Goal: Book appointment/travel/reservation

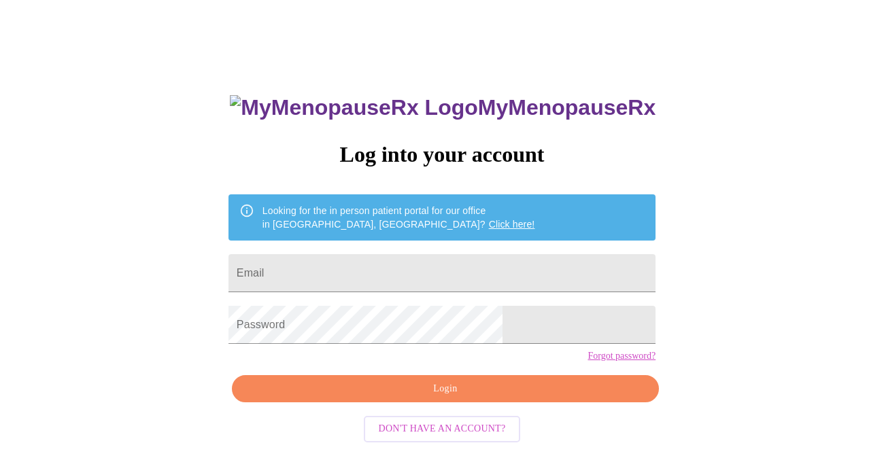
scroll to position [37, 0]
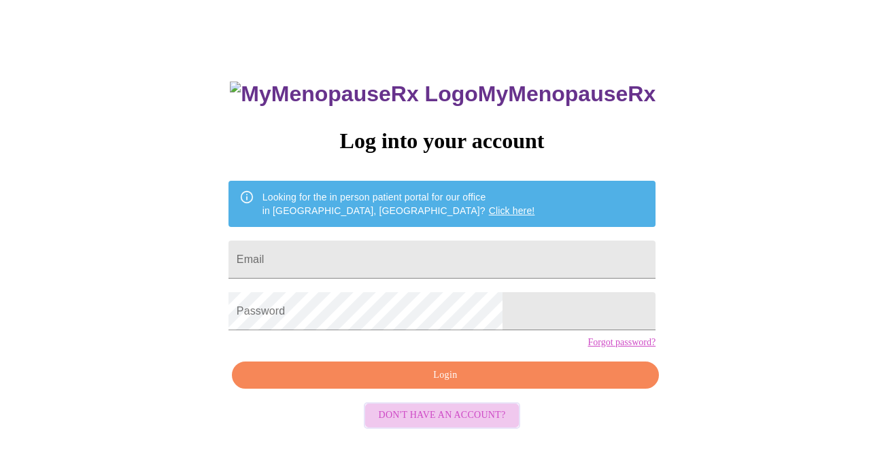
click at [454, 429] on button "Don't have an account?" at bounding box center [442, 416] width 157 height 27
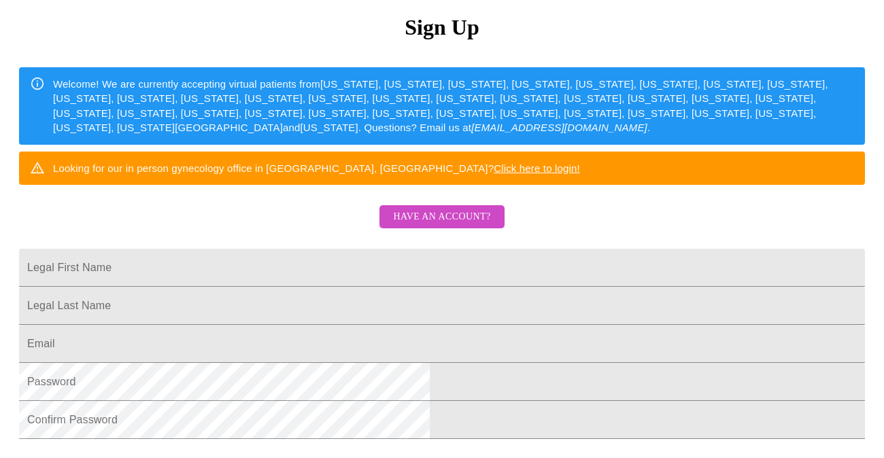
scroll to position [173, 0]
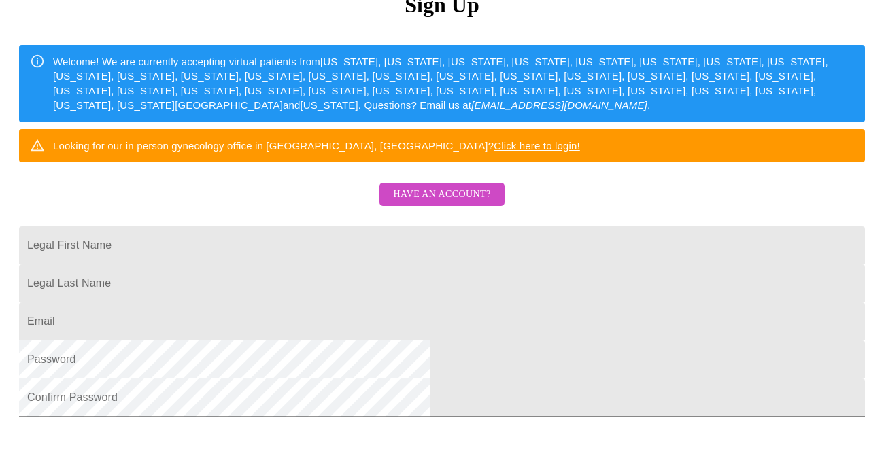
click at [345, 265] on input "Legal First Name" at bounding box center [442, 246] width 846 height 38
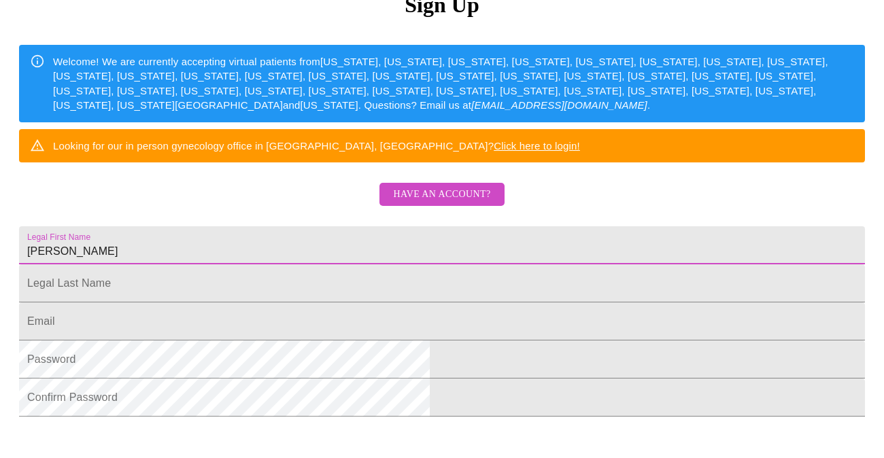
type input "[PERSON_NAME]"
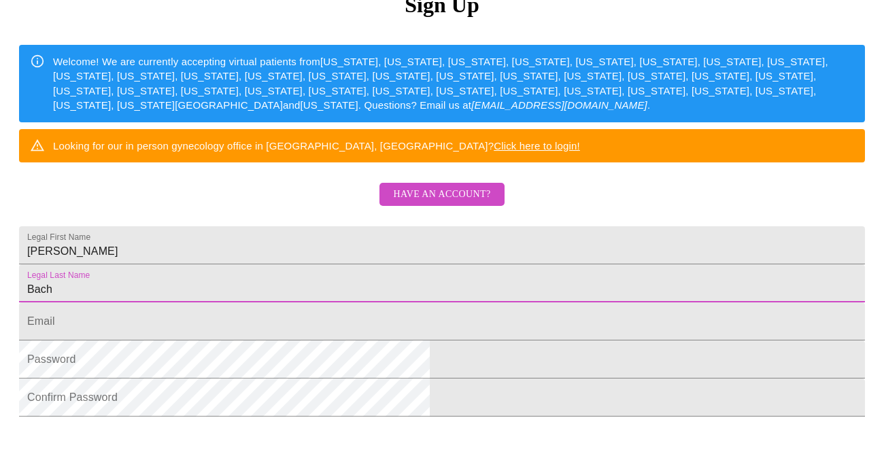
type input "Bach"
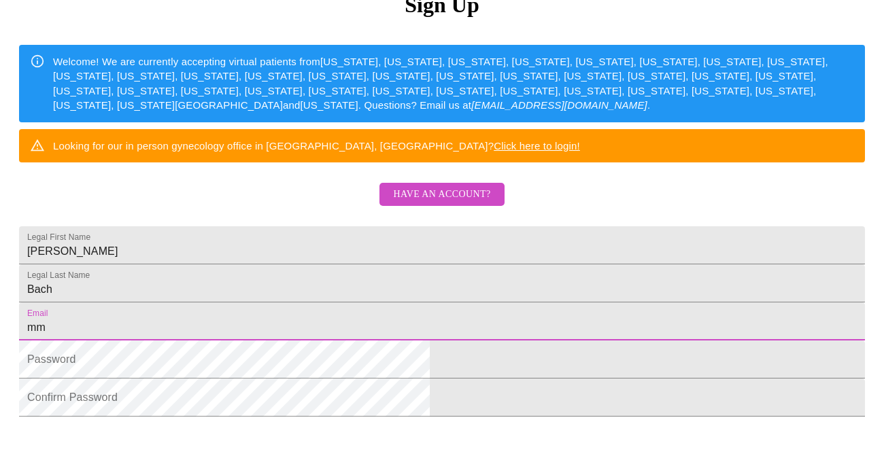
type input "[EMAIL_ADDRESS][DOMAIN_NAME]"
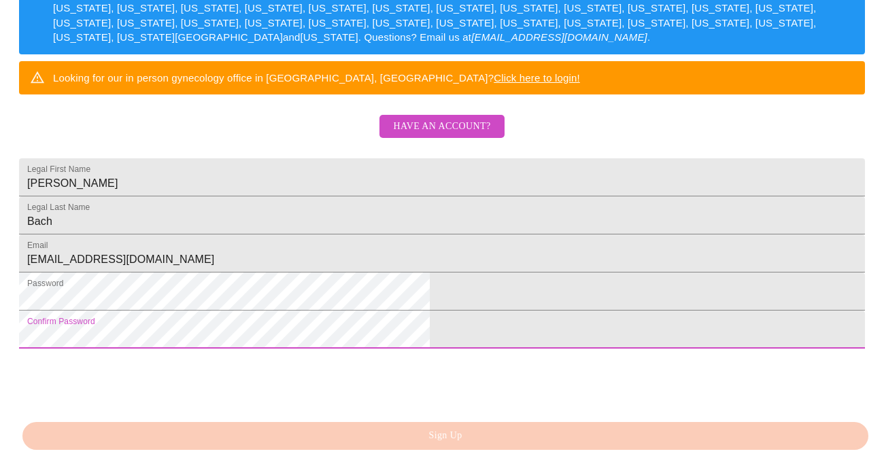
scroll to position [378, 0]
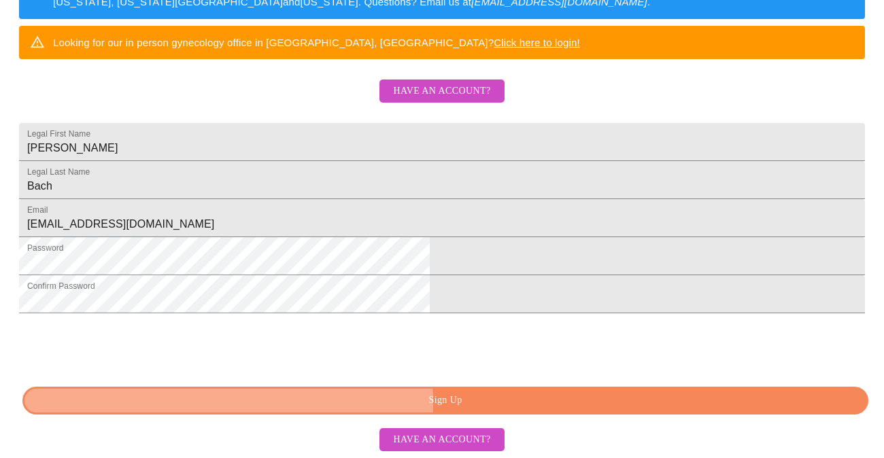
click at [438, 407] on span "Sign Up" at bounding box center [445, 401] width 815 height 17
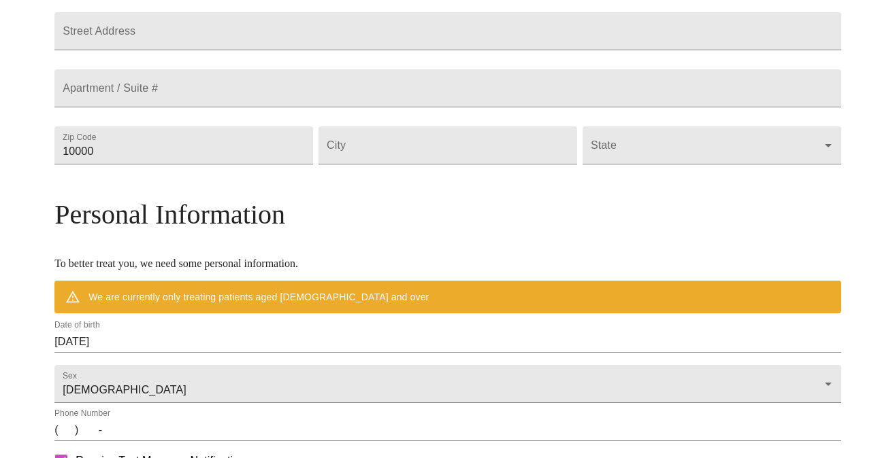
scroll to position [329, 0]
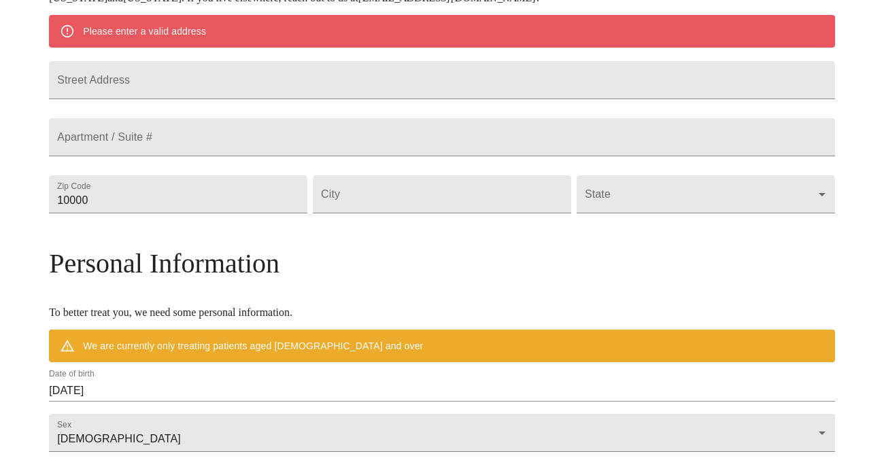
click at [237, 77] on input "Street Address" at bounding box center [442, 80] width 786 height 38
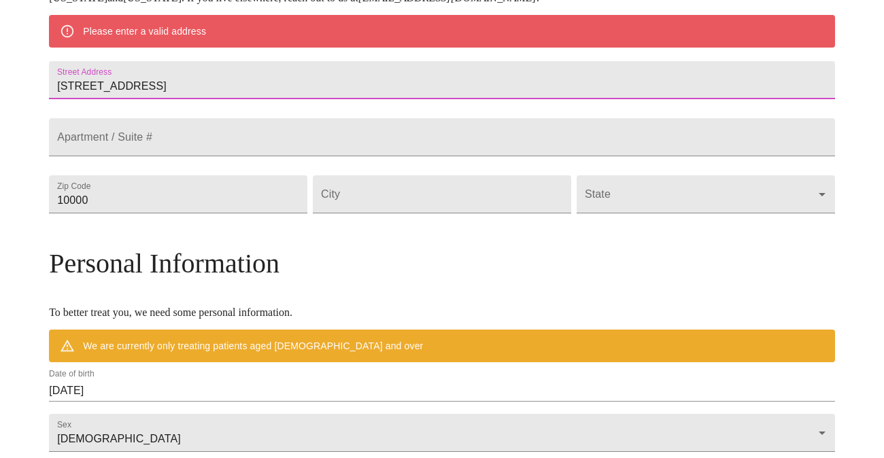
type input "1006 Biltmore Drive"
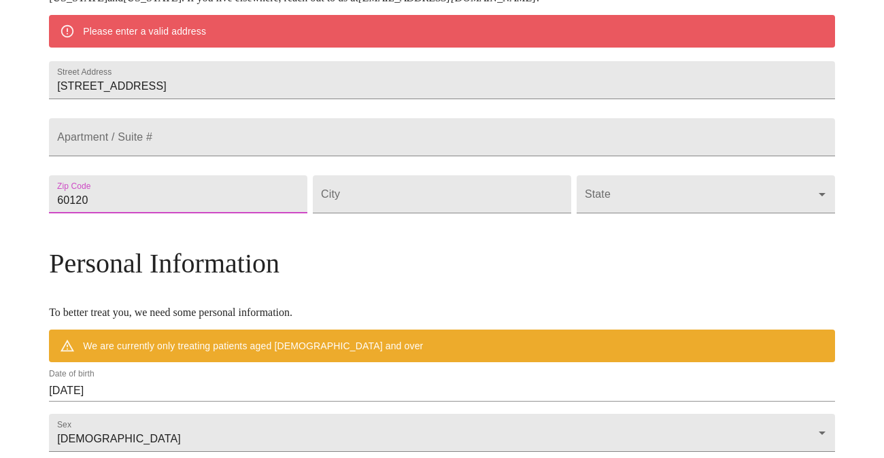
type input "60120"
click at [393, 214] on input "Street Address" at bounding box center [442, 195] width 258 height 38
type input "Elgin"
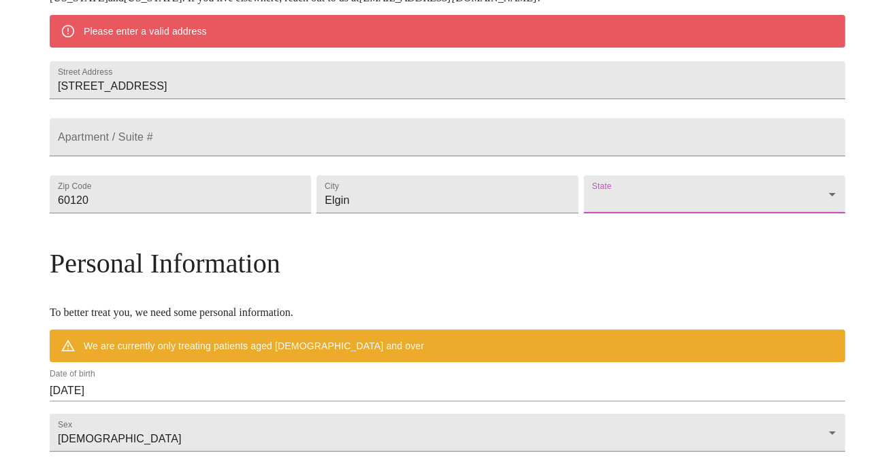
click at [653, 220] on body "MyMenopauseRx Welcome to MyMenopauseRx Since it's your first time here, you'll …" at bounding box center [447, 213] width 884 height 1073
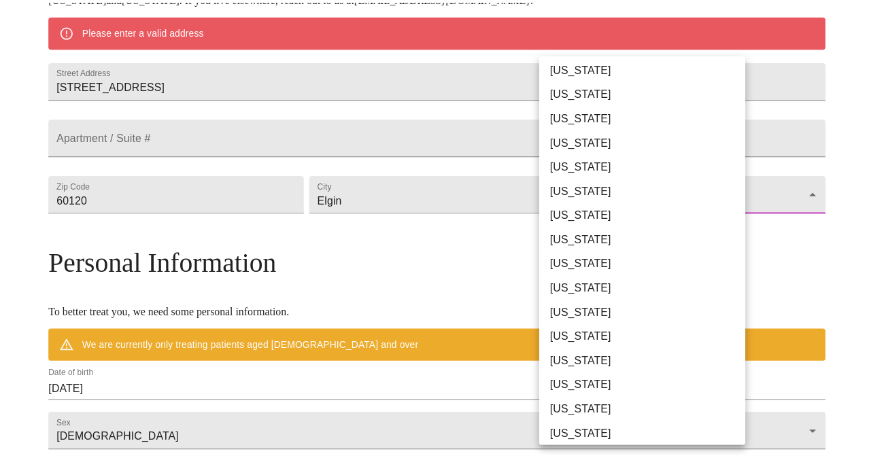
scroll to position [136, 0]
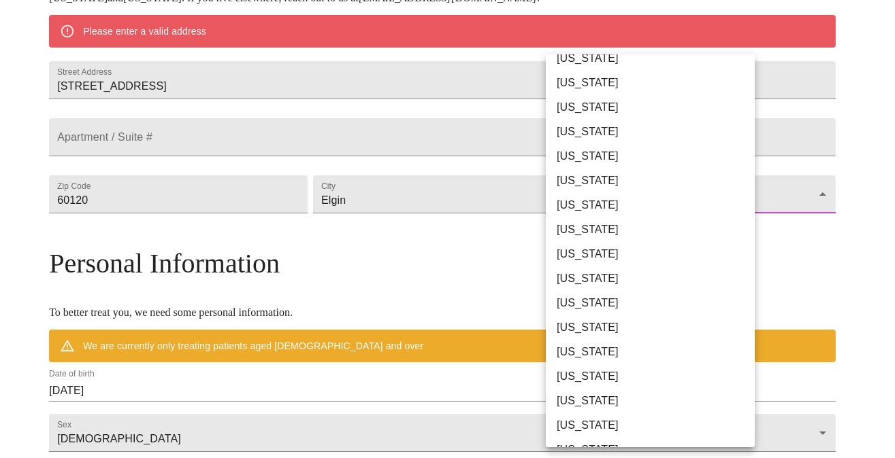
click at [567, 225] on li "[US_STATE]" at bounding box center [655, 230] width 219 height 24
type input "[US_STATE]"
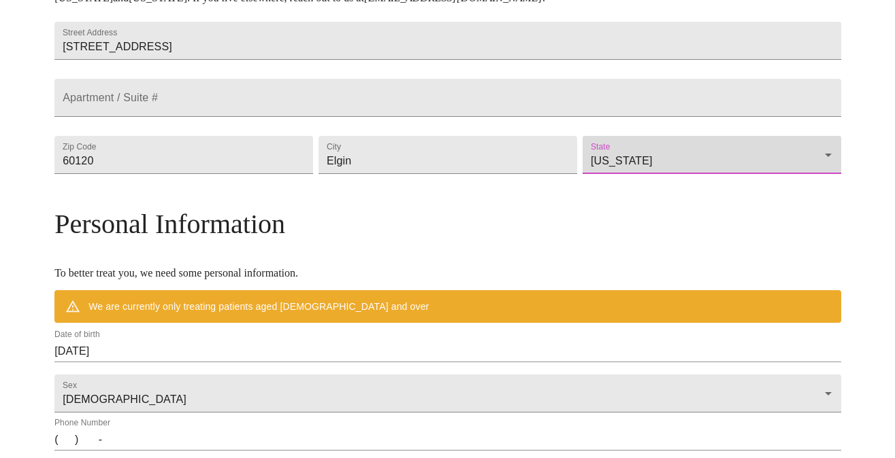
scroll to position [397, 0]
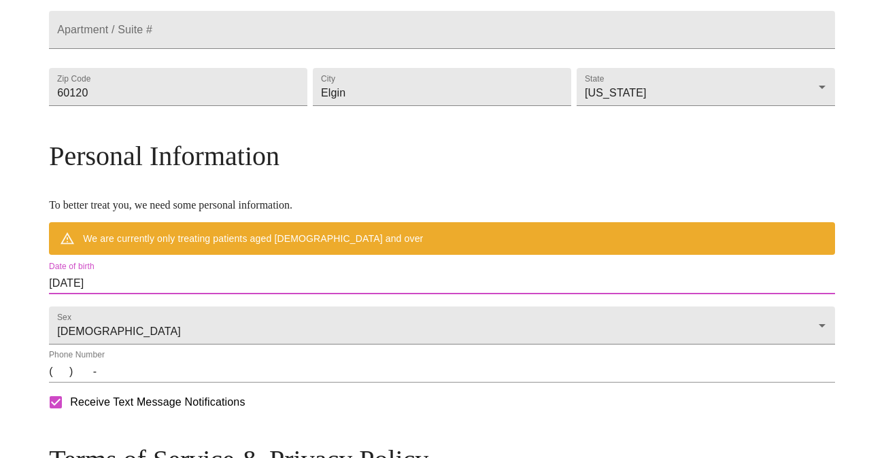
click at [231, 295] on input "09/30/2025" at bounding box center [442, 284] width 786 height 22
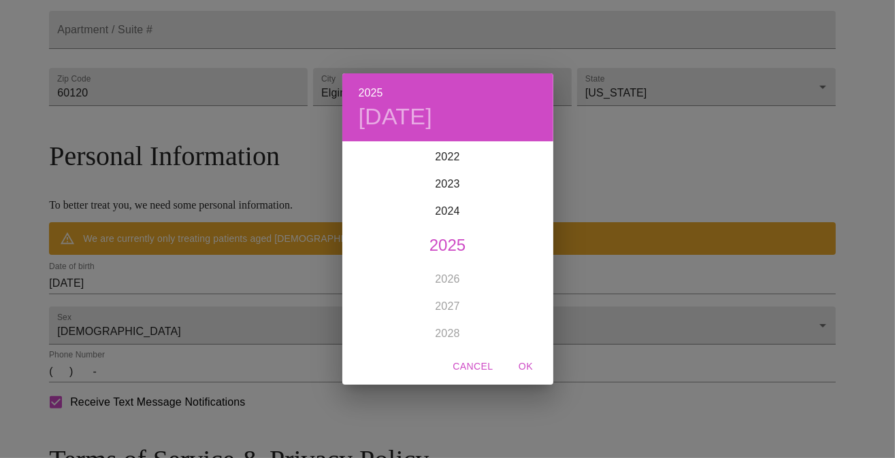
scroll to position [3211, 0]
click at [169, 318] on div "2025 Tue, Sep 30 1899 1900 1901 1902 1903 1904 1905 1906 1907 1908 1909 1910 19…" at bounding box center [447, 229] width 895 height 458
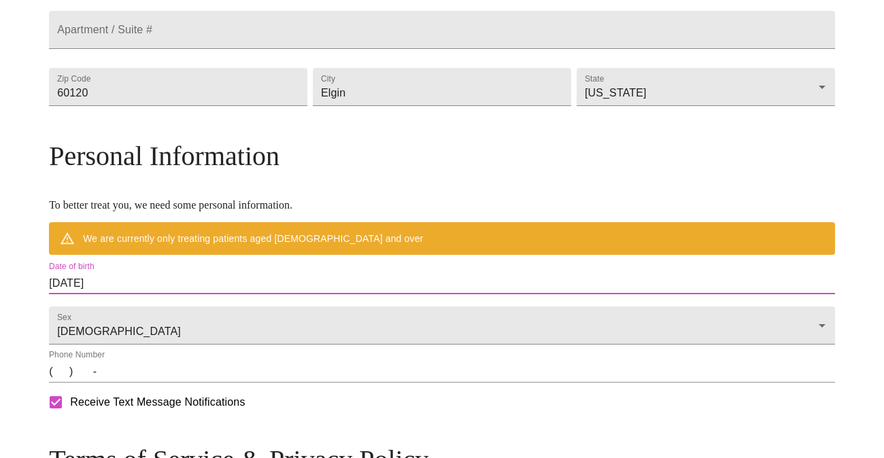
click at [173, 295] on input "09/30/2025" at bounding box center [442, 284] width 786 height 22
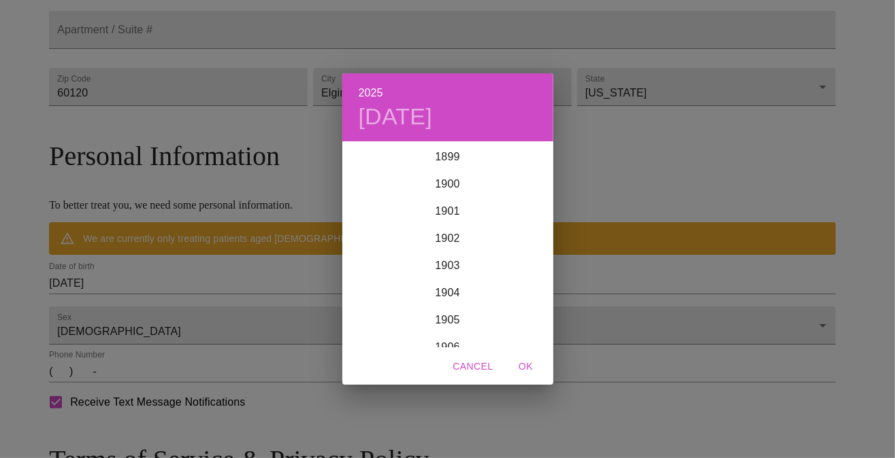
scroll to position [3347, 0]
click at [152, 316] on div "2025 Tue, Sep 30 1899 1900 1901 1902 1903 1904 1905 1906 1907 1908 1909 1910 19…" at bounding box center [447, 229] width 895 height 458
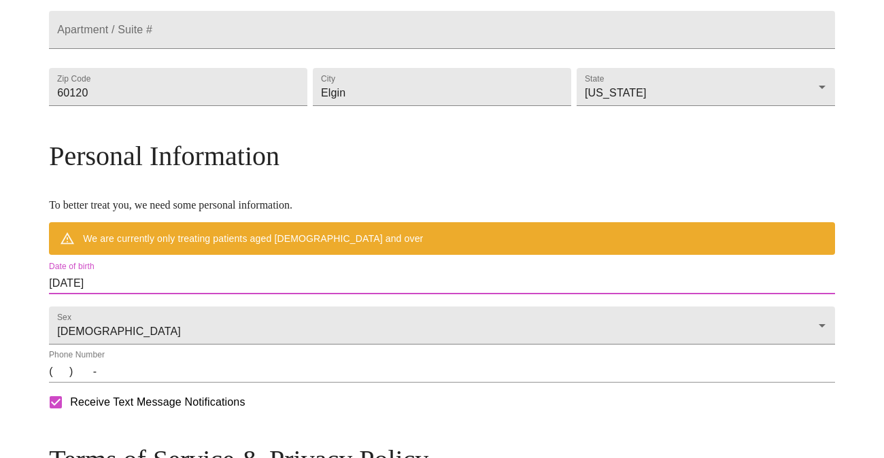
click at [152, 295] on input "09/30/2025" at bounding box center [442, 284] width 786 height 22
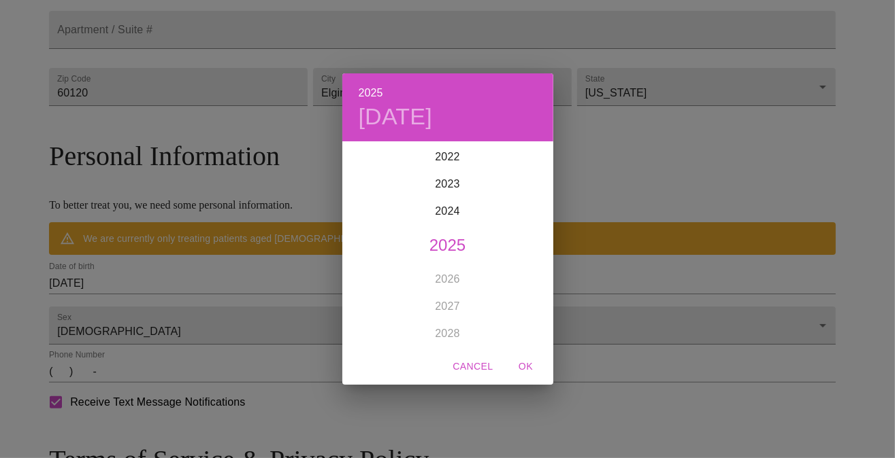
click at [148, 315] on div "2025 Tue, Sep 30 1899 1900 1901 1902 1903 1904 1905 1906 1907 1908 1909 1910 19…" at bounding box center [447, 229] width 895 height 458
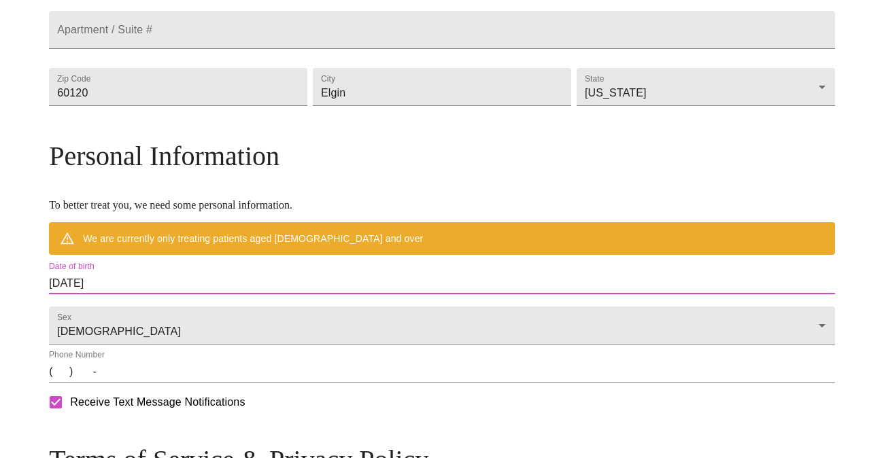
click at [154, 295] on input "09/30/2025" at bounding box center [442, 284] width 786 height 22
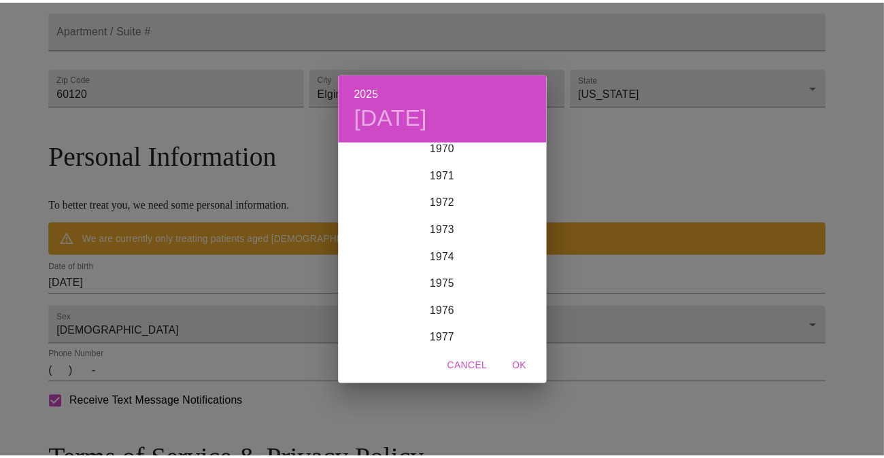
scroll to position [1918, 0]
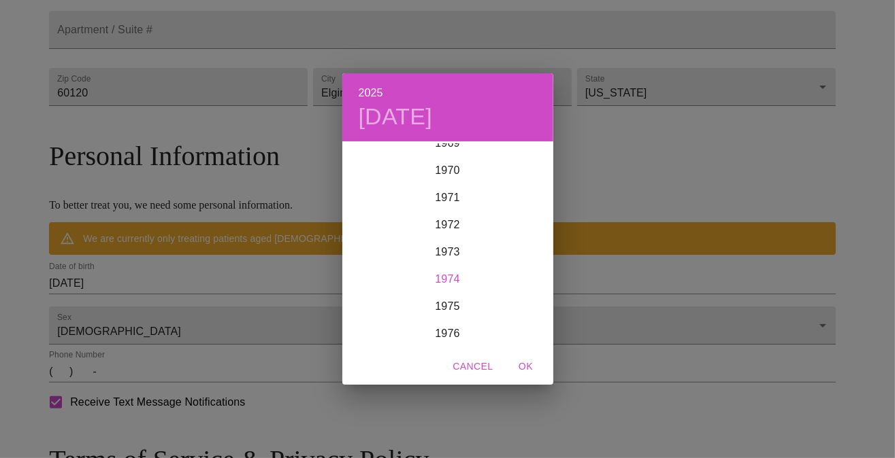
click at [446, 274] on div "1974" at bounding box center [447, 279] width 211 height 27
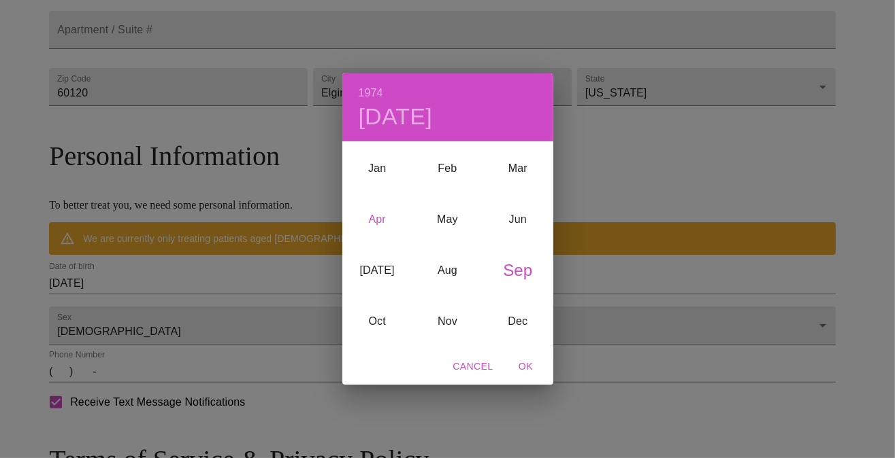
click at [374, 222] on div "Apr" at bounding box center [377, 220] width 70 height 51
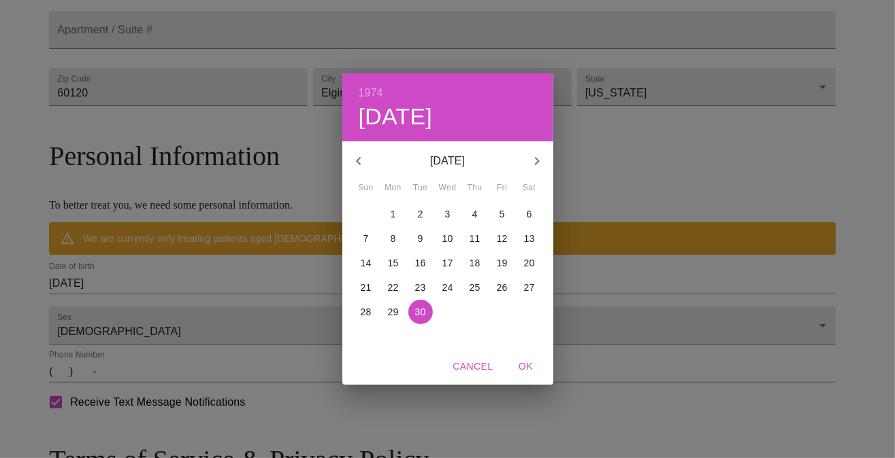
click at [375, 263] on span "14" at bounding box center [366, 263] width 24 height 14
click at [531, 364] on span "OK" at bounding box center [526, 366] width 33 height 17
type input "04/14/1974"
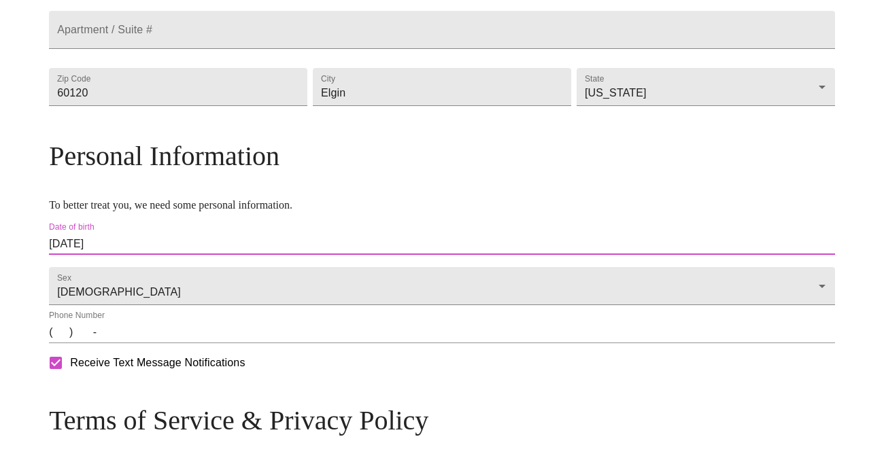
scroll to position [465, 0]
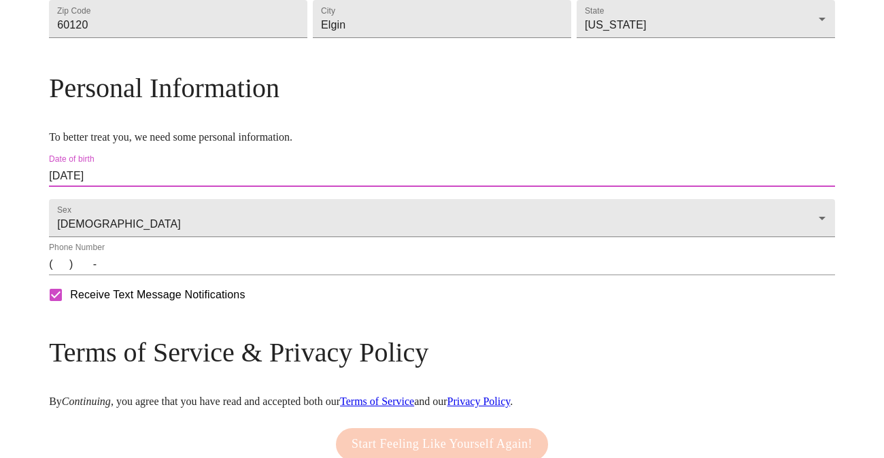
click at [156, 275] on input "(   )    -" at bounding box center [442, 265] width 786 height 22
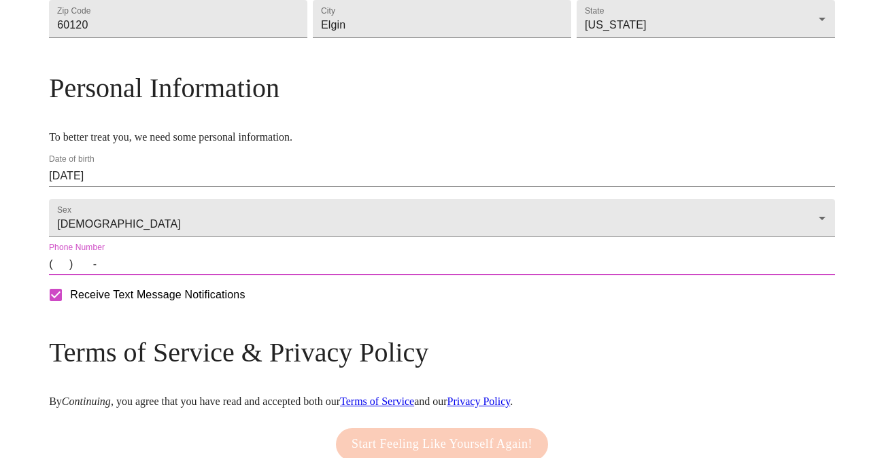
type input "(847) 322-7350"
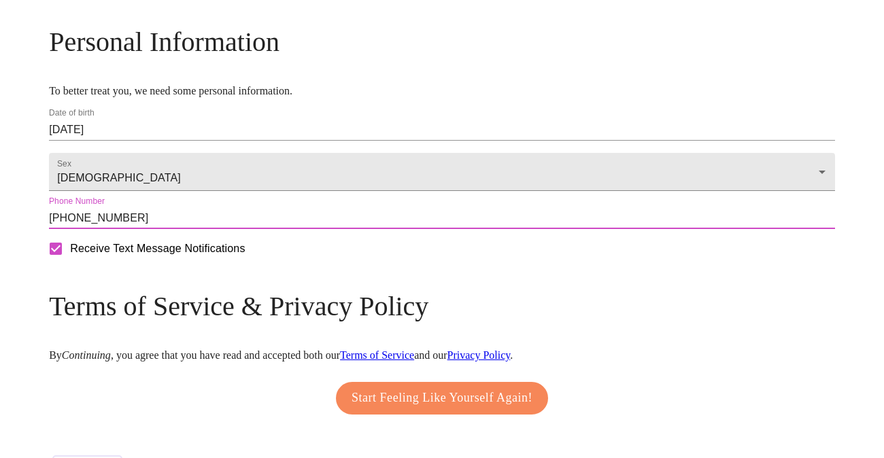
scroll to position [533, 0]
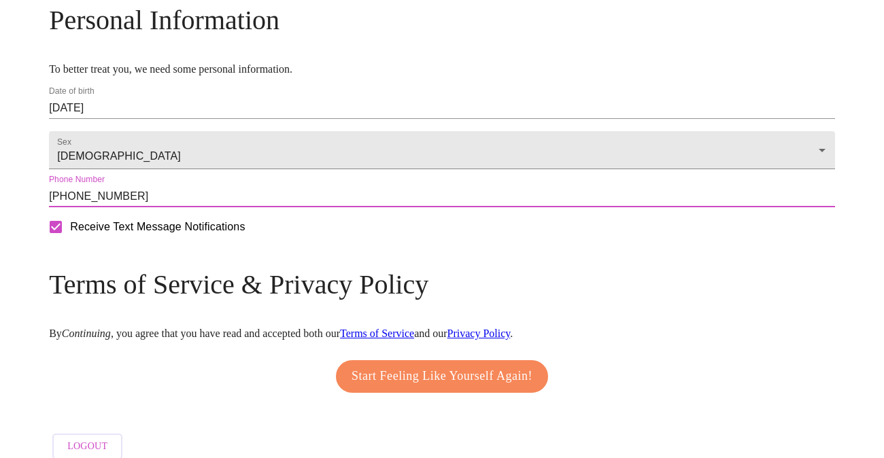
click at [483, 388] on span "Start Feeling Like Yourself Again!" at bounding box center [442, 377] width 181 height 22
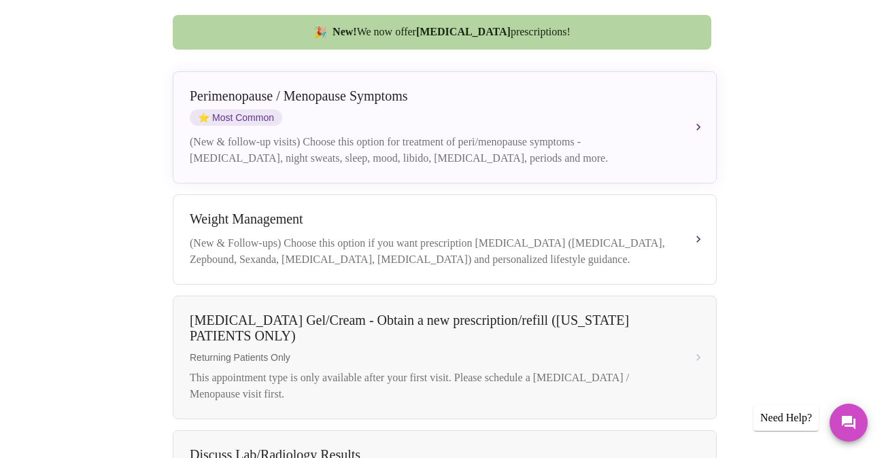
scroll to position [340, 0]
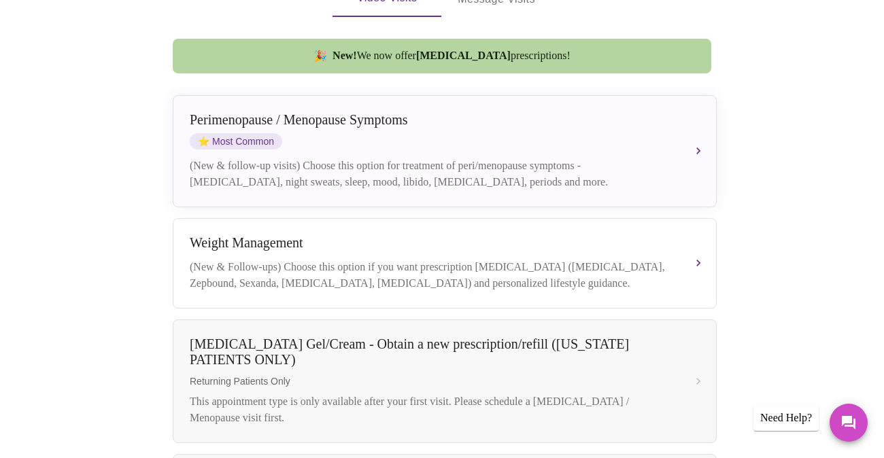
click at [677, 120] on div "Perimenopause / Menopause Symptoms ⭐ Most Common (New & follow-up visits) Choos…" at bounding box center [445, 151] width 510 height 78
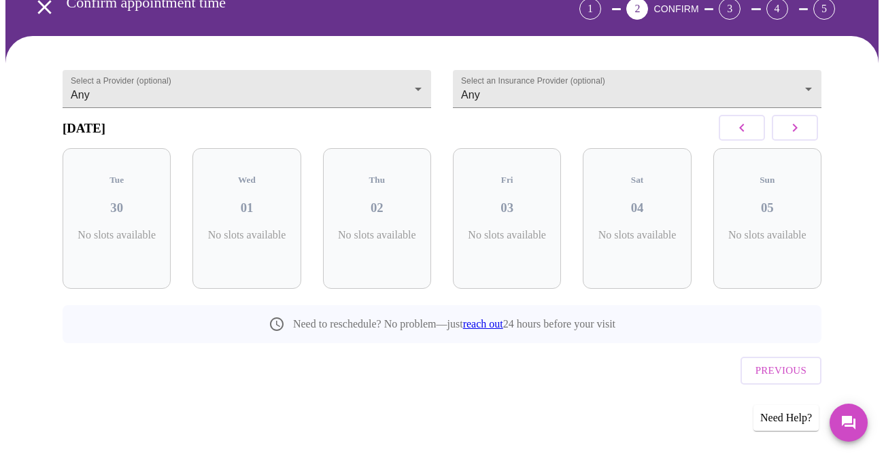
scroll to position [52, 0]
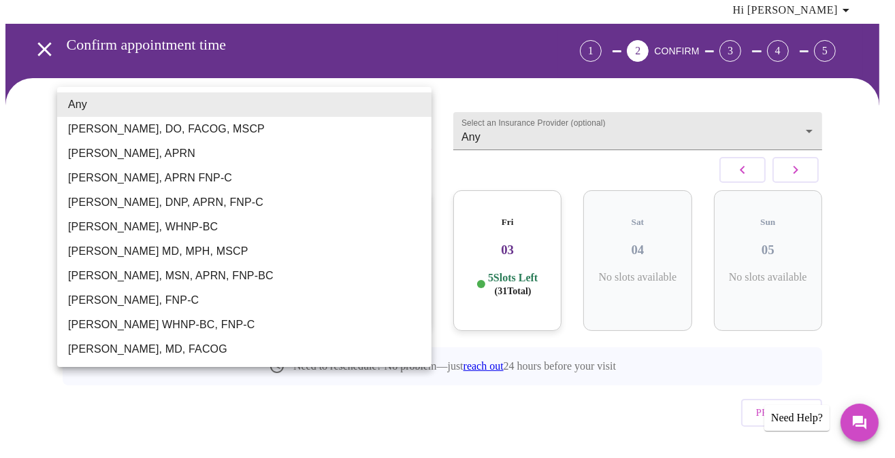
click at [158, 119] on body "MyMenopauseRx Appointments Messaging Labs Uploads Medications Community Refer a…" at bounding box center [447, 224] width 884 height 541
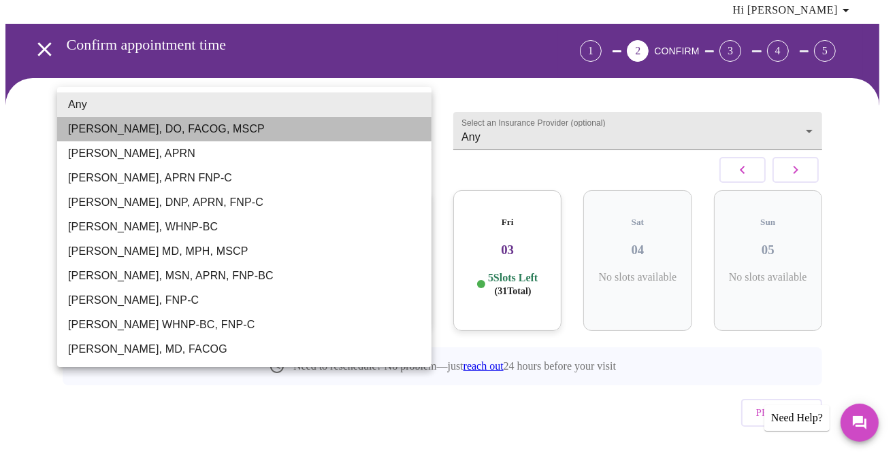
click at [158, 128] on li "[PERSON_NAME], DO, FACOG, MSCP" at bounding box center [244, 129] width 374 height 24
type input "[PERSON_NAME], DO, FACOG, MSCP"
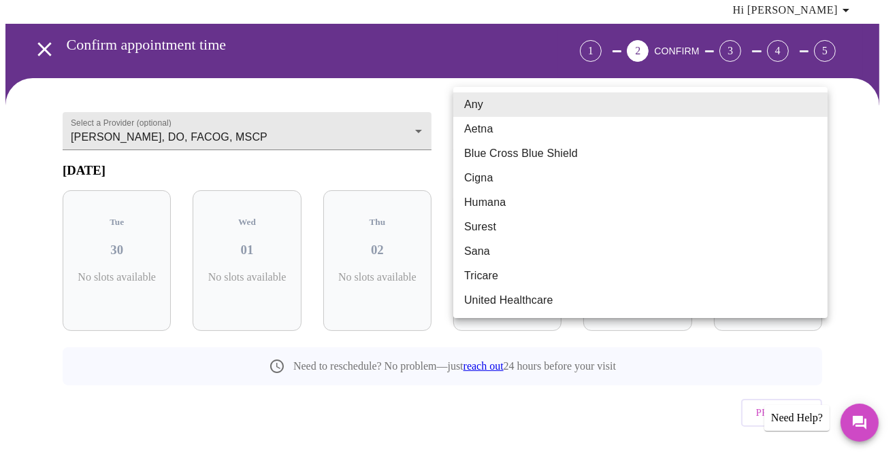
click at [544, 107] on body "MyMenopauseRx Appointments Messaging Labs Uploads Medications Community Refer a…" at bounding box center [447, 224] width 884 height 541
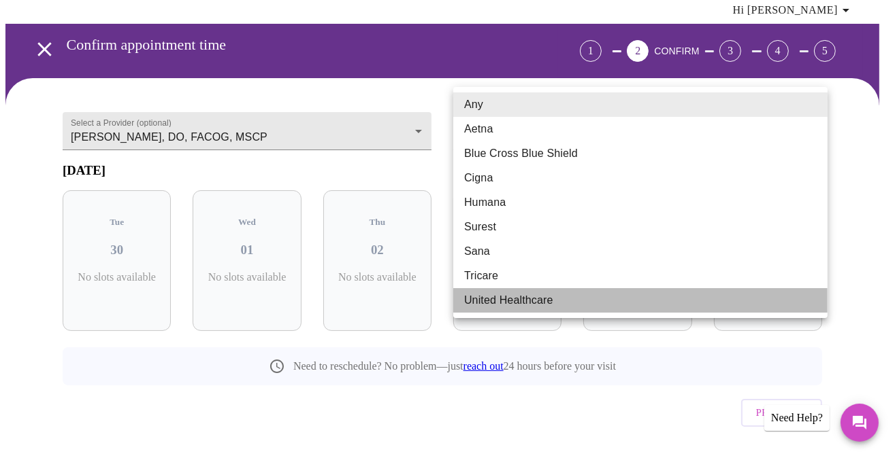
click at [530, 302] on li "United Healthcare" at bounding box center [640, 300] width 374 height 24
type input "United Healthcare"
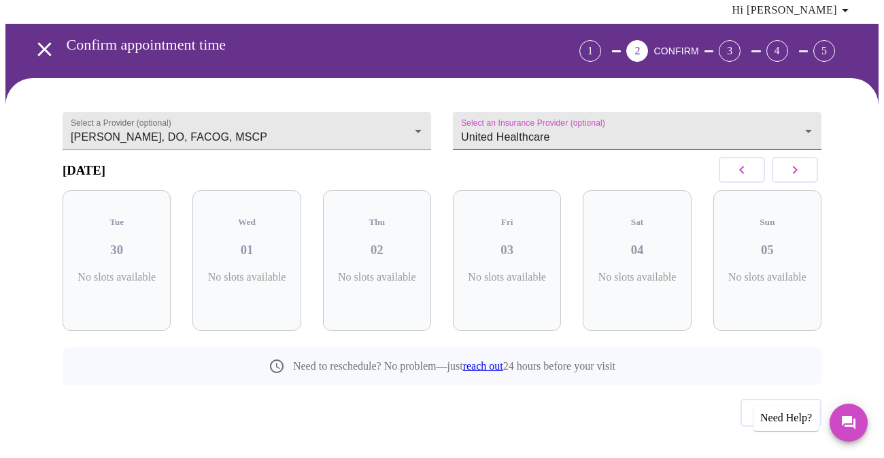
click at [803, 162] on icon "button" at bounding box center [795, 170] width 16 height 16
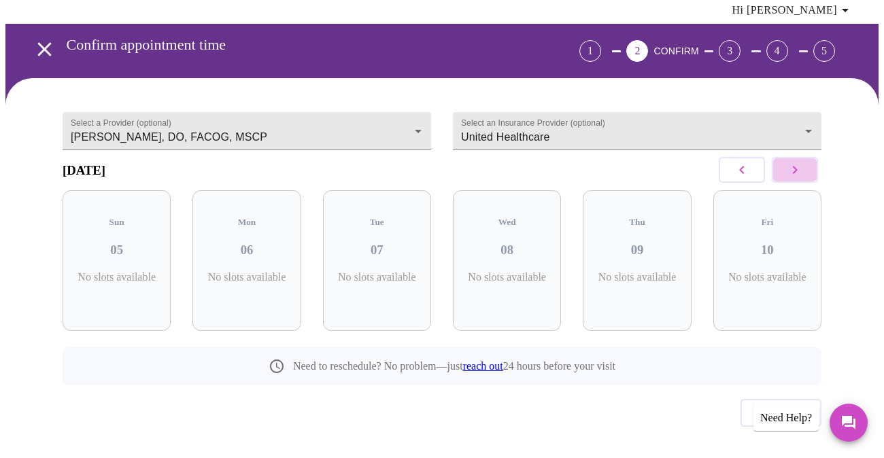
click at [803, 162] on icon "button" at bounding box center [795, 170] width 16 height 16
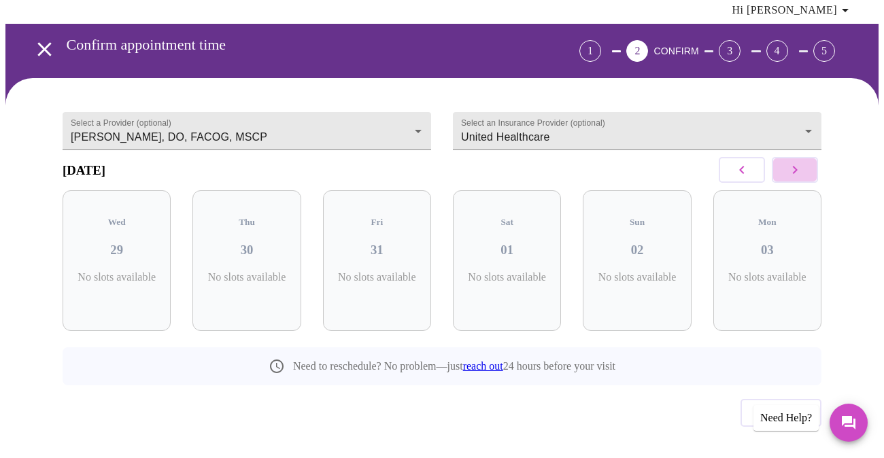
click at [803, 162] on icon "button" at bounding box center [795, 170] width 16 height 16
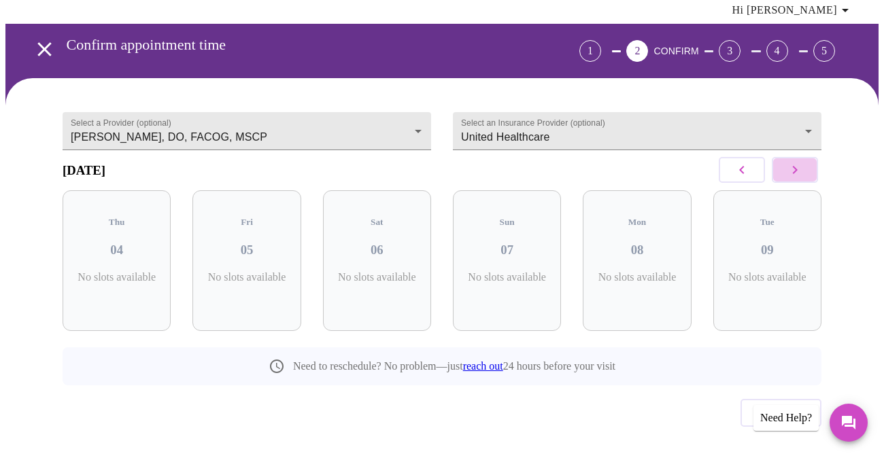
click at [803, 162] on icon "button" at bounding box center [795, 170] width 16 height 16
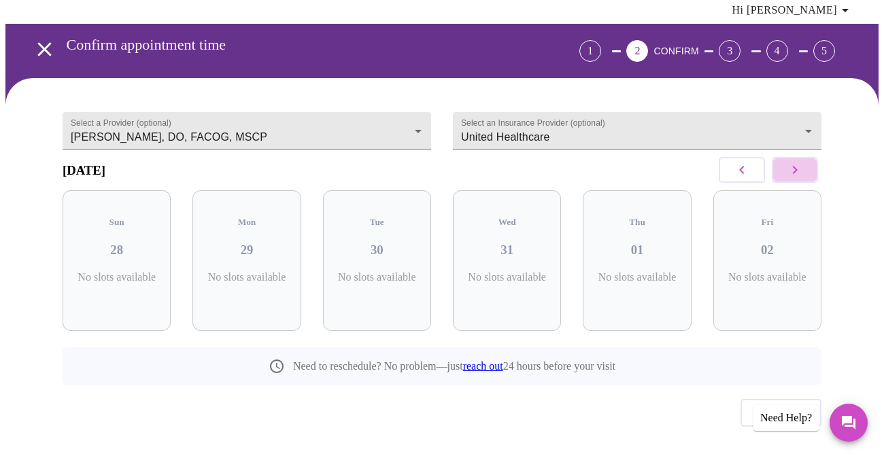
click at [803, 162] on icon "button" at bounding box center [795, 170] width 16 height 16
click at [744, 162] on icon "button" at bounding box center [742, 170] width 16 height 16
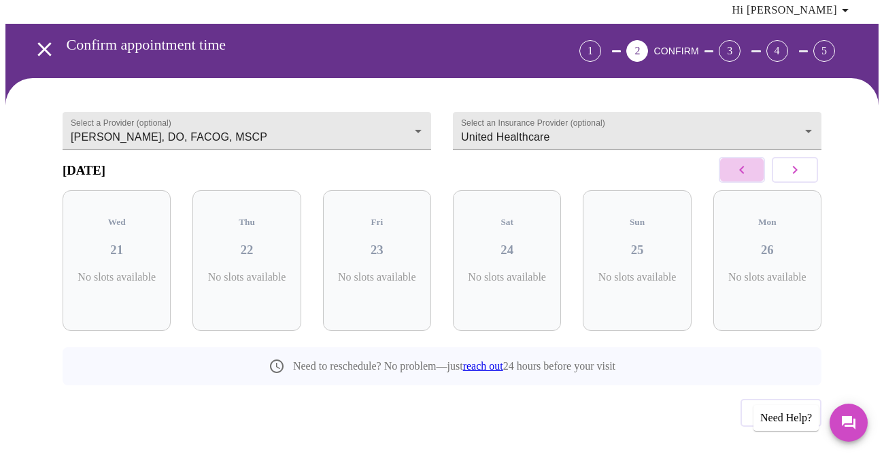
click at [744, 162] on icon "button" at bounding box center [742, 170] width 16 height 16
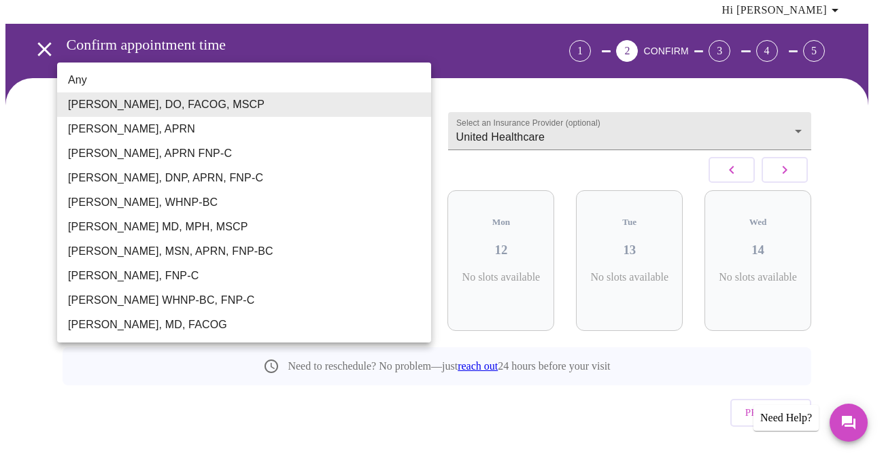
click at [412, 105] on body "MyMenopauseRx Appointments Messaging Labs Uploads Medications Community Refer a…" at bounding box center [441, 224] width 873 height 541
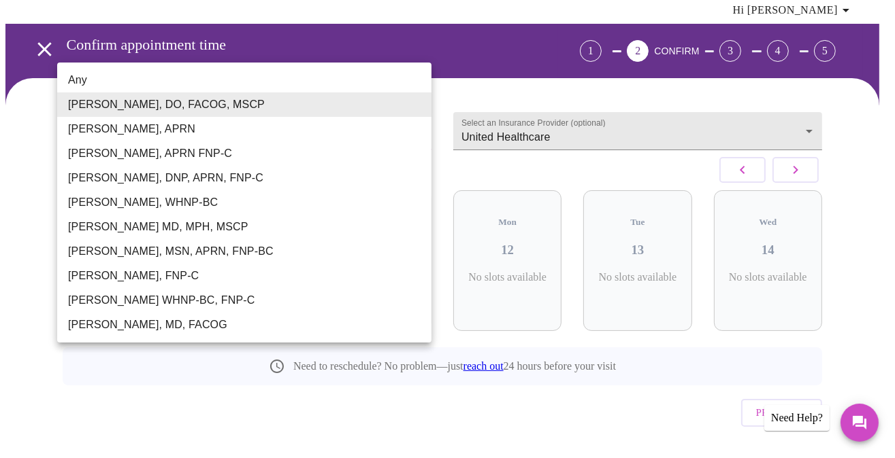
click at [161, 327] on li "[PERSON_NAME], MD, FACOG" at bounding box center [244, 325] width 374 height 24
type input "[PERSON_NAME], MD, FACOG"
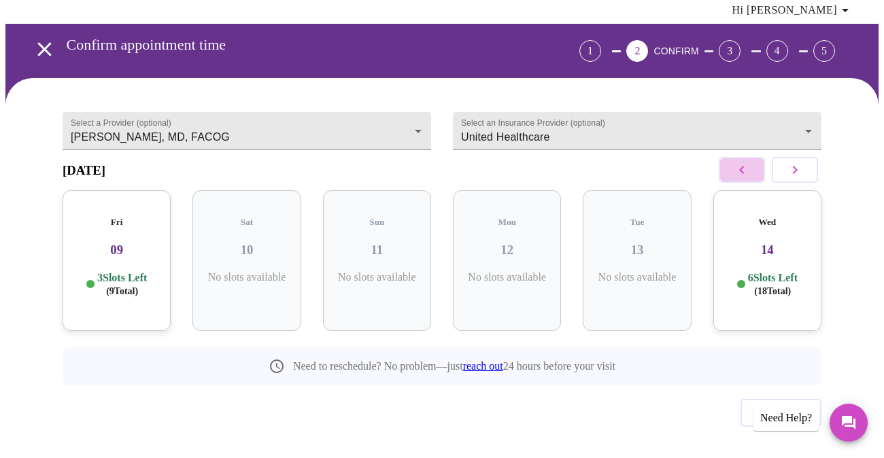
click at [763, 169] on button "button" at bounding box center [742, 170] width 46 height 26
click at [762, 169] on button "button" at bounding box center [742, 170] width 46 height 26
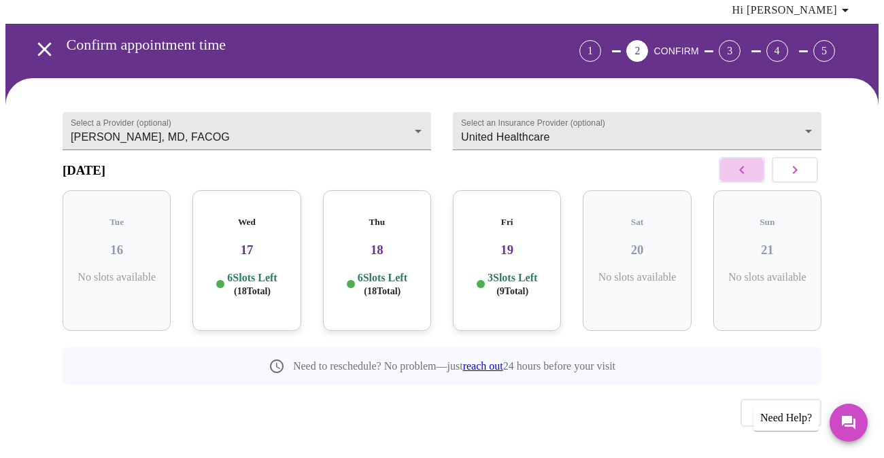
click at [762, 169] on button "button" at bounding box center [742, 170] width 46 height 26
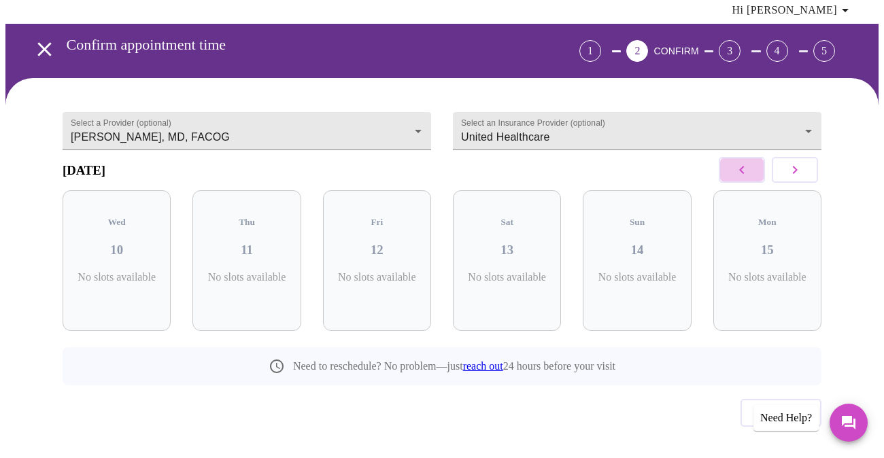
click at [762, 169] on button "button" at bounding box center [742, 170] width 46 height 26
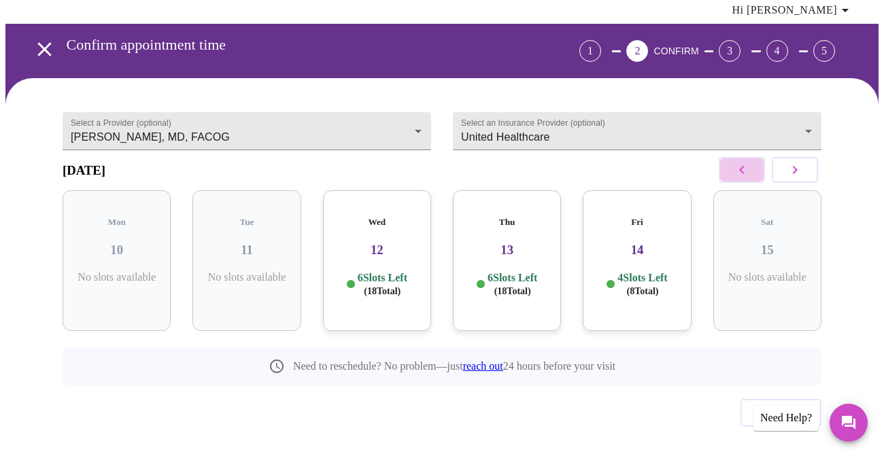
click at [762, 169] on button "button" at bounding box center [742, 170] width 46 height 26
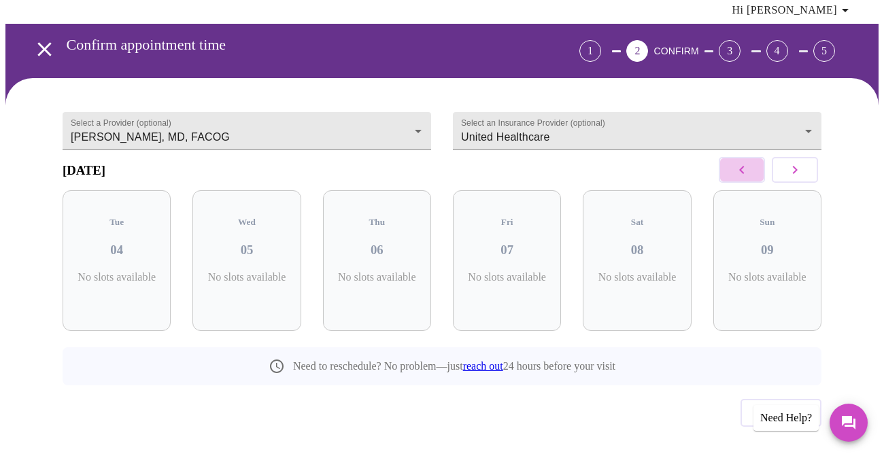
click at [762, 169] on button "button" at bounding box center [742, 170] width 46 height 26
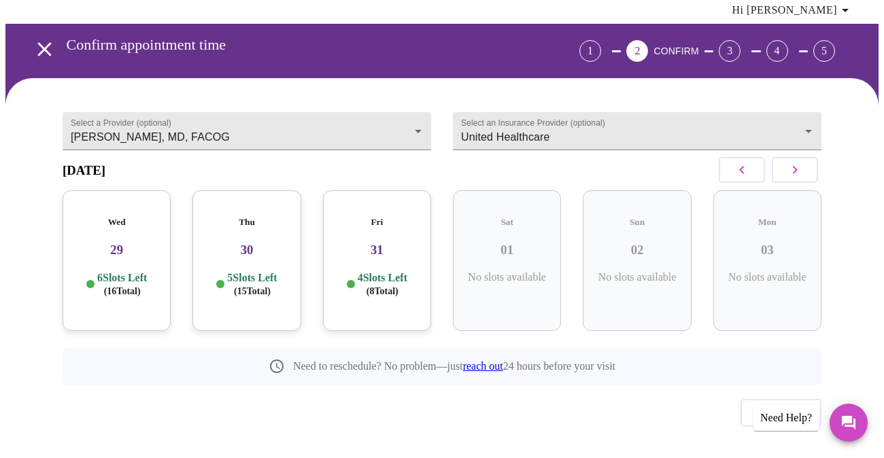
click at [762, 169] on button "button" at bounding box center [742, 170] width 46 height 26
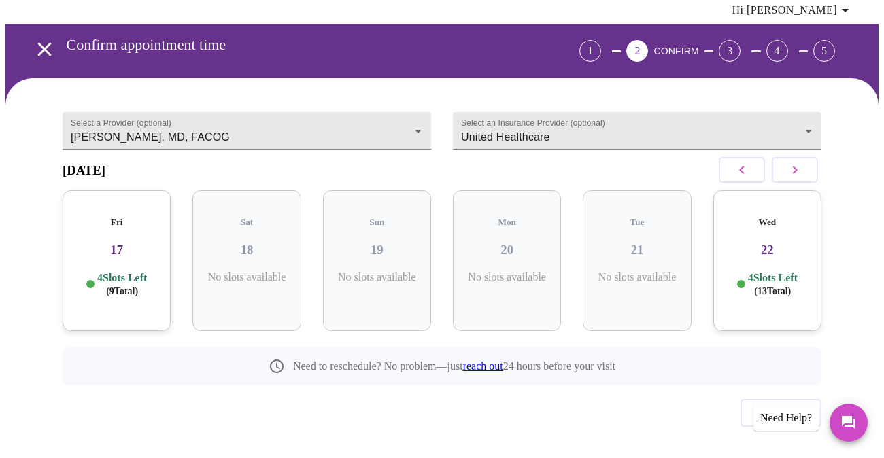
click at [762, 169] on button "button" at bounding box center [742, 170] width 46 height 26
click at [773, 243] on h3 "10" at bounding box center [767, 250] width 86 height 15
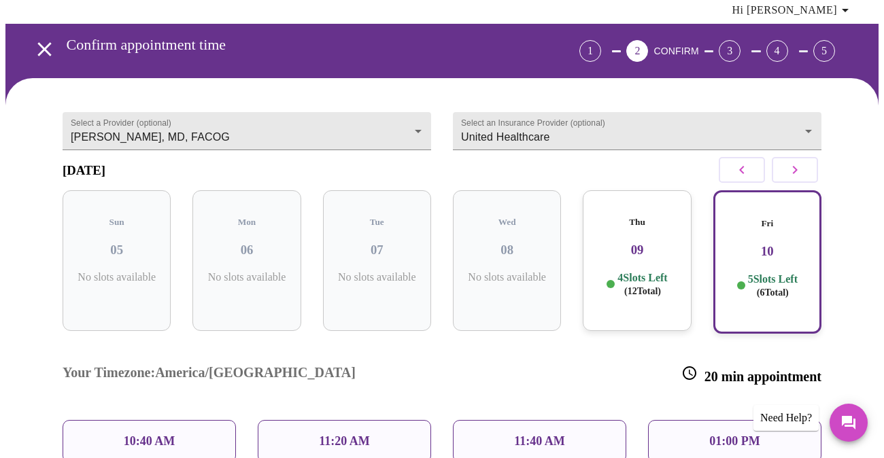
click at [789, 168] on button "button" at bounding box center [795, 170] width 46 height 26
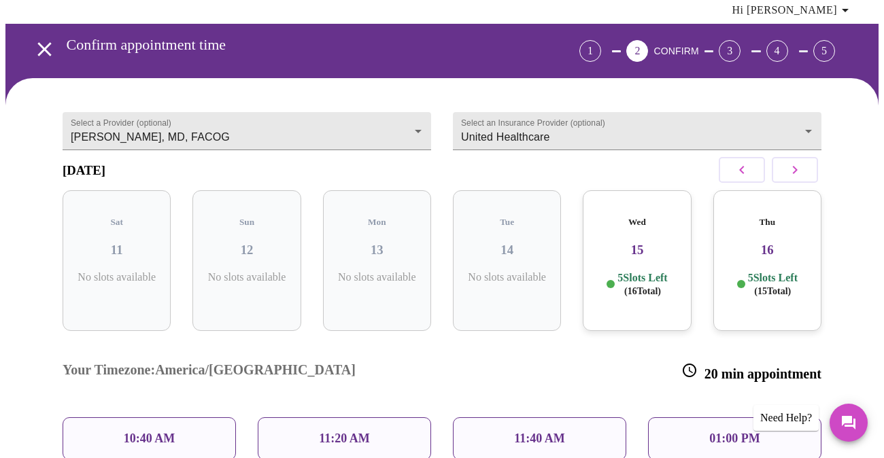
click at [654, 235] on div "Wed 15 5 Slots Left ( 16 Total)" at bounding box center [637, 260] width 108 height 141
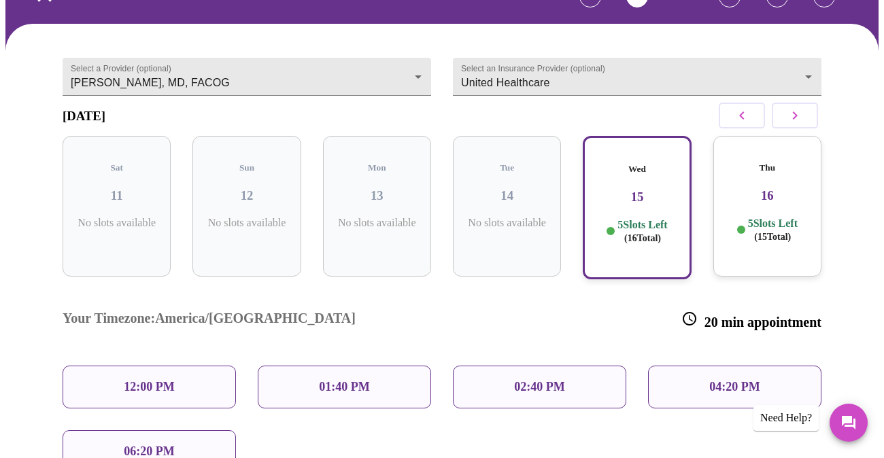
scroll to position [188, 0]
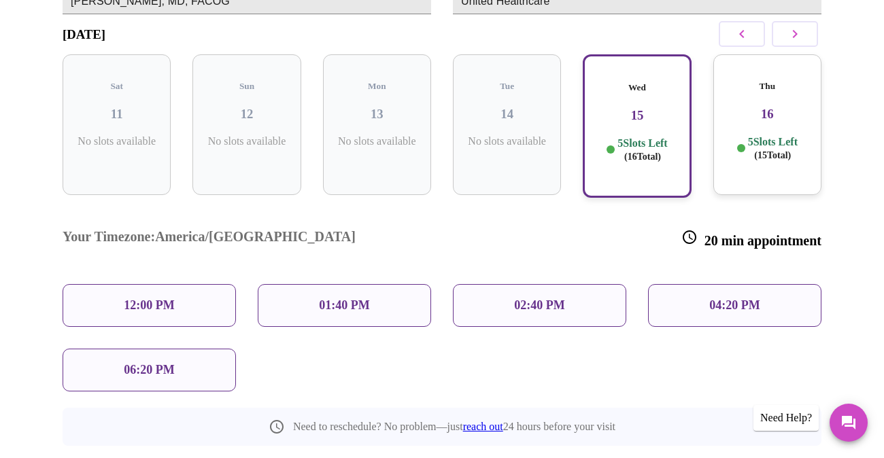
click at [732, 299] on p "04:20 PM" at bounding box center [734, 306] width 50 height 14
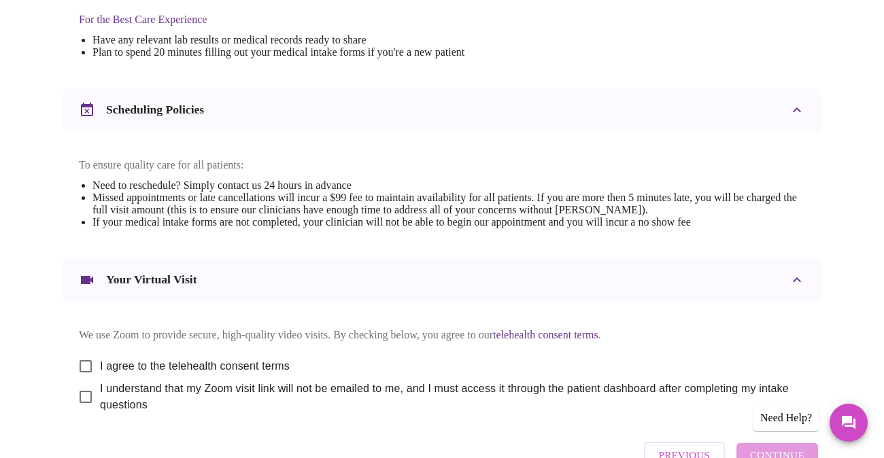
scroll to position [476, 0]
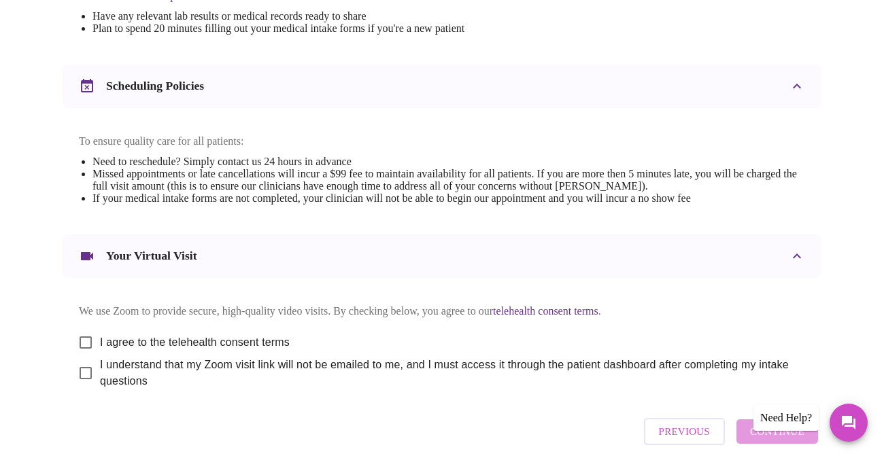
click at [83, 333] on input "I agree to the telehealth consent terms" at bounding box center [85, 343] width 29 height 29
checkbox input "true"
click at [76, 367] on input "I understand that my Zoom visit link will not be emailed to me, and I must acce…" at bounding box center [85, 373] width 29 height 29
checkbox input "true"
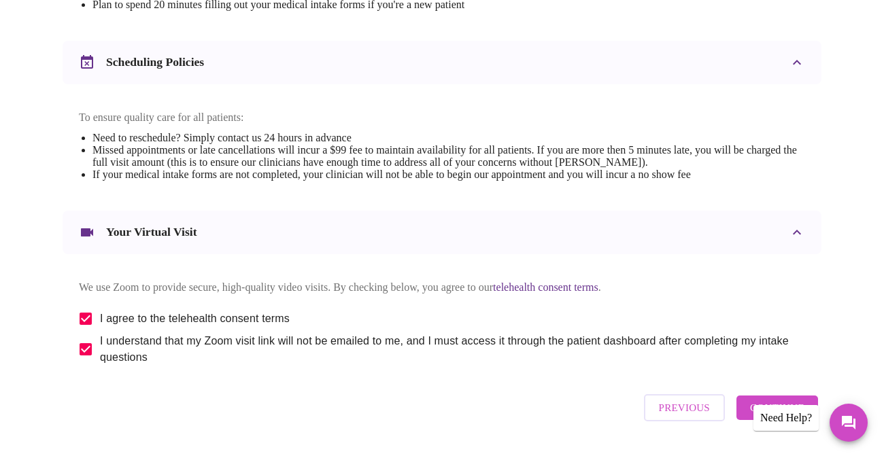
scroll to position [531, 0]
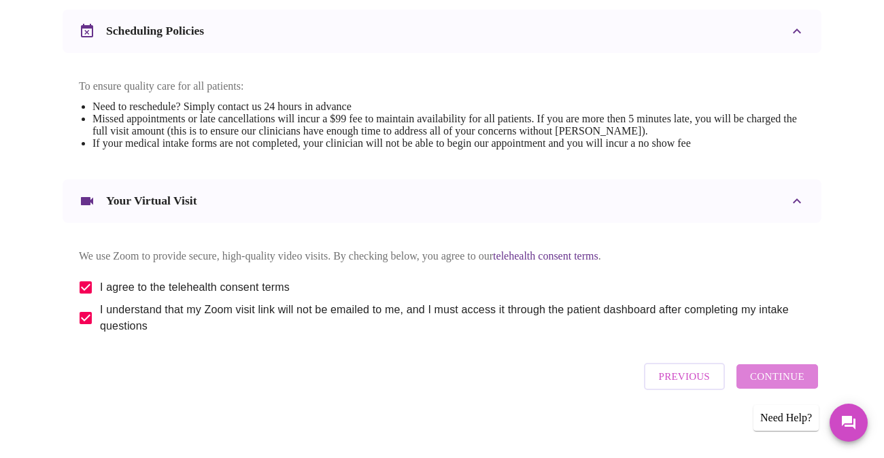
click at [794, 378] on span "Continue" at bounding box center [777, 377] width 54 height 18
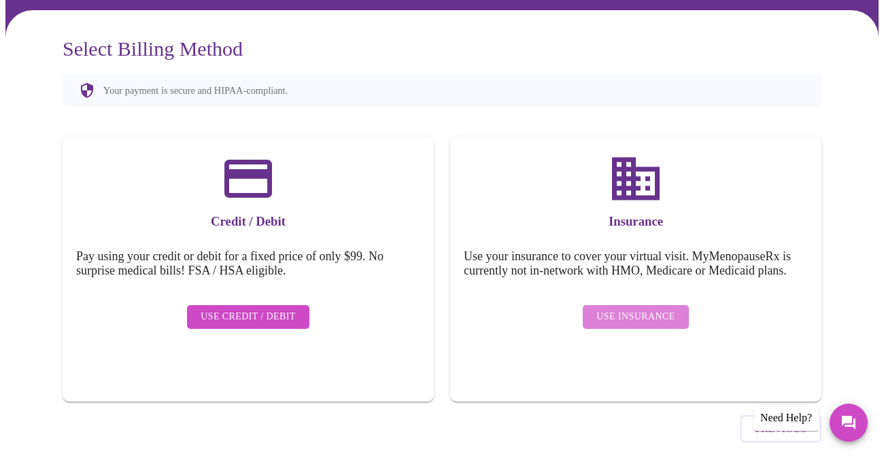
click at [642, 309] on span "Use Insurance" at bounding box center [636, 317] width 78 height 17
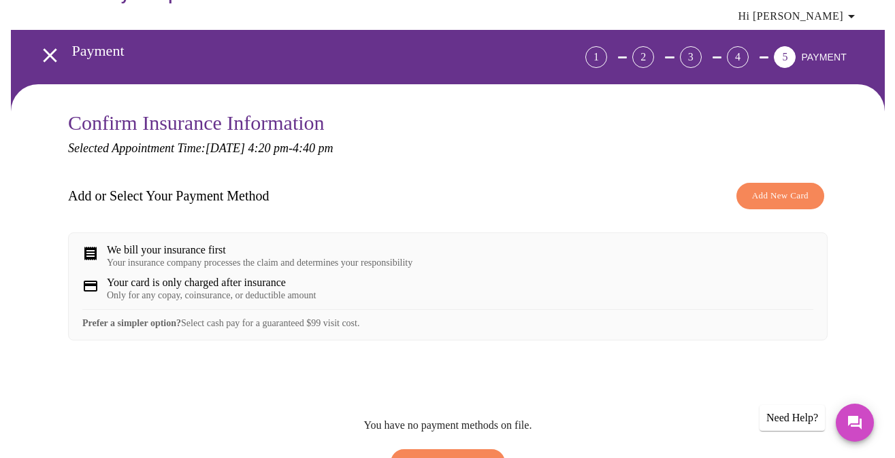
scroll to position [68, 0]
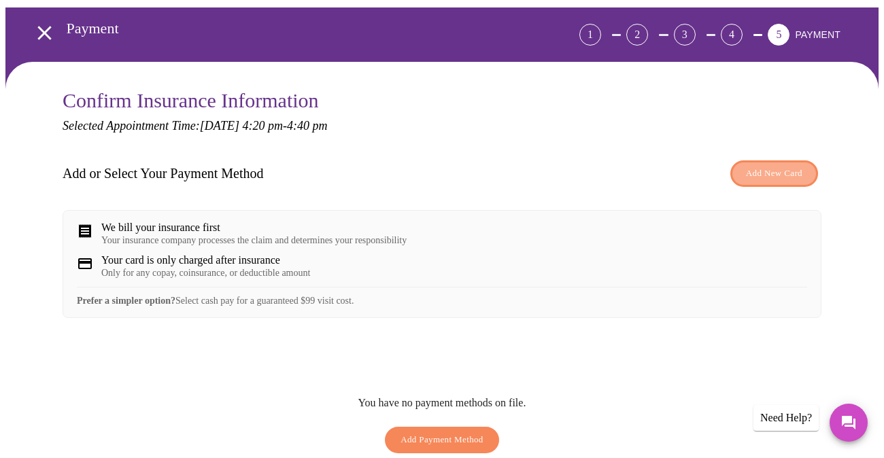
click at [758, 166] on span "Add New Card" at bounding box center [774, 174] width 56 height 16
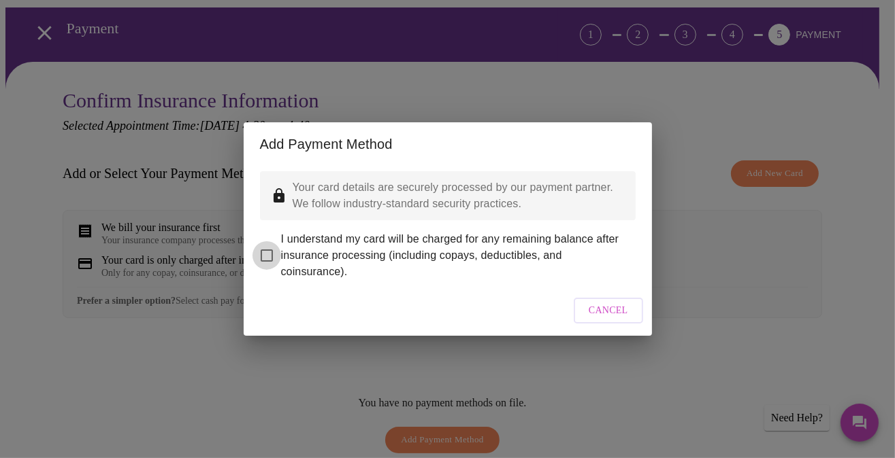
click at [264, 246] on input "I understand my card will be charged for any remaining balance after insurance …" at bounding box center [266, 255] width 29 height 29
checkbox input "true"
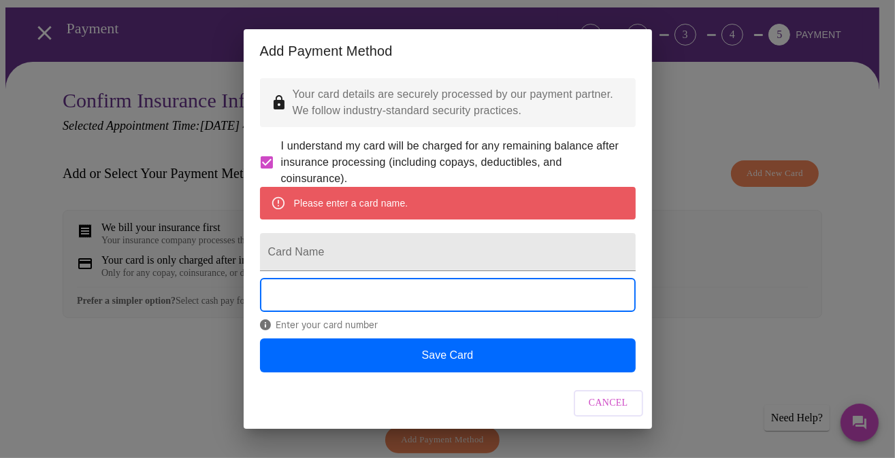
click at [287, 263] on input "Card Name" at bounding box center [447, 252] width 375 height 38
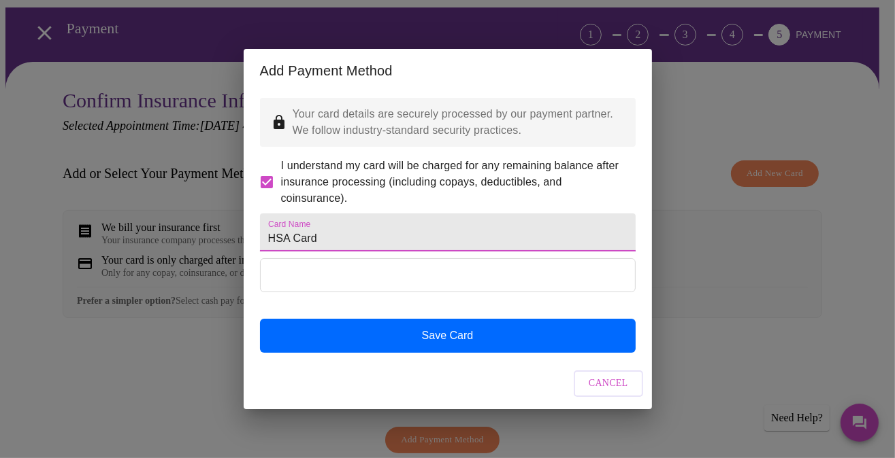
type input "HSA Card"
click at [433, 353] on button "Save Card" at bounding box center [447, 336] width 375 height 34
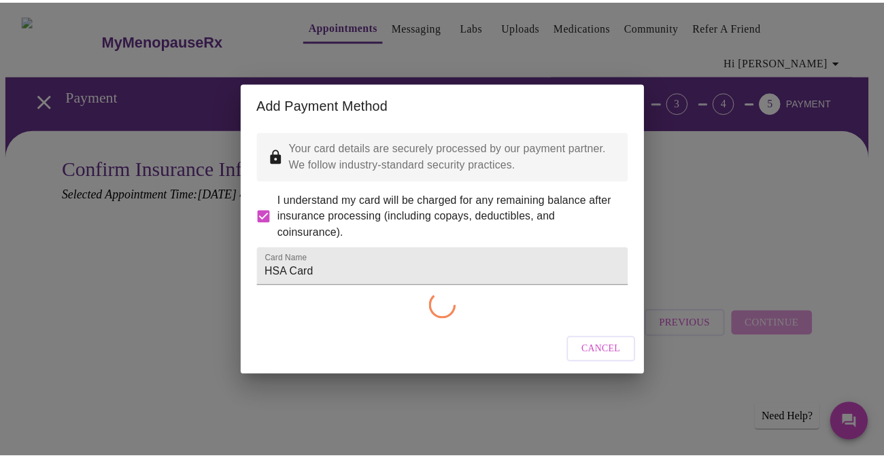
scroll to position [0, 0]
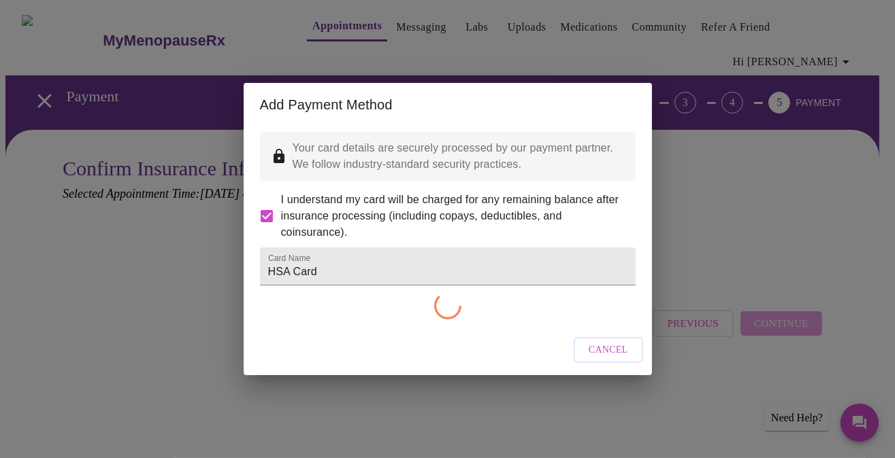
checkbox input "false"
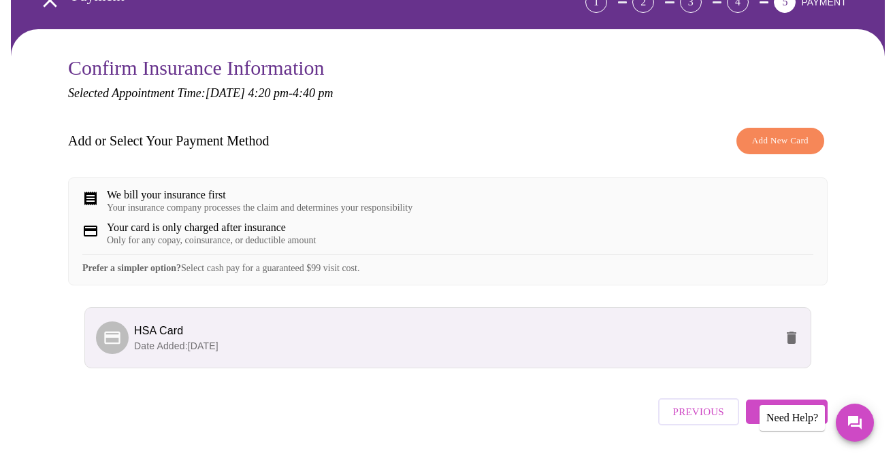
scroll to position [132, 0]
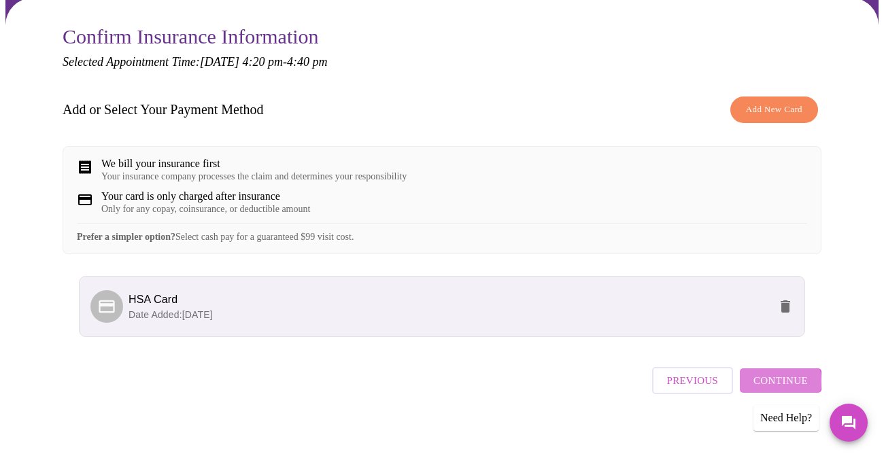
click at [781, 378] on span "Continue" at bounding box center [781, 381] width 54 height 18
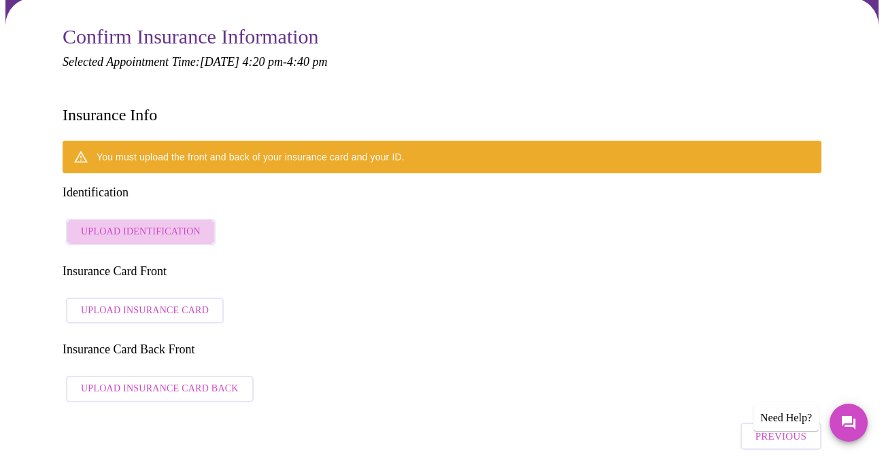
click at [139, 224] on span "Upload Identification" at bounding box center [141, 232] width 120 height 17
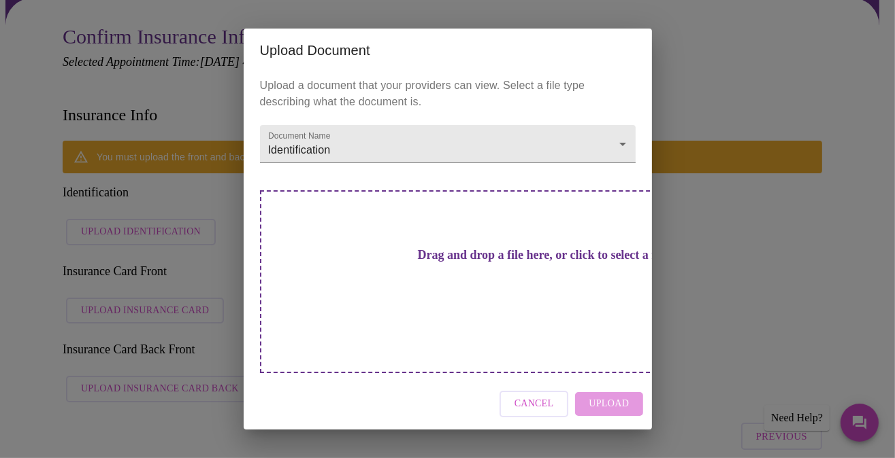
click at [624, 383] on div "Cancel Upload" at bounding box center [448, 404] width 408 height 51
click at [407, 263] on h3 "Drag and drop a file here, or click to select a file" at bounding box center [542, 255] width 375 height 14
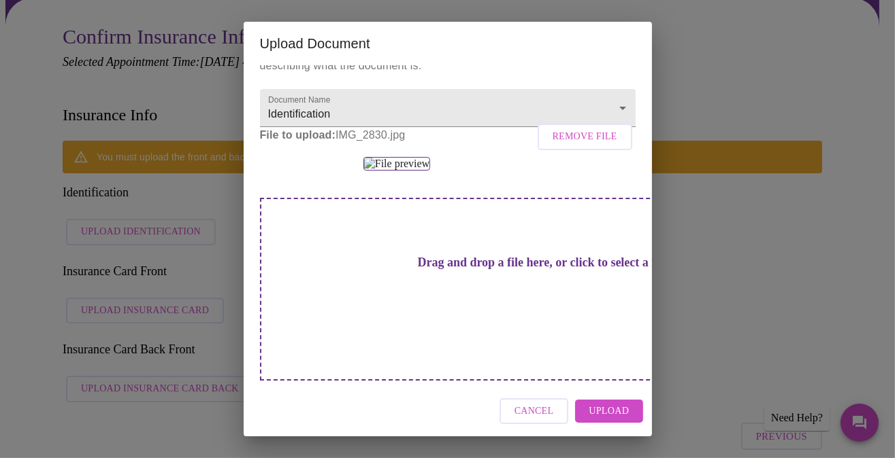
scroll to position [122, 0]
click at [771, 244] on div "Upload Document Upload a document that your providers can view. Select a file t…" at bounding box center [447, 229] width 895 height 458
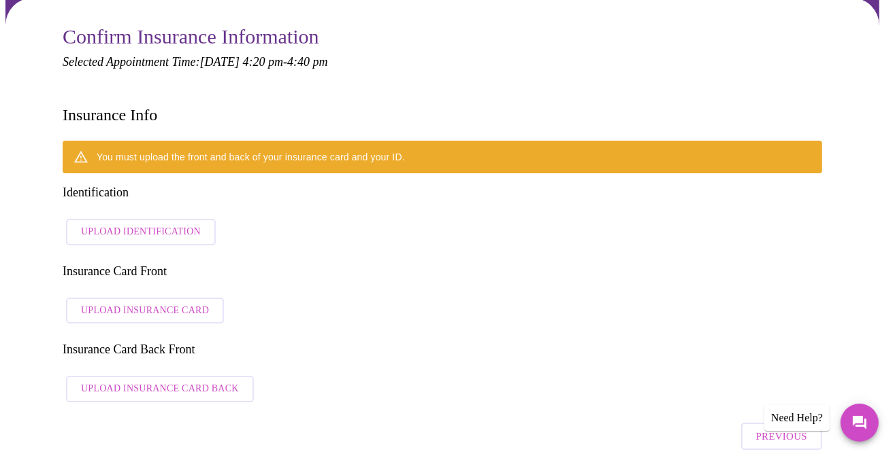
scroll to position [0, 0]
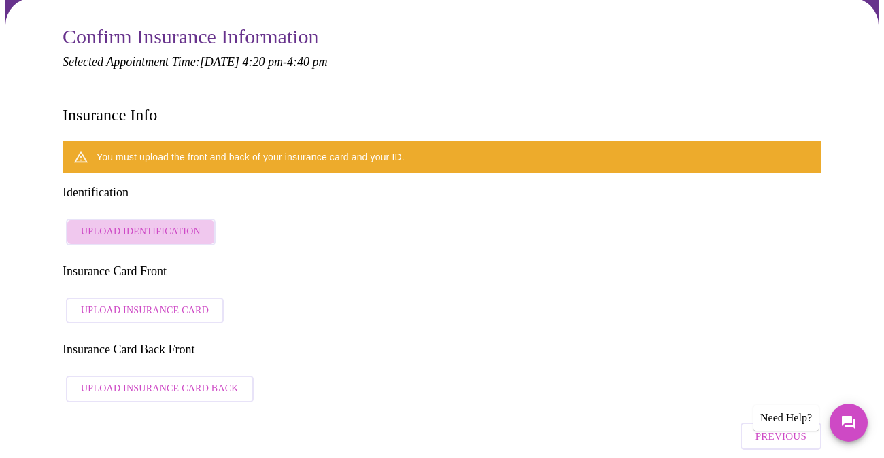
click at [184, 224] on span "Upload Identification" at bounding box center [141, 232] width 120 height 17
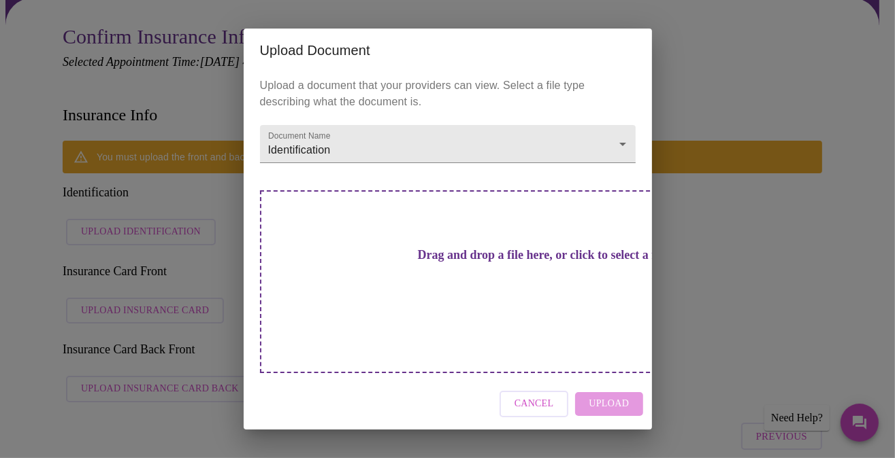
click at [441, 252] on div "Drag and drop a file here, or click to select a file" at bounding box center [543, 281] width 566 height 183
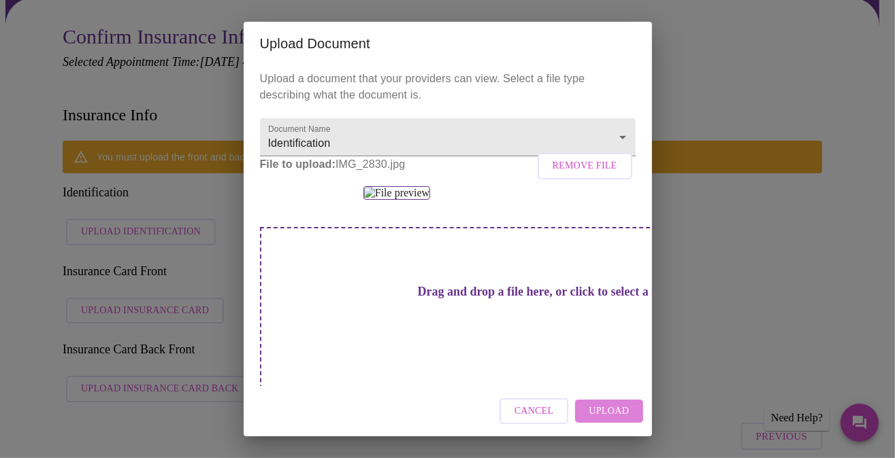
click at [623, 406] on span "Upload" at bounding box center [608, 411] width 40 height 17
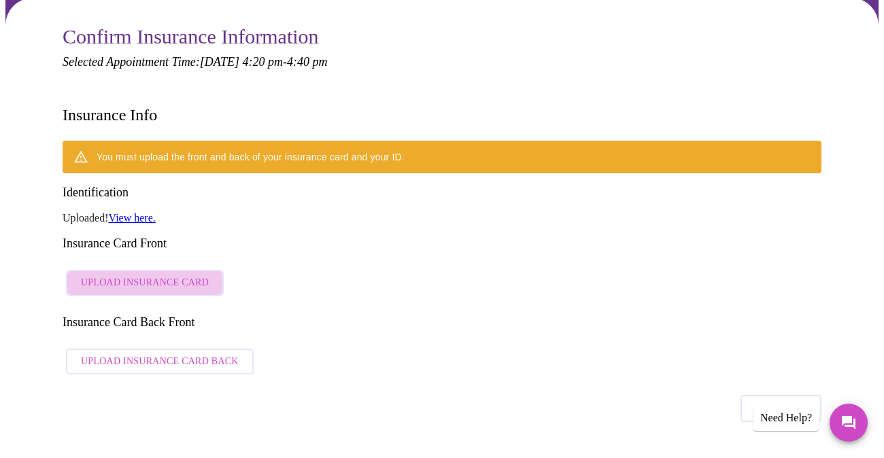
click at [176, 275] on span "Upload Insurance Card" at bounding box center [145, 283] width 128 height 17
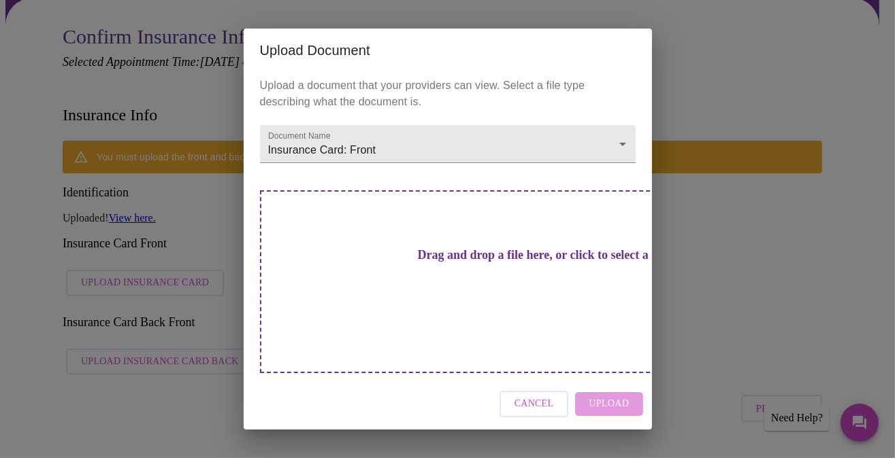
click at [452, 263] on h3 "Drag and drop a file here, or click to select a file" at bounding box center [542, 255] width 375 height 14
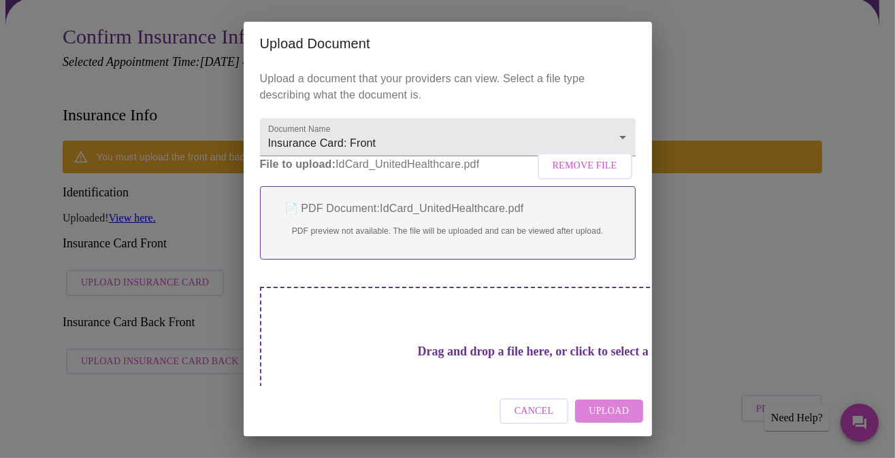
click at [609, 410] on span "Upload" at bounding box center [608, 411] width 40 height 17
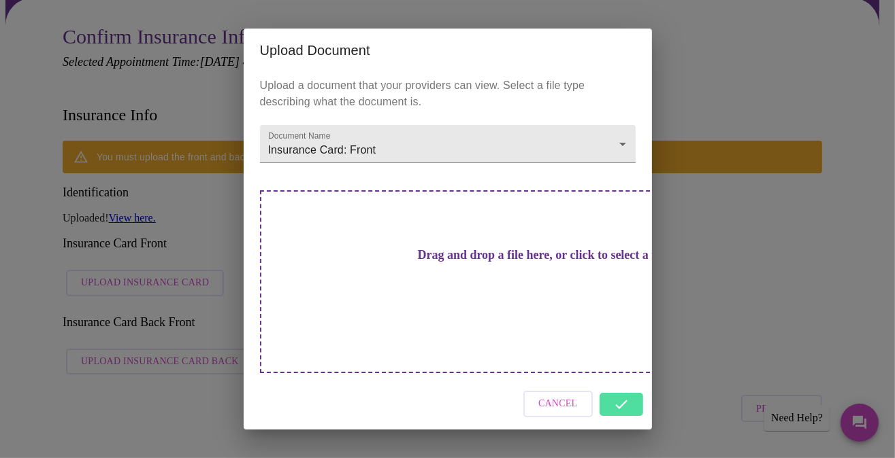
click at [627, 383] on div "Cancel" at bounding box center [448, 404] width 408 height 51
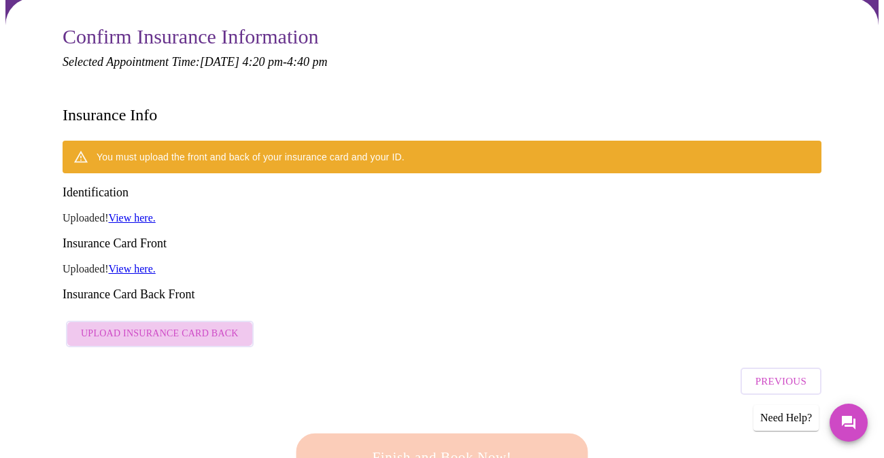
click at [184, 326] on span "Upload Insurance Card Back" at bounding box center [160, 334] width 158 height 17
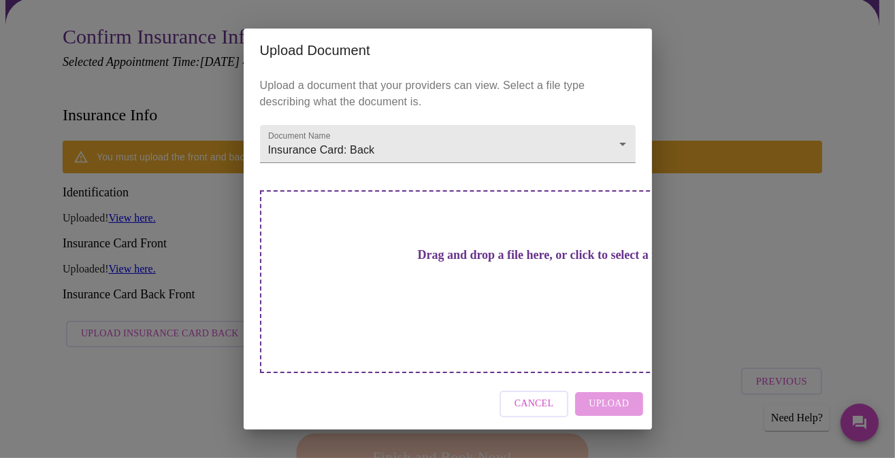
click at [416, 261] on h3 "Drag and drop a file here, or click to select a file" at bounding box center [542, 255] width 375 height 14
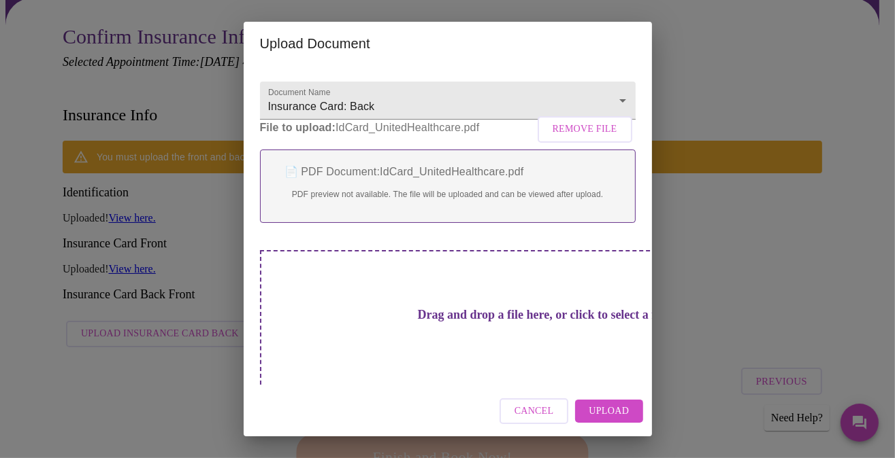
scroll to position [55, 0]
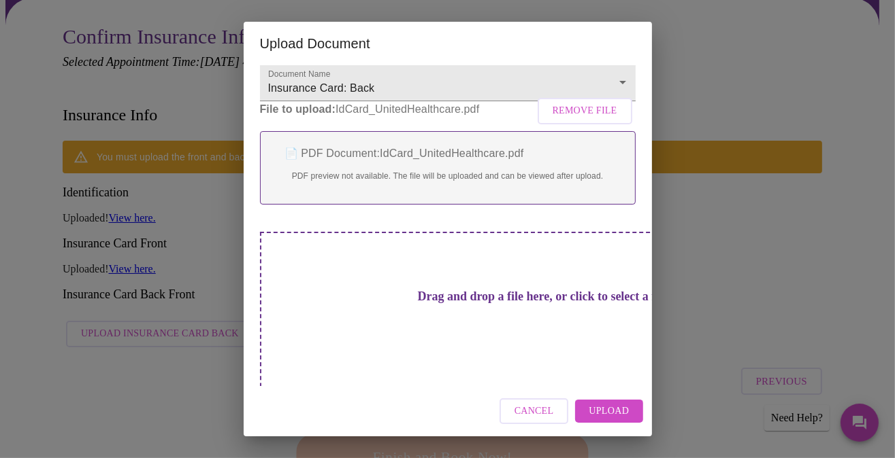
click at [454, 304] on h3 "Drag and drop a file here, or click to select a file" at bounding box center [542, 297] width 375 height 14
click at [610, 404] on span "Upload" at bounding box center [608, 411] width 40 height 17
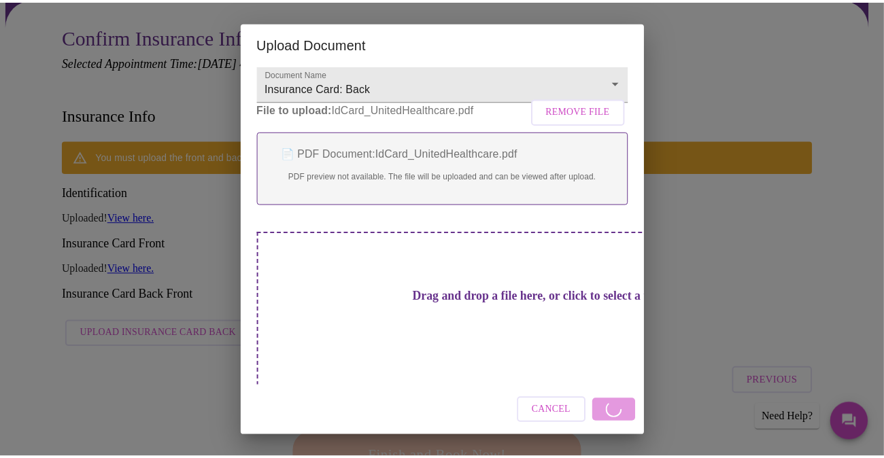
scroll to position [0, 0]
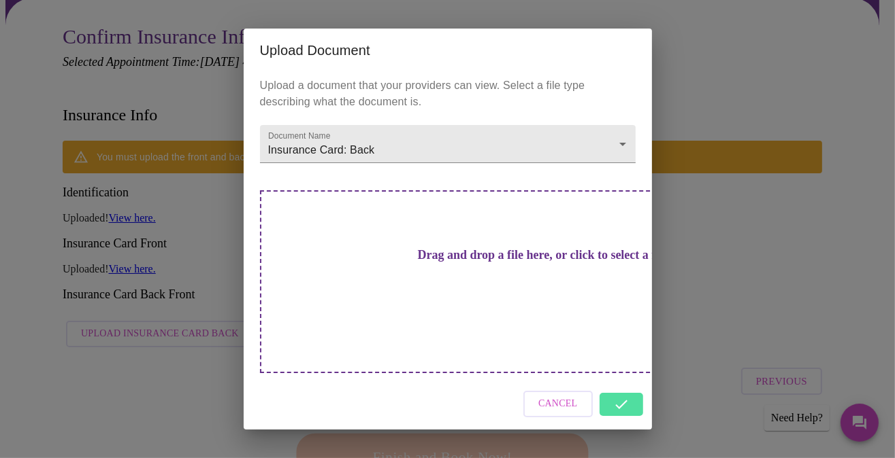
click at [617, 385] on div "Cancel" at bounding box center [448, 404] width 408 height 51
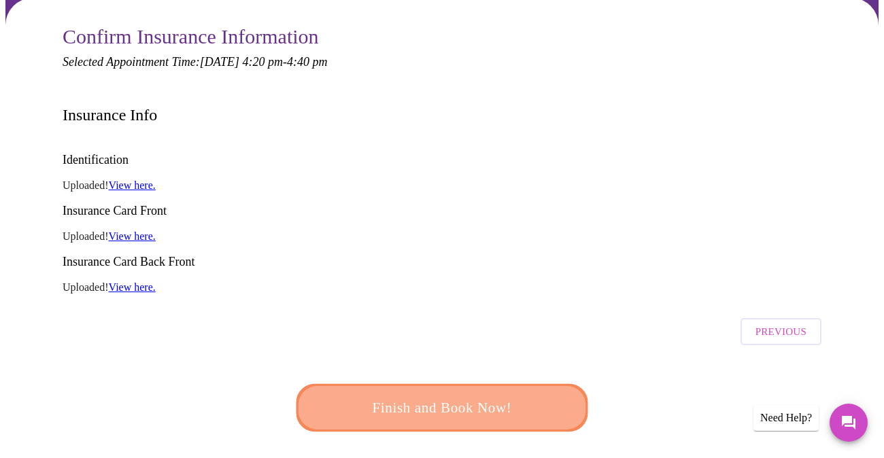
click at [458, 396] on span "Finish and Book Now!" at bounding box center [442, 408] width 252 height 25
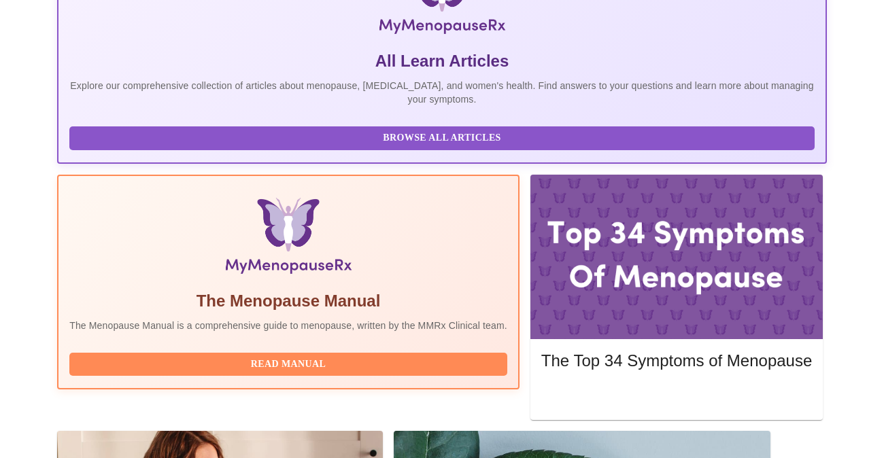
scroll to position [354, 0]
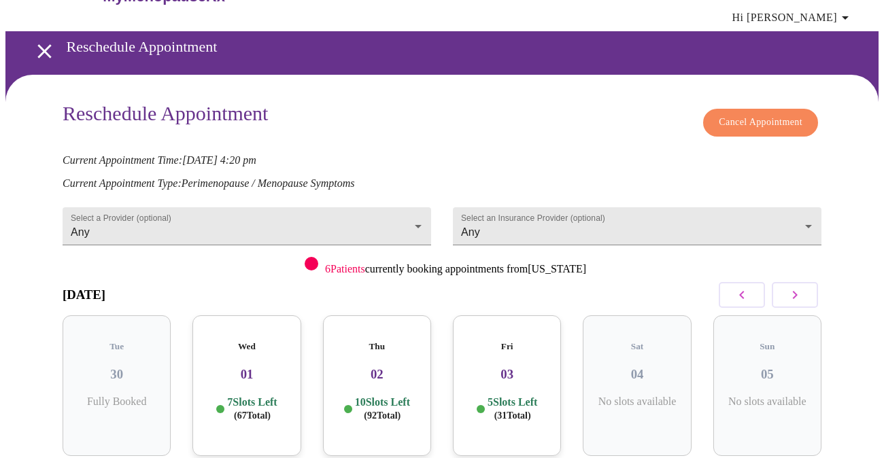
scroll to position [68, 0]
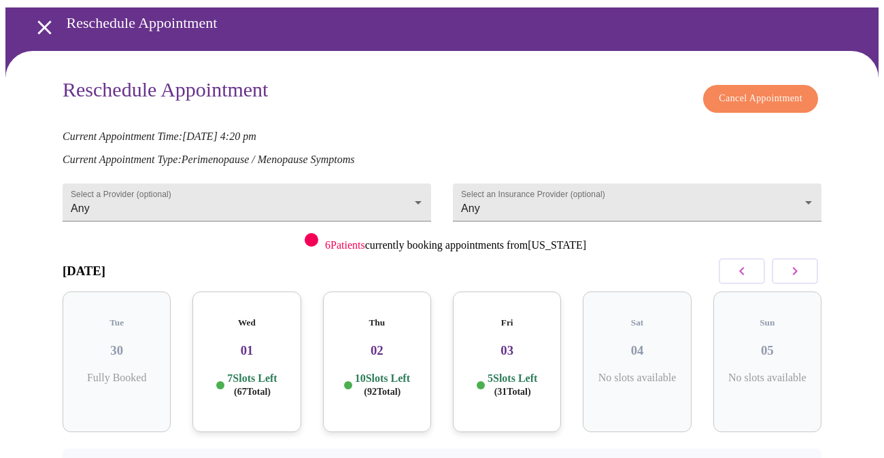
click at [380, 344] on h3 "02" at bounding box center [377, 351] width 86 height 15
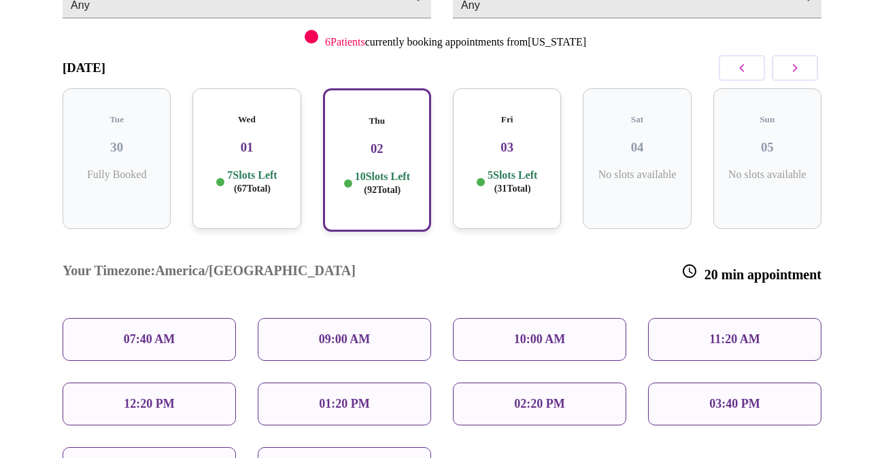
scroll to position [272, 0]
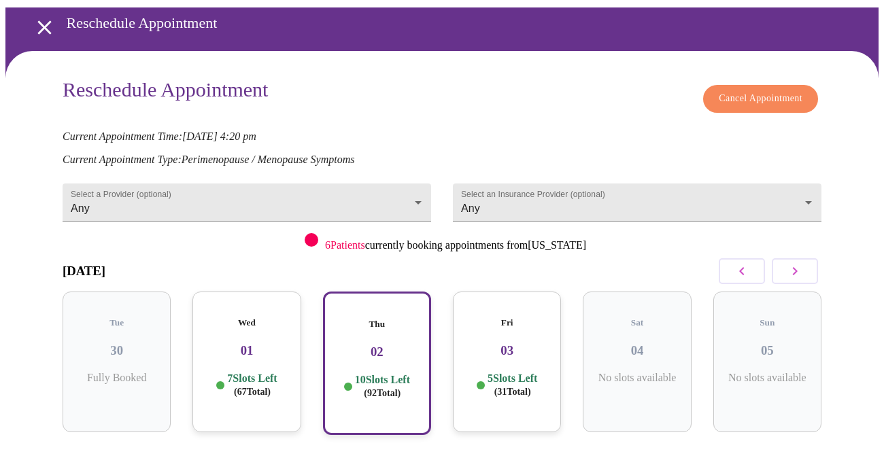
scroll to position [136, 0]
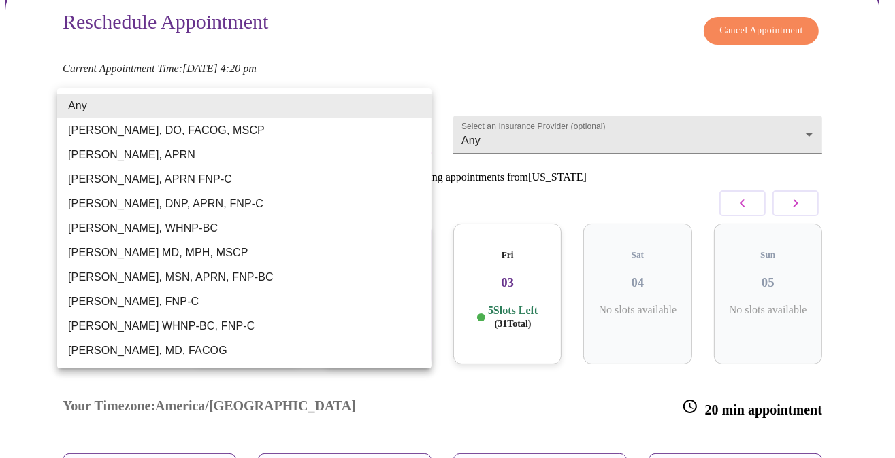
click at [290, 114] on body "MyMenopauseRx Appointments Messaging Labs Uploads Medications Community Refer a…" at bounding box center [447, 332] width 884 height 926
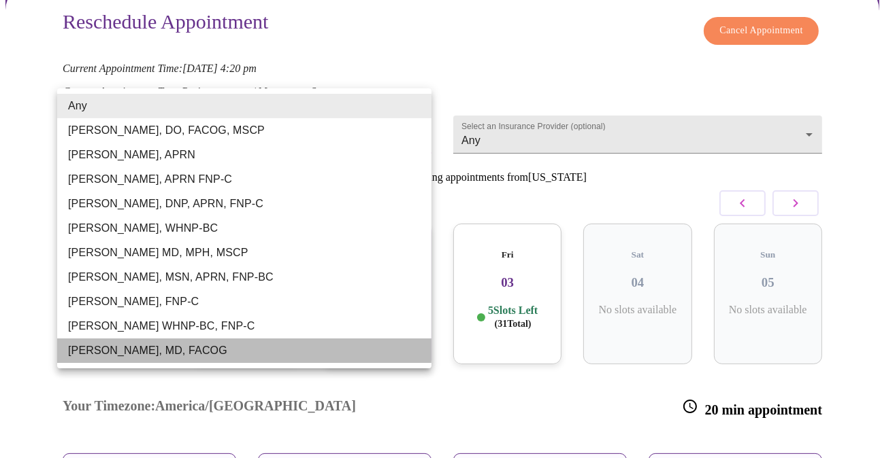
click at [170, 354] on li "[PERSON_NAME], MD, FACOG" at bounding box center [244, 351] width 374 height 24
type input "[PERSON_NAME], MD, FACOG"
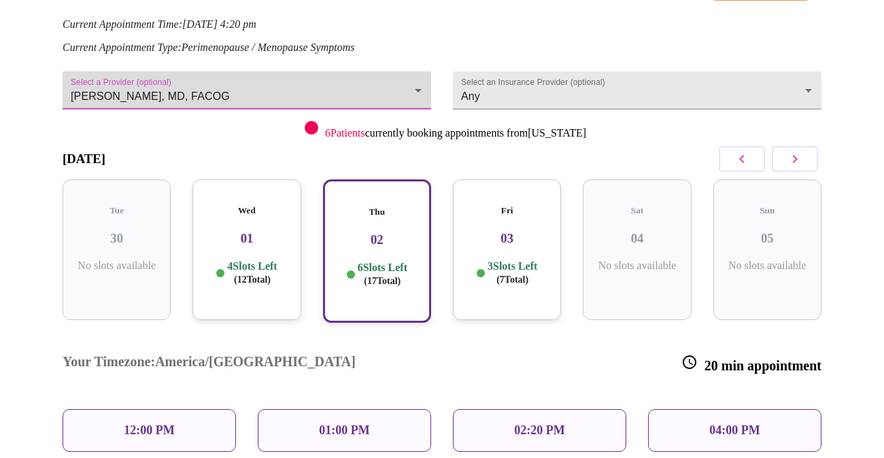
scroll to position [204, 0]
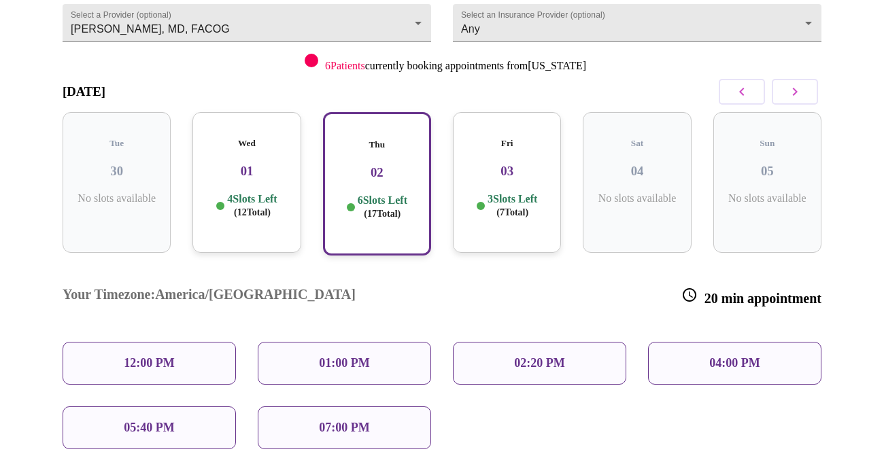
scroll to position [272, 0]
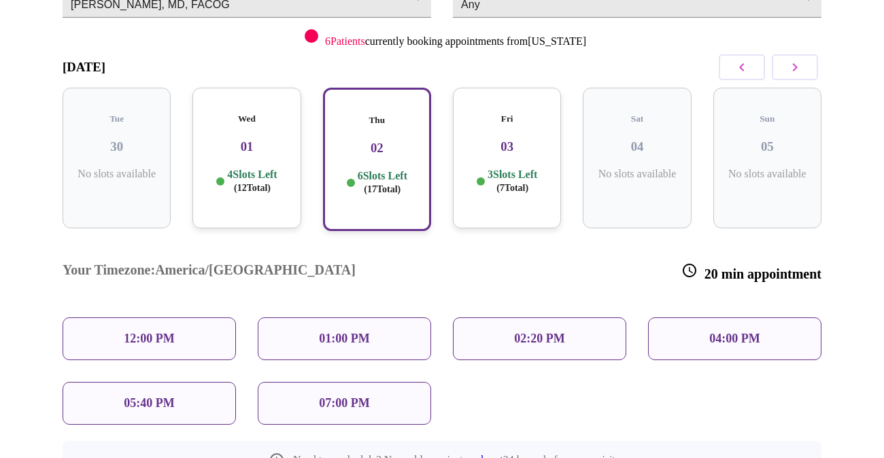
click at [171, 382] on div "05:40 PM" at bounding box center [149, 403] width 173 height 43
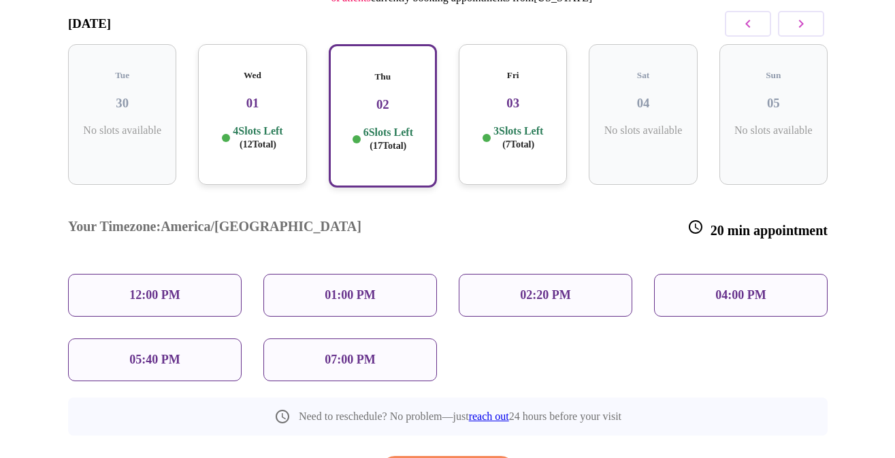
scroll to position [340, 0]
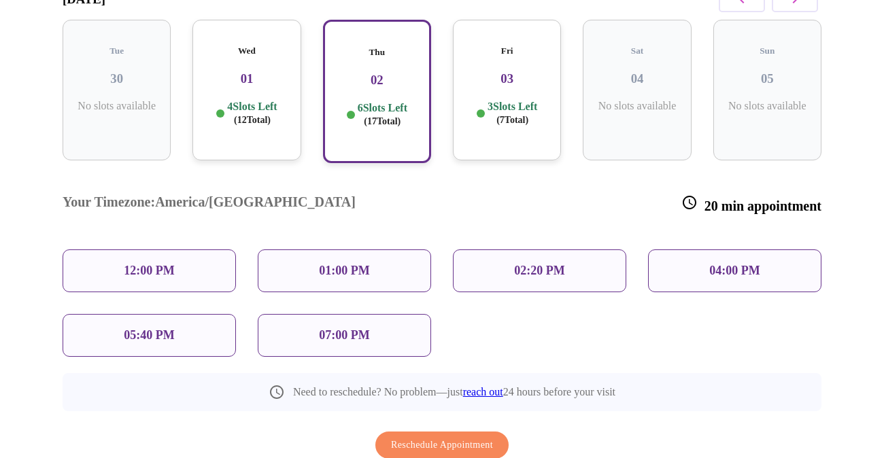
click at [133, 329] on p "05:40 PM" at bounding box center [149, 336] width 50 height 14
click at [441, 437] on span "Reschedule Appointment" at bounding box center [442, 445] width 102 height 17
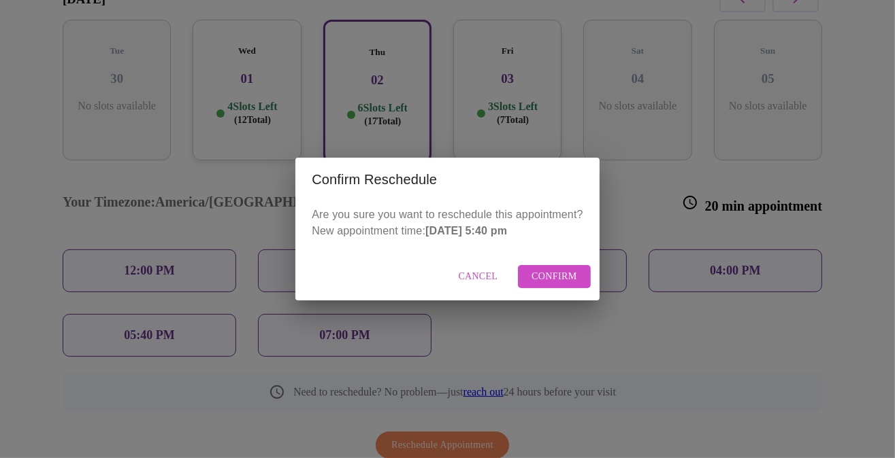
click at [548, 274] on span "Confirm" at bounding box center [554, 277] width 46 height 17
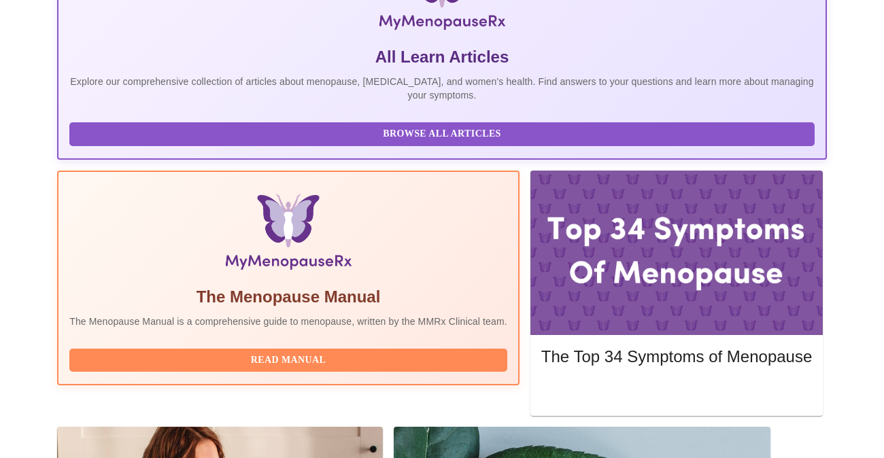
scroll to position [354, 0]
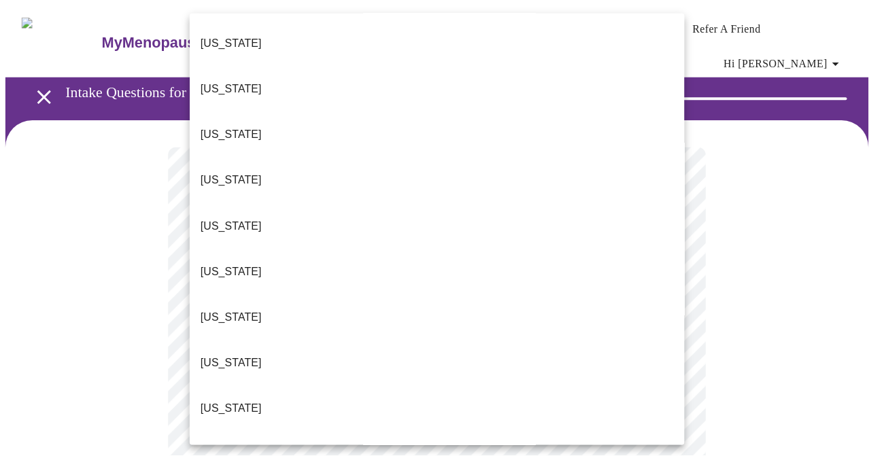
scroll to position [68, 0]
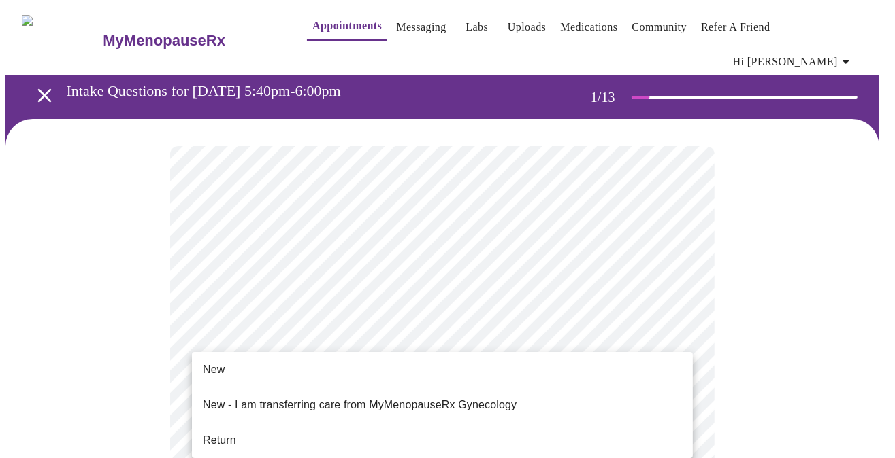
click at [213, 369] on span "New" at bounding box center [214, 370] width 22 height 16
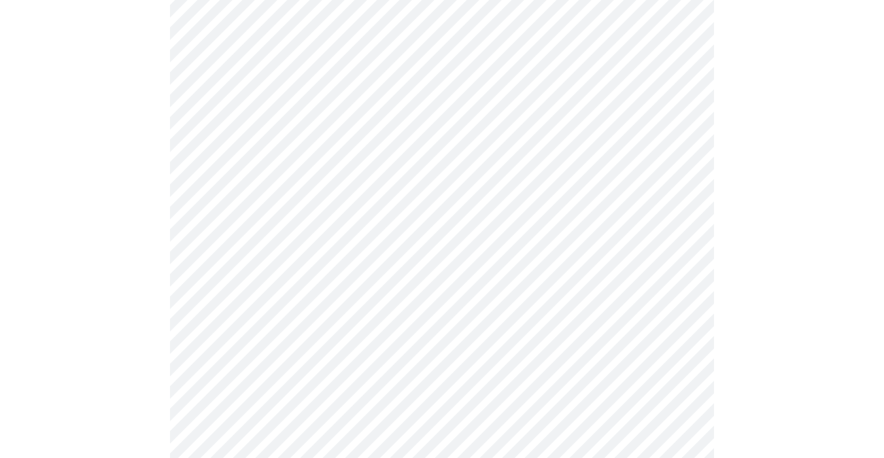
scroll to position [680, 0]
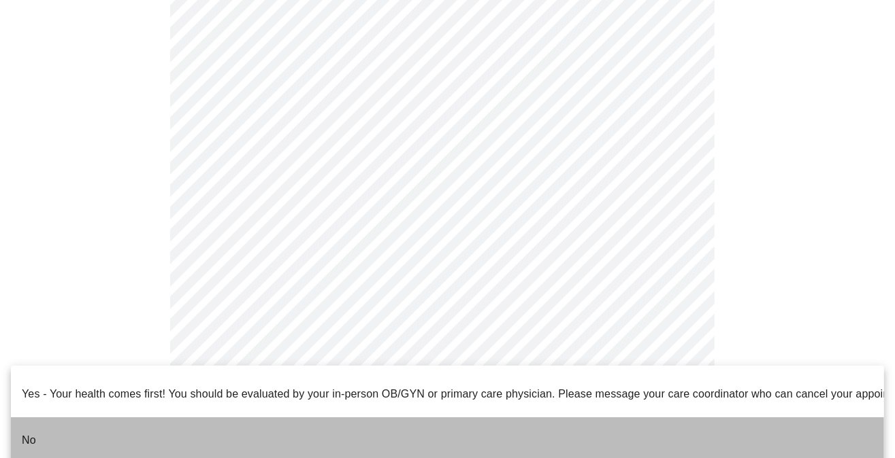
click at [31, 433] on p "No" at bounding box center [29, 441] width 14 height 16
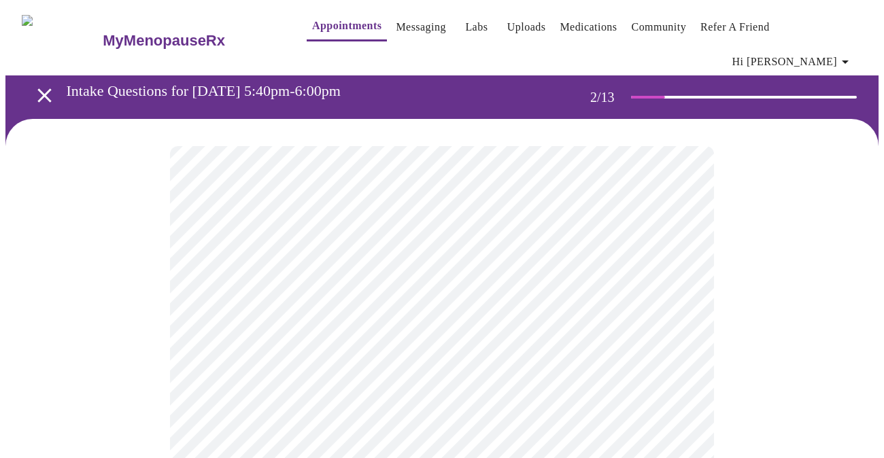
scroll to position [68, 0]
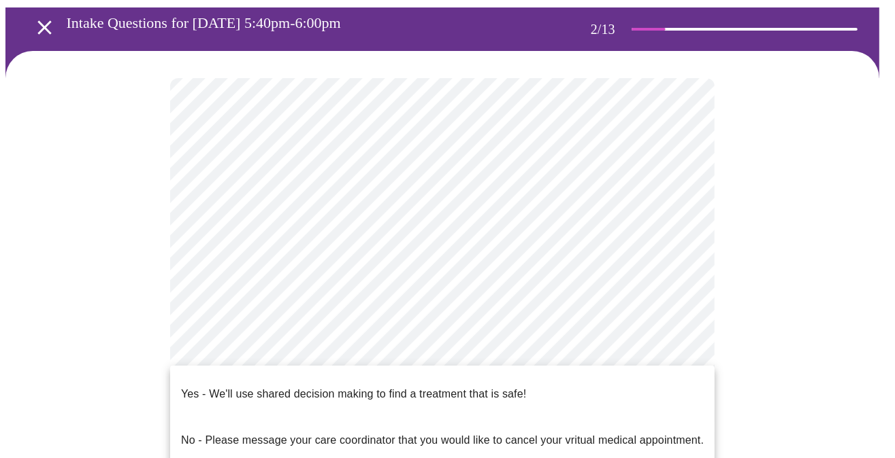
click at [358, 358] on body "MyMenopauseRx Appointments Messaging Labs Uploads Medications Community Refer a…" at bounding box center [447, 355] width 884 height 836
click at [729, 295] on div at bounding box center [447, 229] width 895 height 458
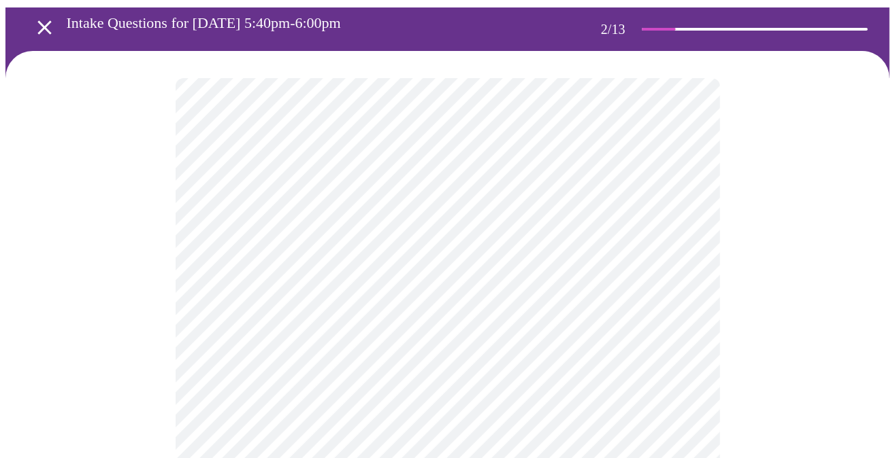
click at [286, 356] on body "MyMenopauseRx Appointments Messaging Labs Uploads Medications Community Refer a…" at bounding box center [447, 355] width 884 height 836
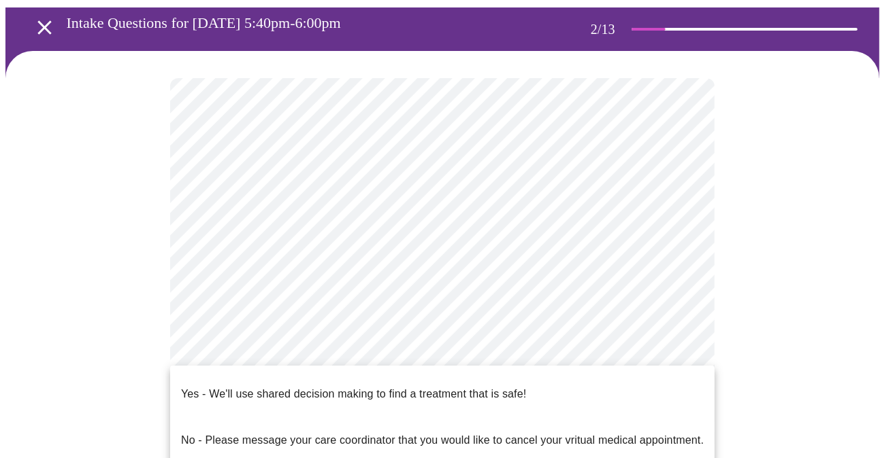
click at [316, 388] on p "Yes - We'll use shared decision making to find a treatment that is safe!" at bounding box center [353, 394] width 345 height 16
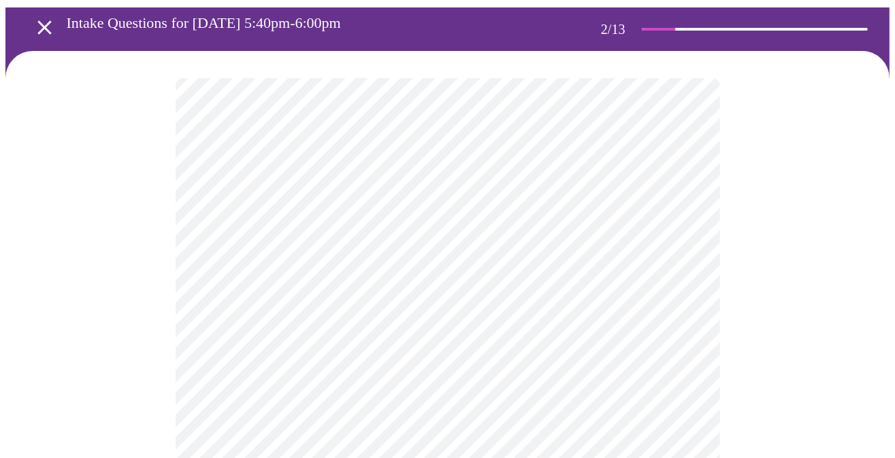
click at [380, 216] on body "MyMenopauseRx Appointments Messaging Labs Uploads Medications Community Refer a…" at bounding box center [447, 351] width 884 height 828
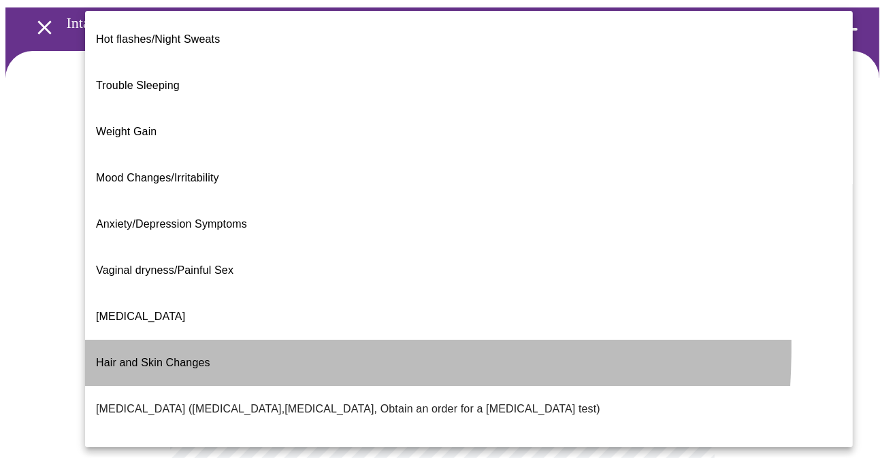
click at [166, 357] on span "Hair and Skin Changes" at bounding box center [153, 363] width 114 height 12
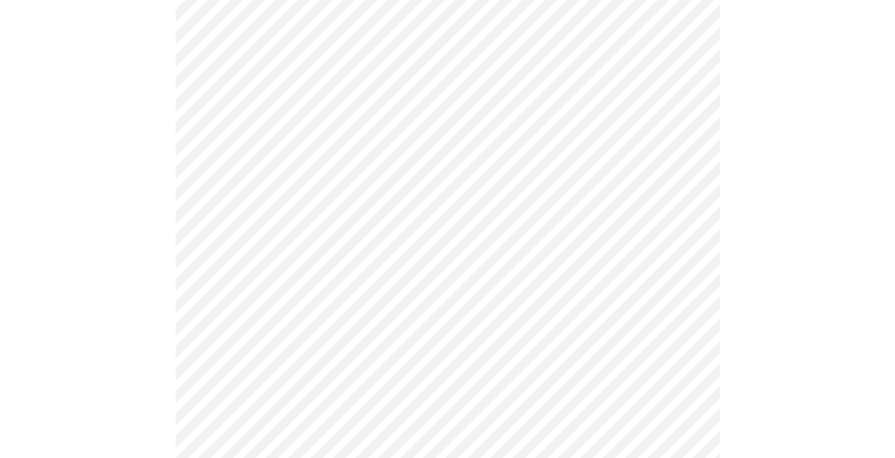
scroll to position [230, 0]
click at [481, 52] on body "MyMenopauseRx Appointments Messaging Labs Uploads Medications Community Refer a…" at bounding box center [447, 171] width 884 height 790
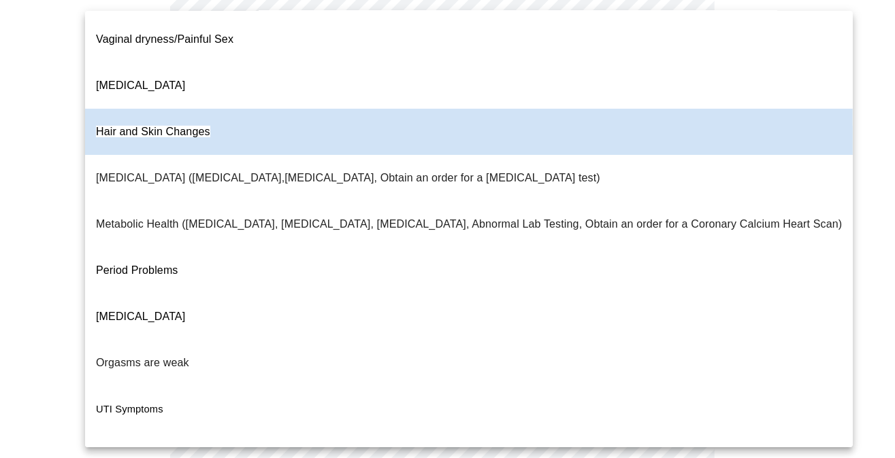
scroll to position [246, 0]
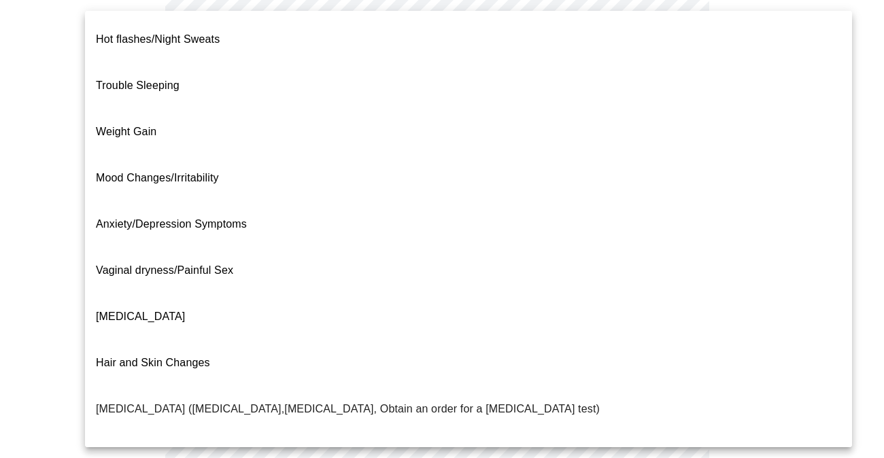
click at [331, 54] on body "MyMenopauseRx Appointments Messaging Labs Uploads Medications Community Refer a…" at bounding box center [441, 171] width 873 height 790
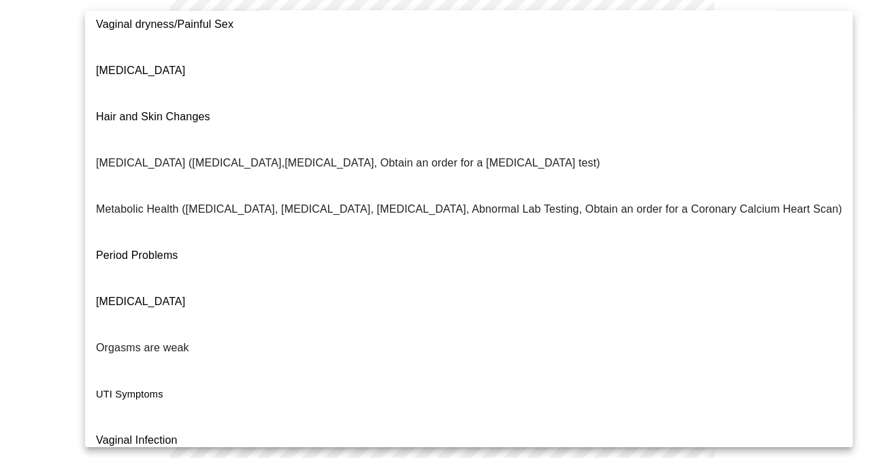
click at [204, 109] on p "Hair and Skin Changes" at bounding box center [153, 117] width 114 height 16
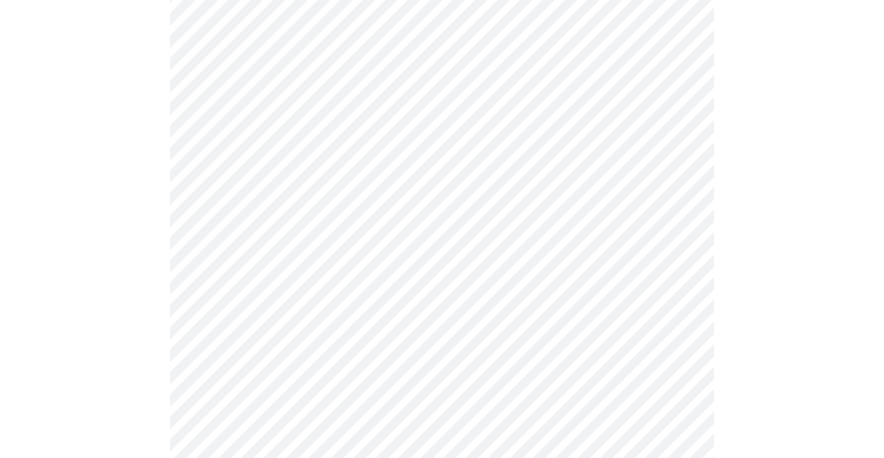
scroll to position [0, 0]
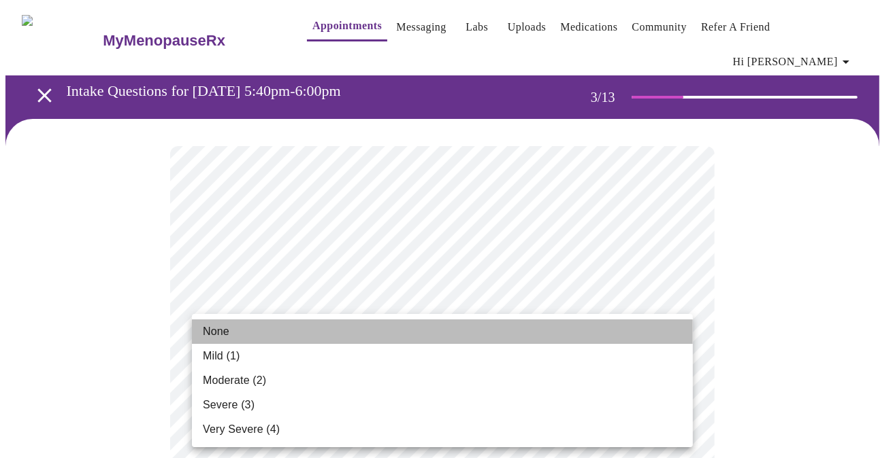
click at [224, 335] on span "None" at bounding box center [216, 332] width 27 height 16
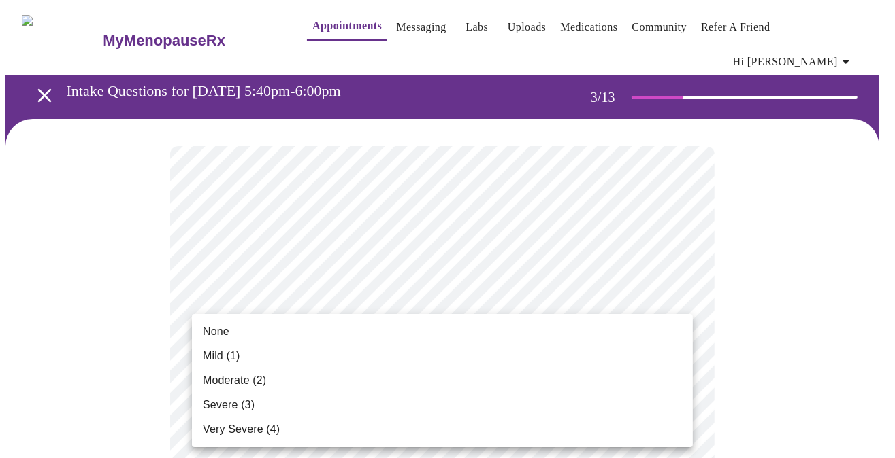
click at [224, 335] on span "None" at bounding box center [216, 332] width 27 height 16
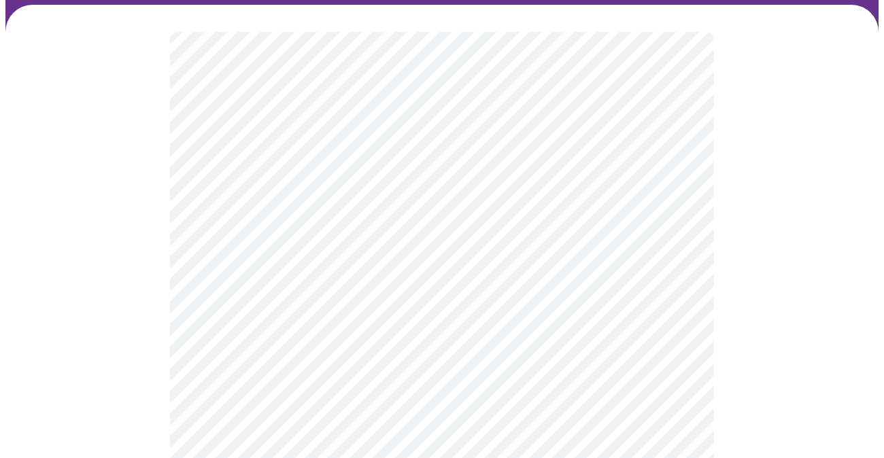
scroll to position [136, 0]
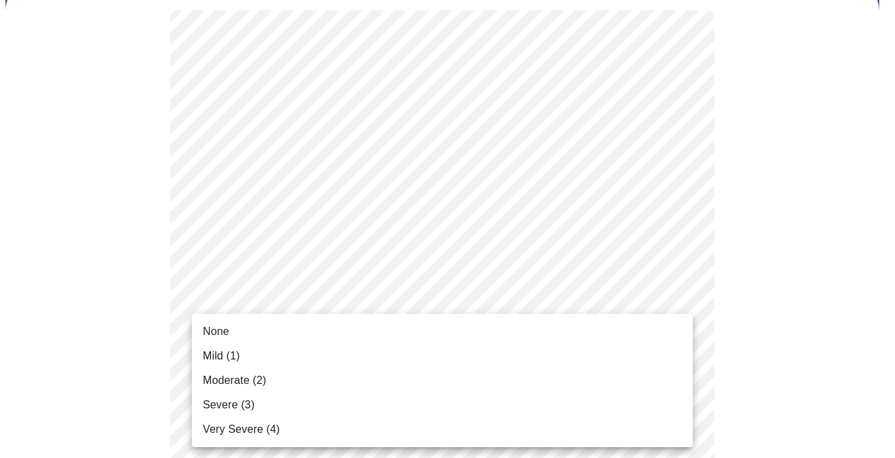
click at [250, 381] on span "Moderate (2)" at bounding box center [234, 381] width 63 height 16
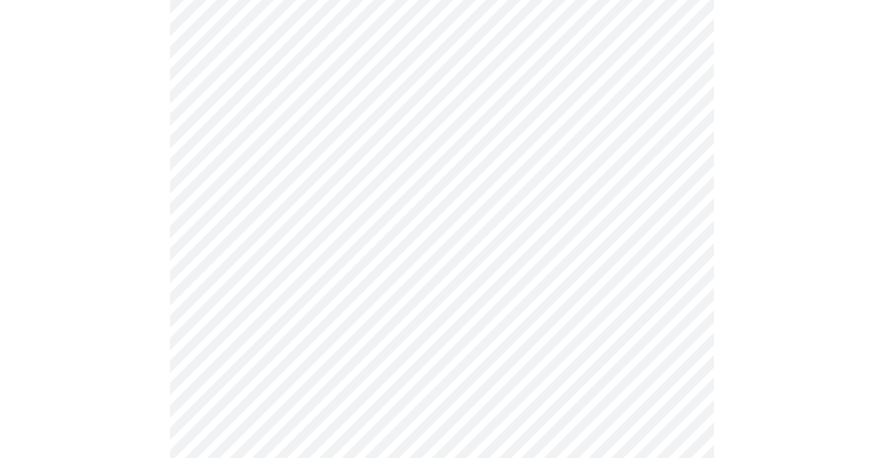
scroll to position [204, 0]
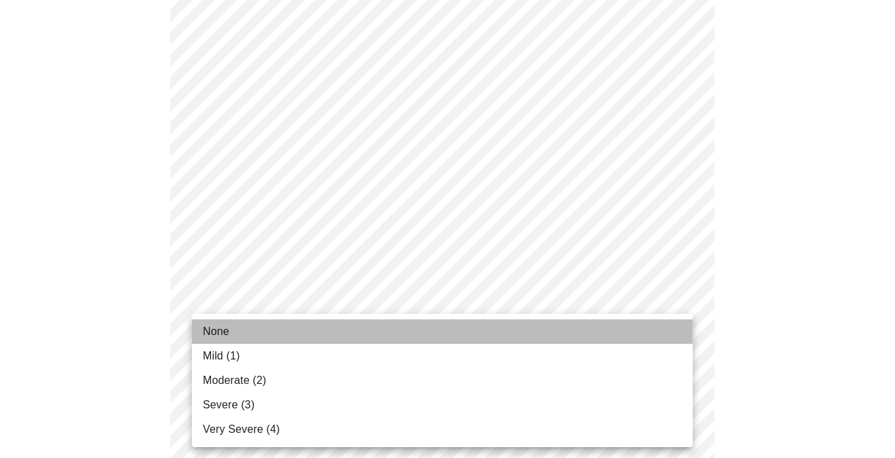
click at [222, 335] on span "None" at bounding box center [216, 332] width 27 height 16
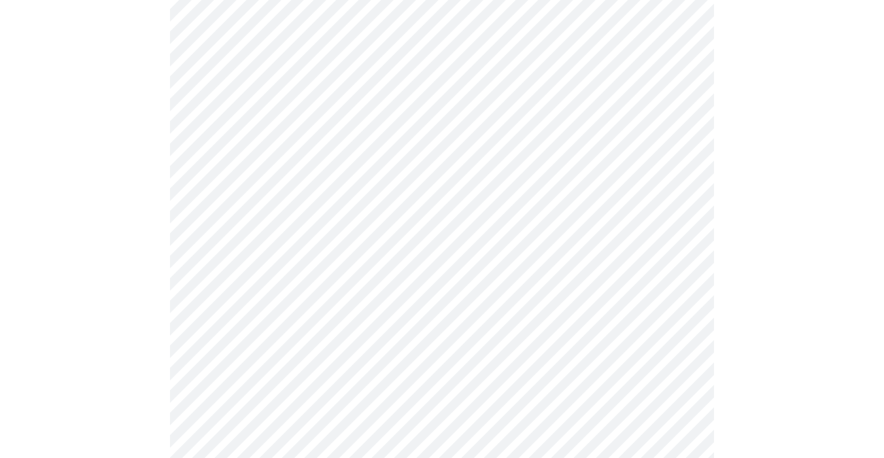
scroll to position [340, 0]
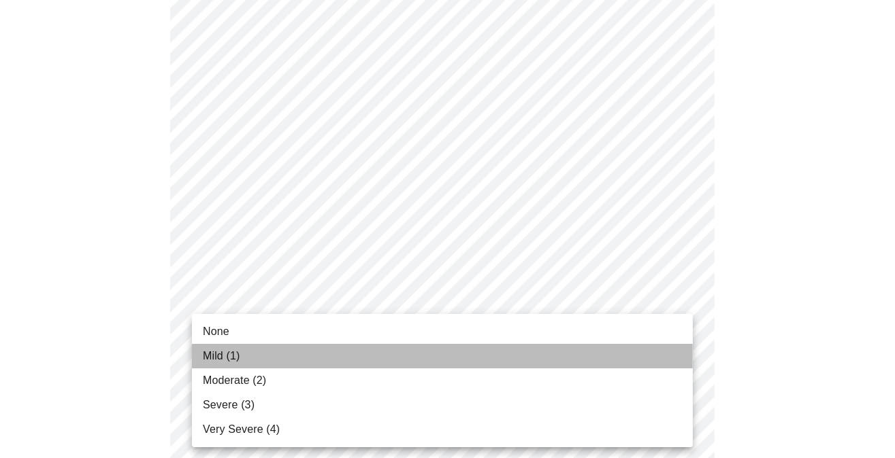
click at [237, 353] on span "Mild (1)" at bounding box center [221, 356] width 37 height 16
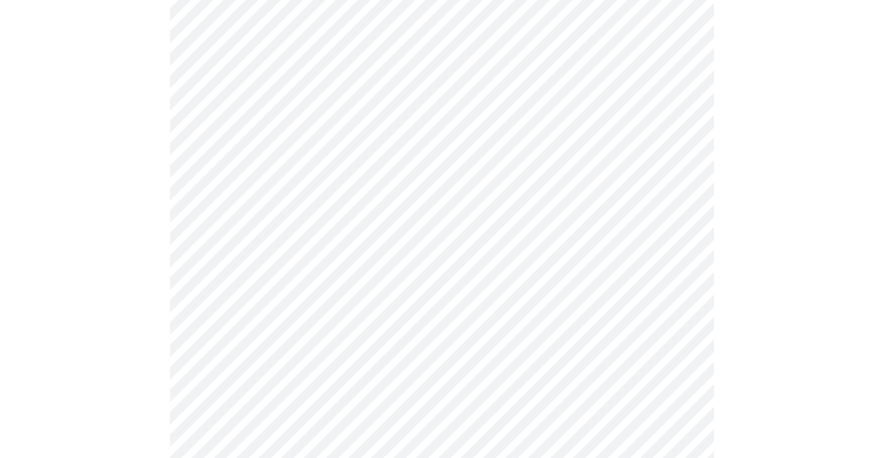
scroll to position [408, 0]
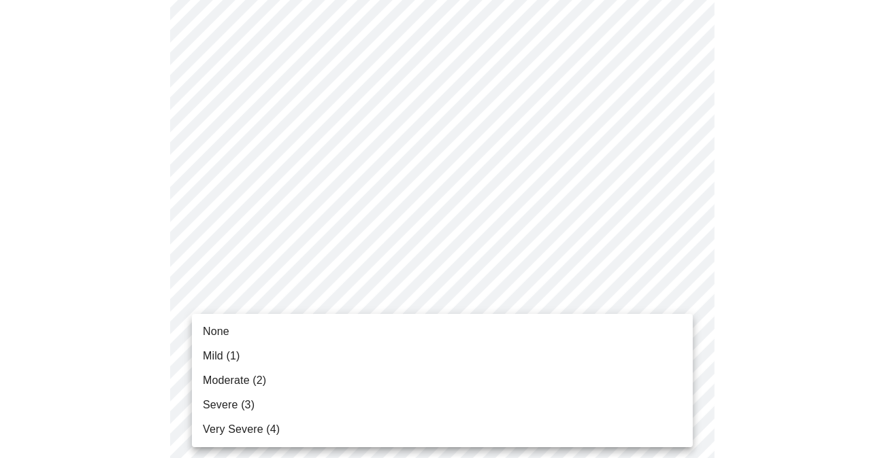
click at [435, 386] on body "MyMenopauseRx Appointments Messaging Labs Uploads Medications Community Refer a…" at bounding box center [447, 463] width 884 height 1733
click at [231, 352] on span "Mild (1)" at bounding box center [221, 356] width 37 height 16
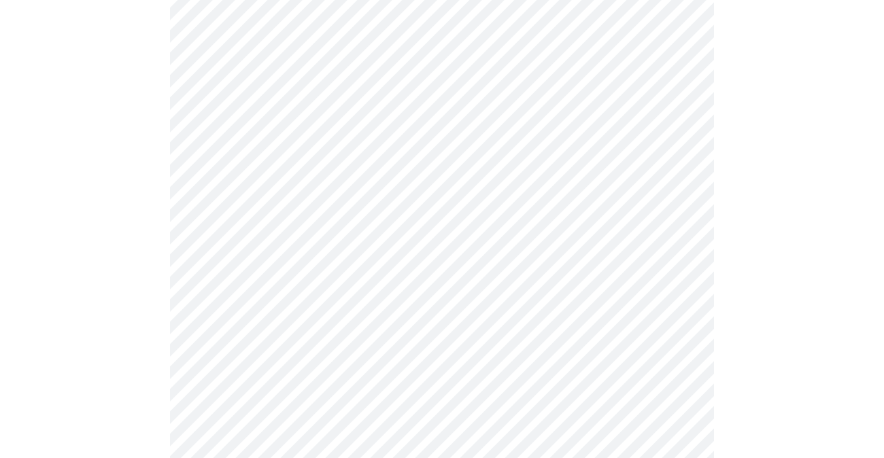
scroll to position [476, 0]
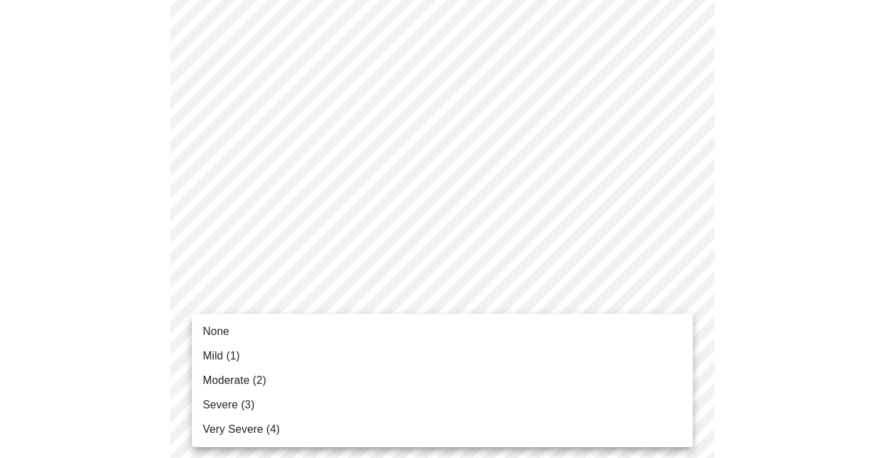
click at [428, 422] on body "MyMenopauseRx Appointments Messaging Labs Uploads Medications Community Refer a…" at bounding box center [447, 386] width 884 height 1714
click at [236, 334] on li "None" at bounding box center [442, 332] width 501 height 24
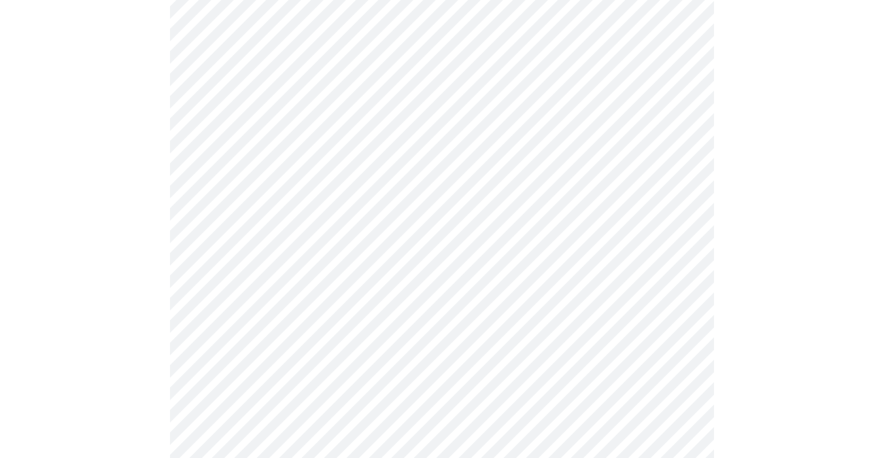
scroll to position [612, 0]
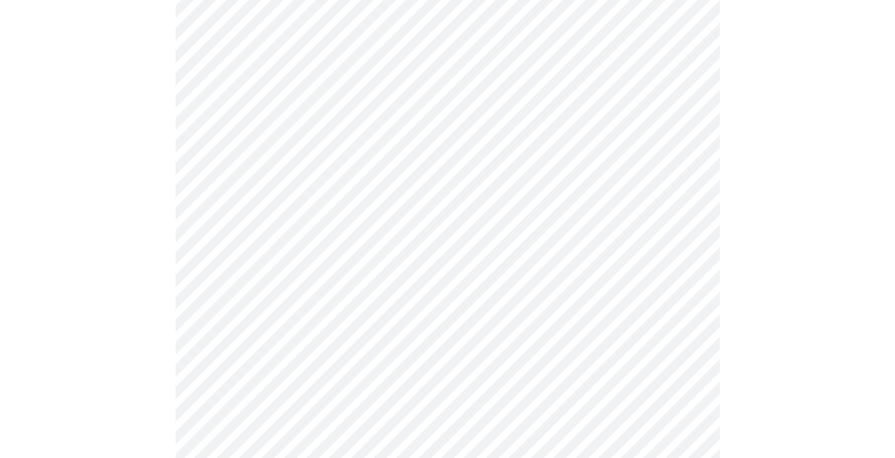
click at [301, 397] on body "MyMenopauseRx Appointments Messaging Labs Uploads Medications Community Refer a…" at bounding box center [447, 240] width 884 height 1694
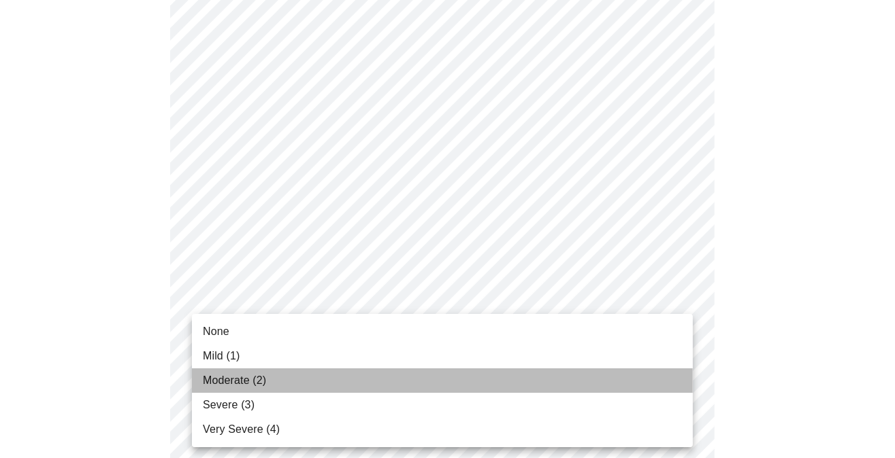
click at [243, 378] on span "Moderate (2)" at bounding box center [234, 381] width 63 height 16
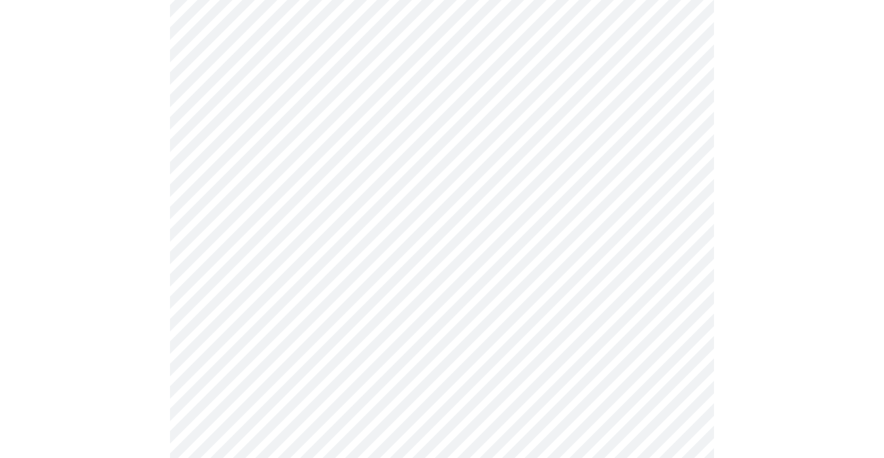
scroll to position [748, 0]
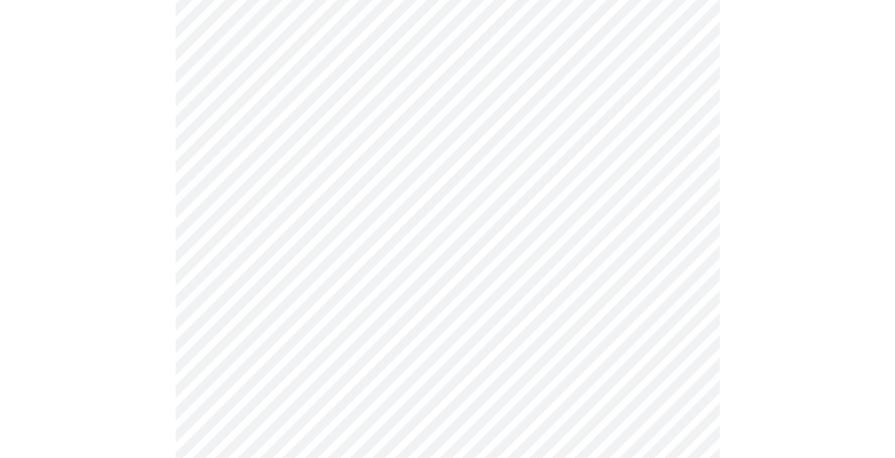
click at [286, 369] on body "MyMenopauseRx Appointments Messaging Labs Uploads Medications Community Refer a…" at bounding box center [447, 94] width 884 height 1675
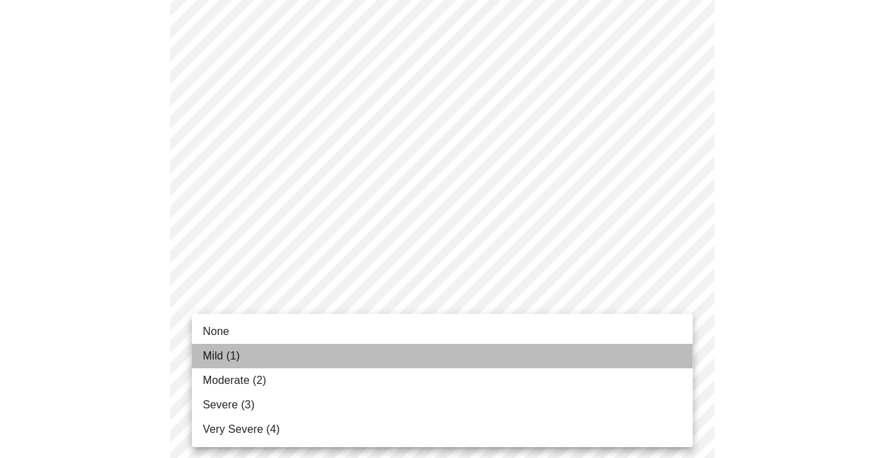
click at [227, 352] on span "Mild (1)" at bounding box center [221, 356] width 37 height 16
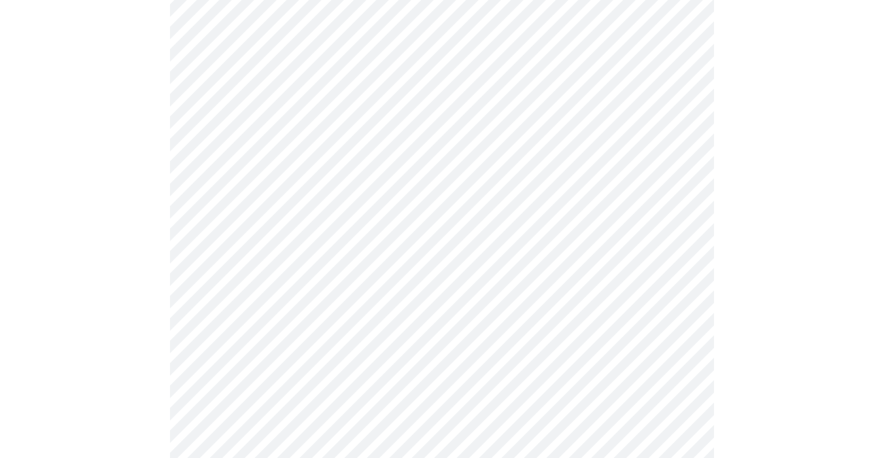
scroll to position [952, 0]
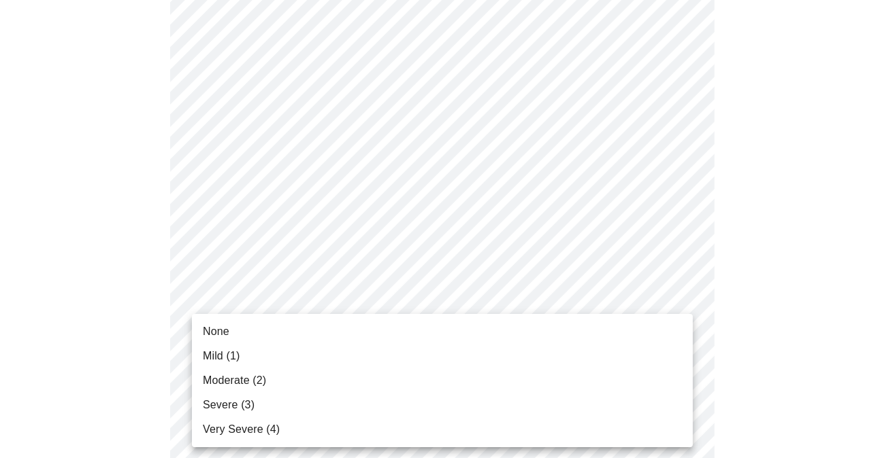
click at [249, 378] on span "Moderate (2)" at bounding box center [234, 381] width 63 height 16
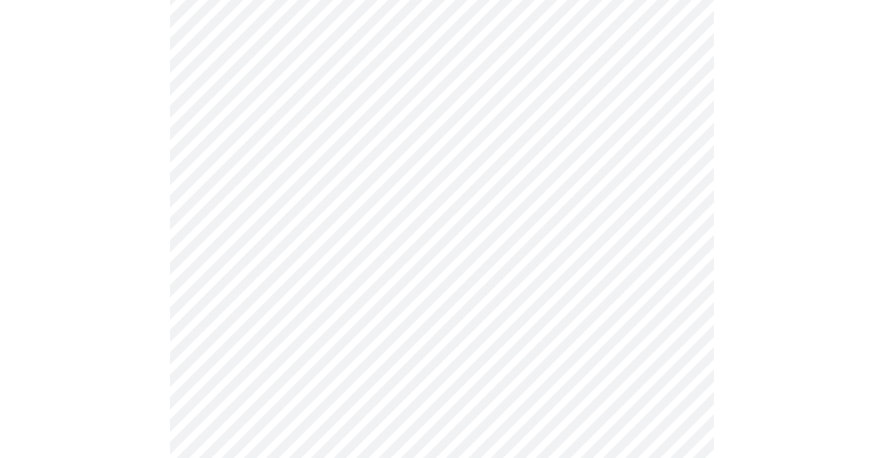
scroll to position [1020, 0]
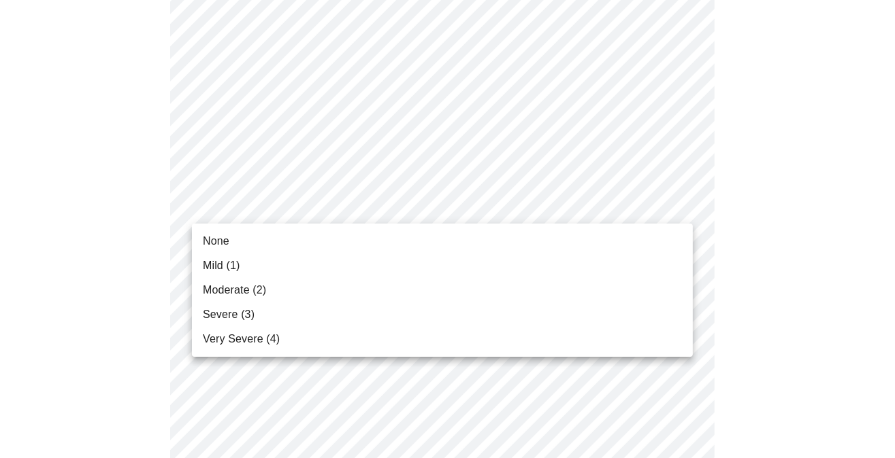
click at [225, 262] on span "Mild (1)" at bounding box center [221, 266] width 37 height 16
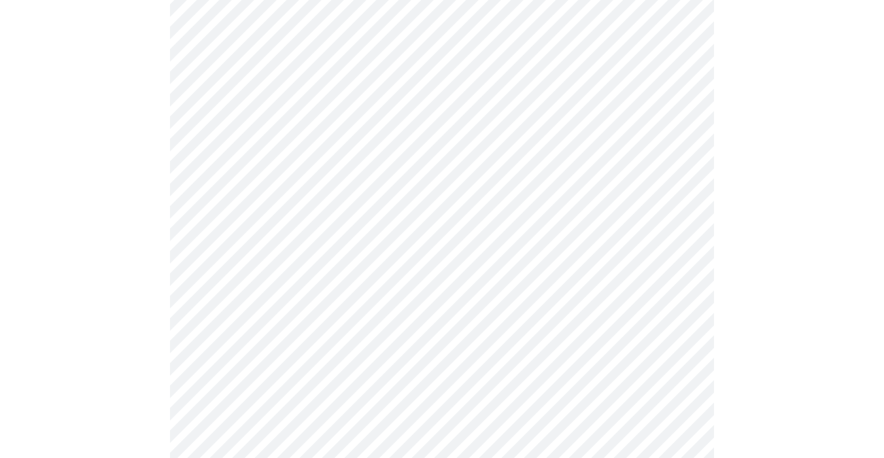
scroll to position [612, 0]
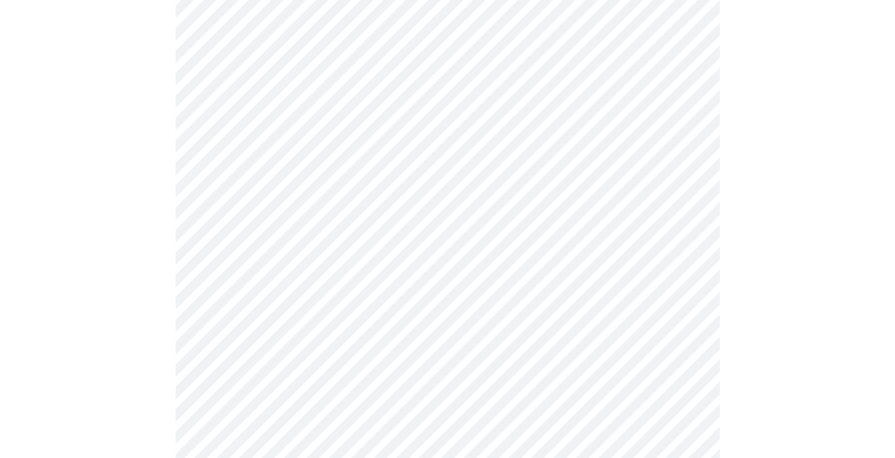
click at [400, 95] on body "MyMenopauseRx Appointments Messaging Labs Uploads Medications Community Refer a…" at bounding box center [447, 202] width 884 height 1619
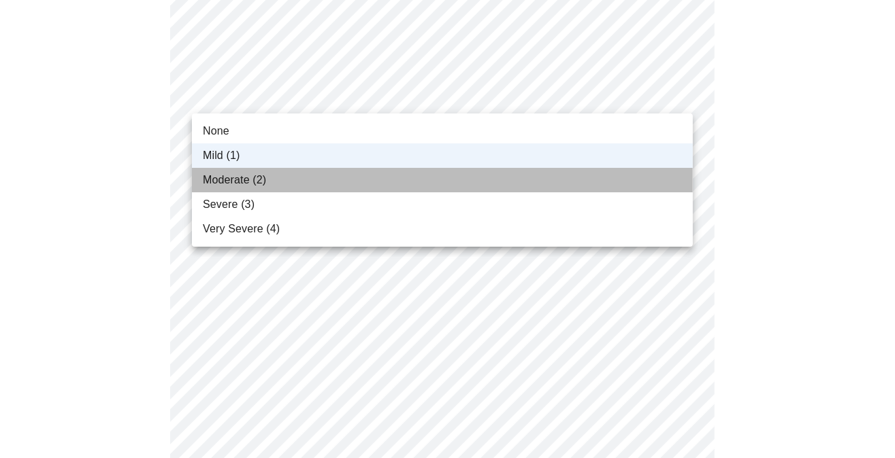
click at [254, 176] on span "Moderate (2)" at bounding box center [234, 180] width 63 height 16
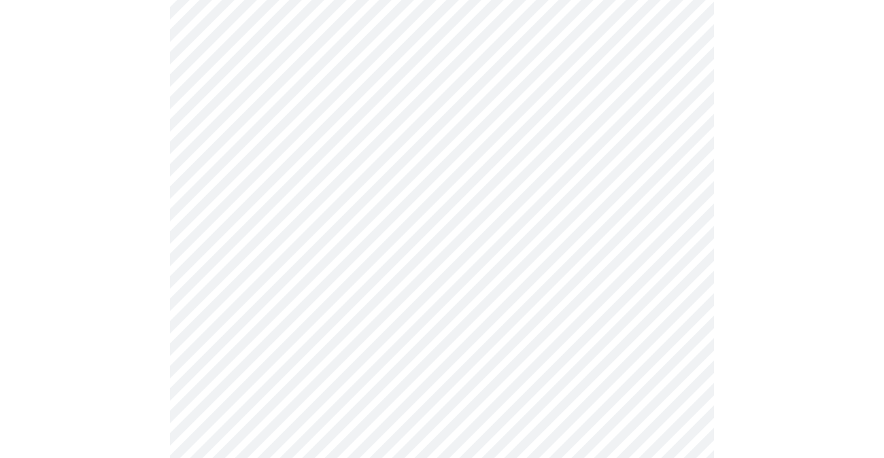
scroll to position [340, 0]
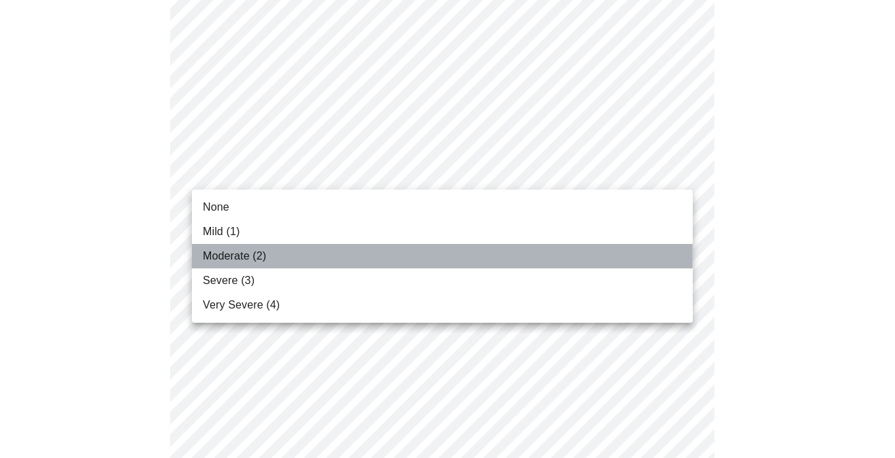
click at [245, 256] on span "Moderate (2)" at bounding box center [234, 256] width 63 height 16
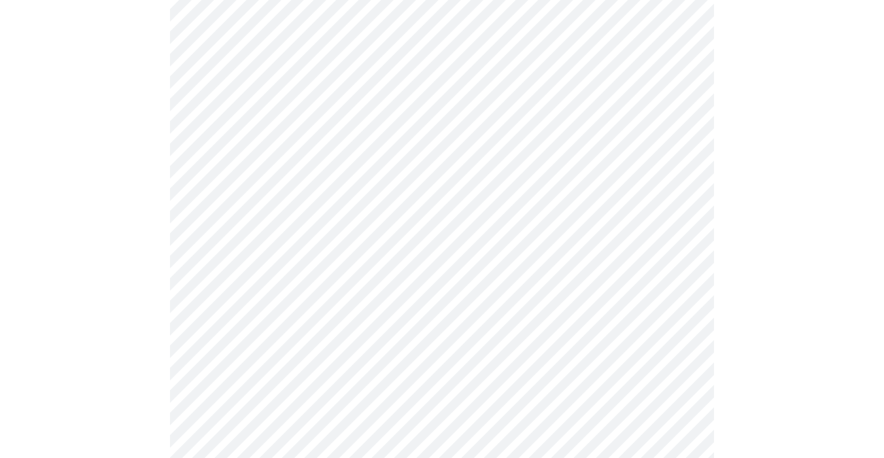
scroll to position [476, 0]
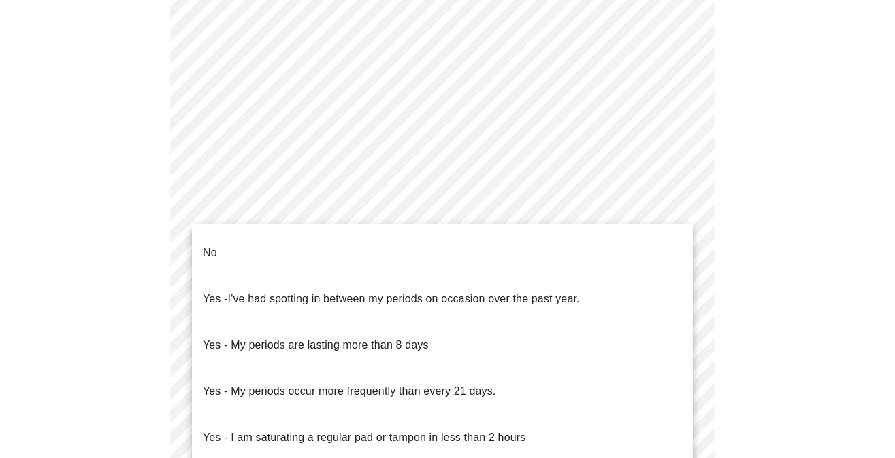
click at [289, 353] on body "MyMenopauseRx Appointments Messaging Labs Uploads Medications Community Refer a…" at bounding box center [447, 209] width 884 height 1360
click at [220, 243] on li "No" at bounding box center [442, 253] width 501 height 46
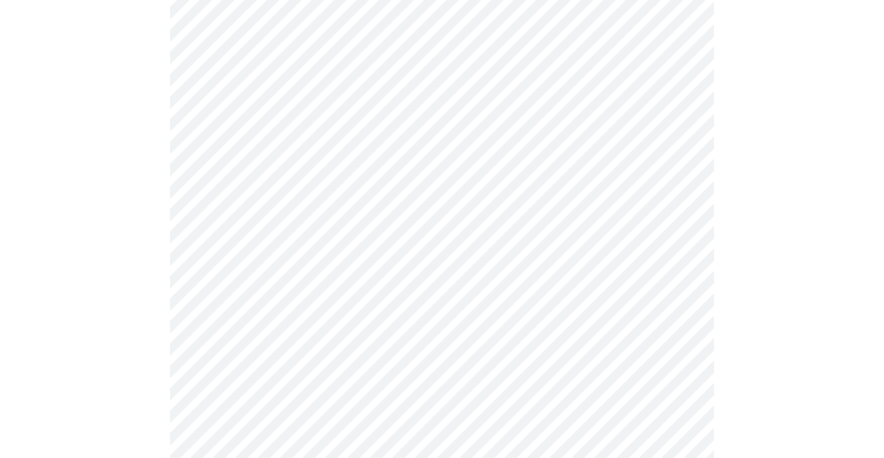
scroll to position [544, 0]
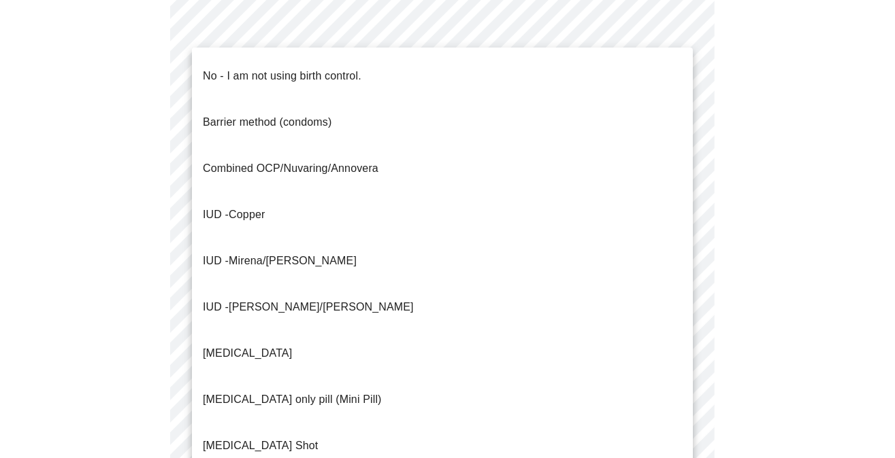
click at [254, 384] on body "MyMenopauseRx Appointments Messaging Labs Uploads Medications Community Refer a…" at bounding box center [447, 137] width 884 height 1352
click at [246, 68] on p "No - I am not using birth control." at bounding box center [282, 76] width 158 height 16
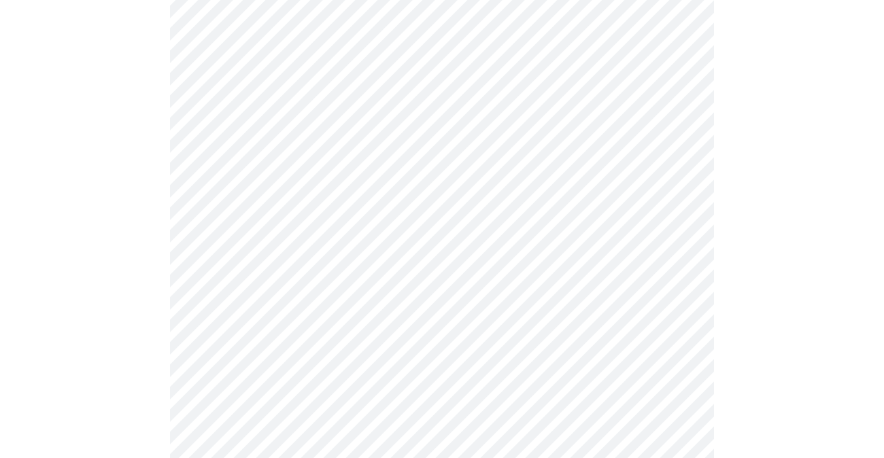
scroll to position [680, 0]
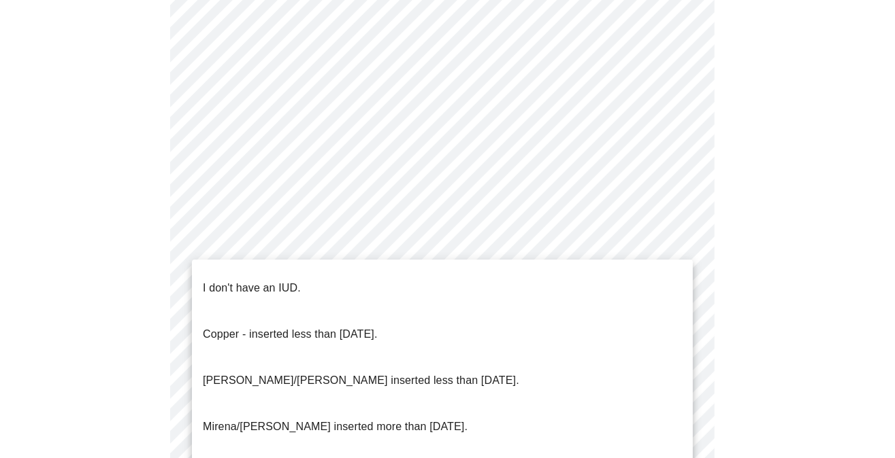
click at [249, 280] on p "I don't have an IUD." at bounding box center [252, 288] width 98 height 16
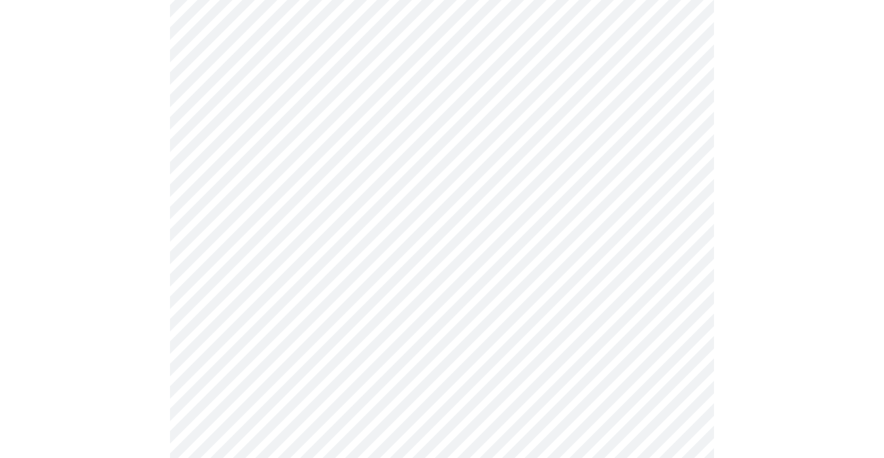
scroll to position [748, 0]
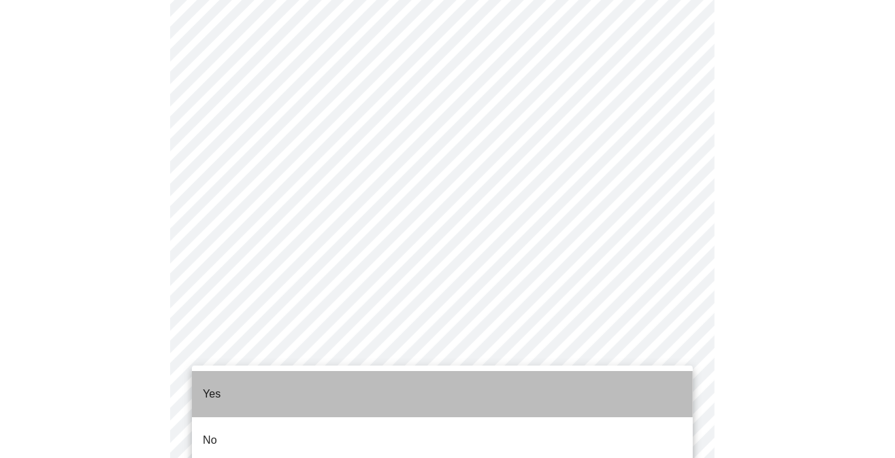
click at [231, 386] on li "Yes" at bounding box center [442, 394] width 501 height 46
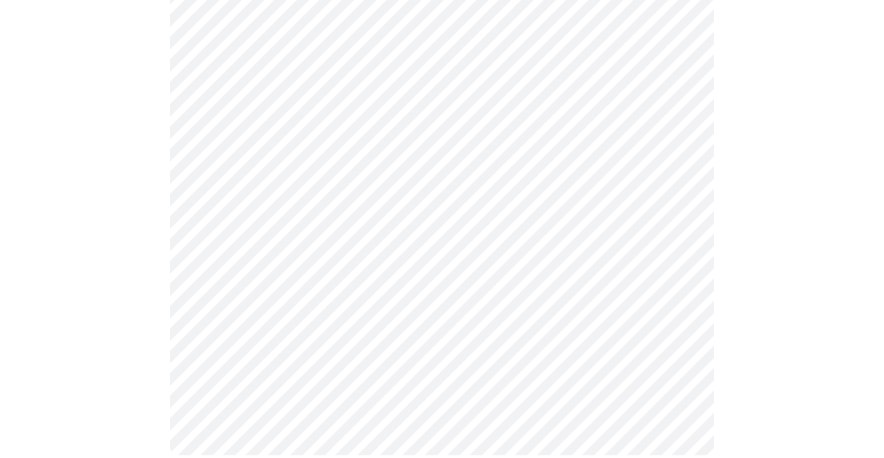
scroll to position [0, 0]
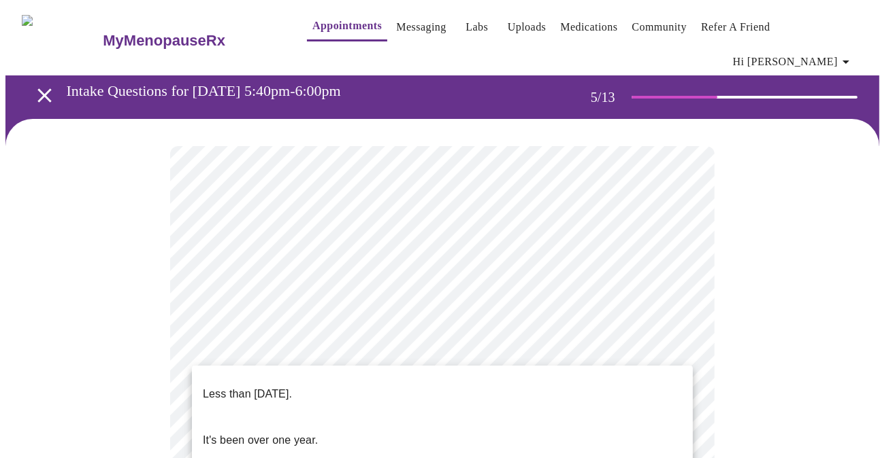
click at [280, 386] on p "Less than [DATE]." at bounding box center [247, 394] width 89 height 16
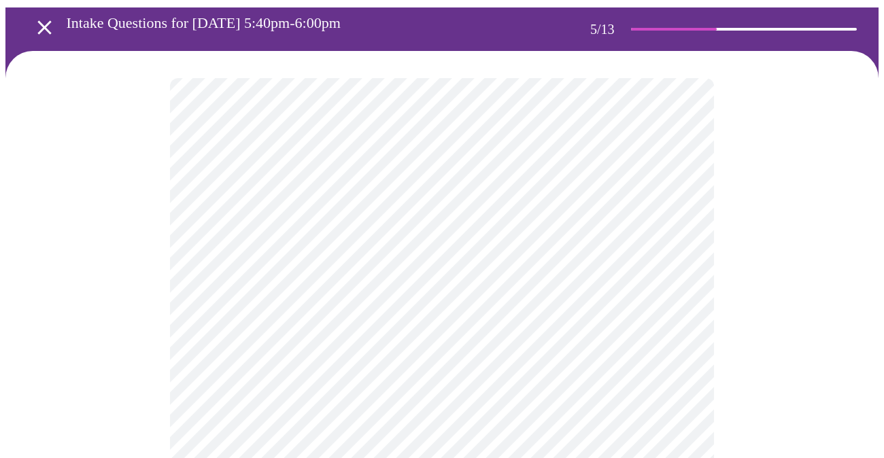
scroll to position [136, 0]
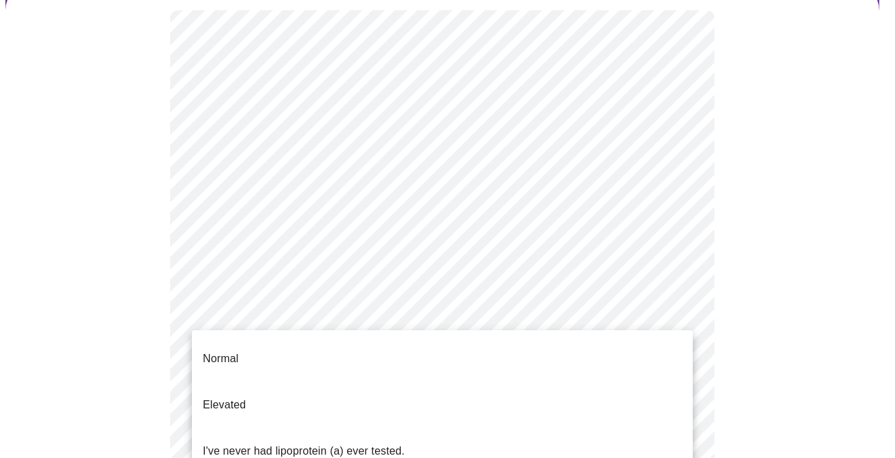
click at [390, 339] on body "MyMenopauseRx Appointments Messaging Labs Uploads Medications Community Refer a…" at bounding box center [447, 425] width 884 height 1112
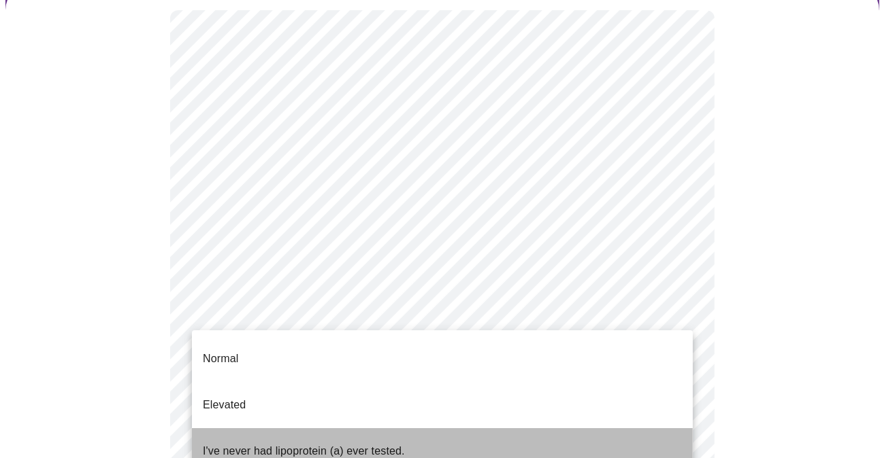
click at [316, 444] on p "I've never had lipoprotein (a) ever tested." at bounding box center [304, 452] width 202 height 16
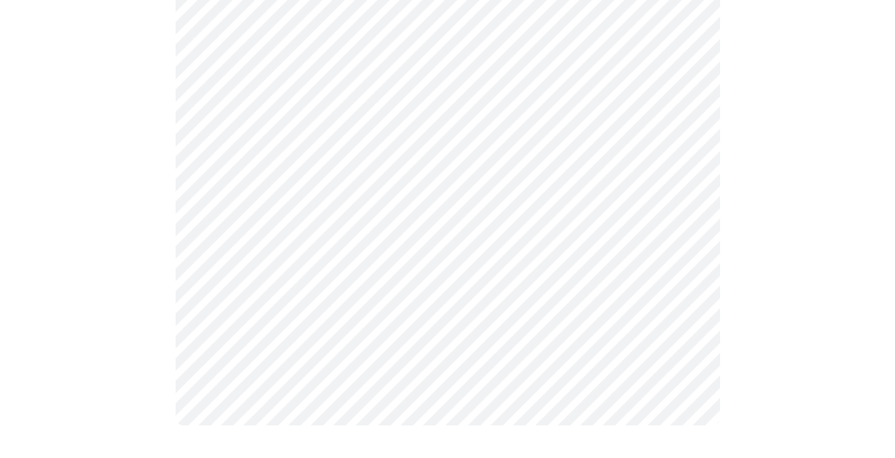
scroll to position [0, 0]
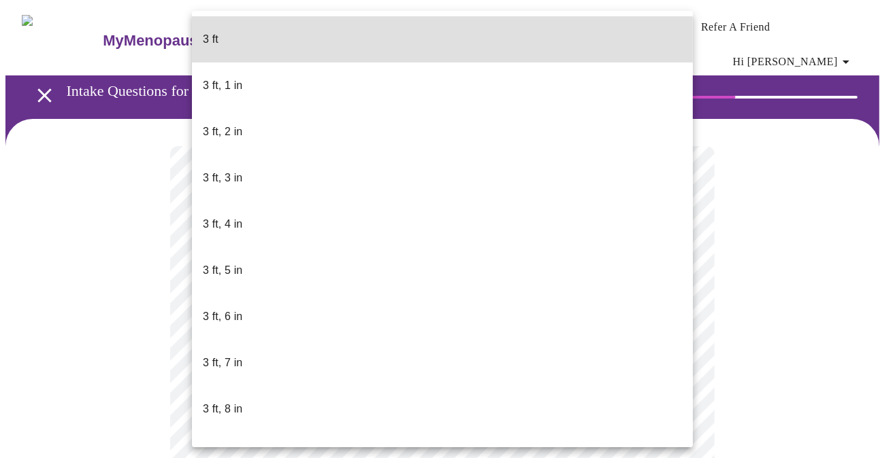
click at [257, 388] on body "MyMenopauseRx Appointments Messaging Labs Uploads Medications Community Refer a…" at bounding box center [447, 377] width 884 height 745
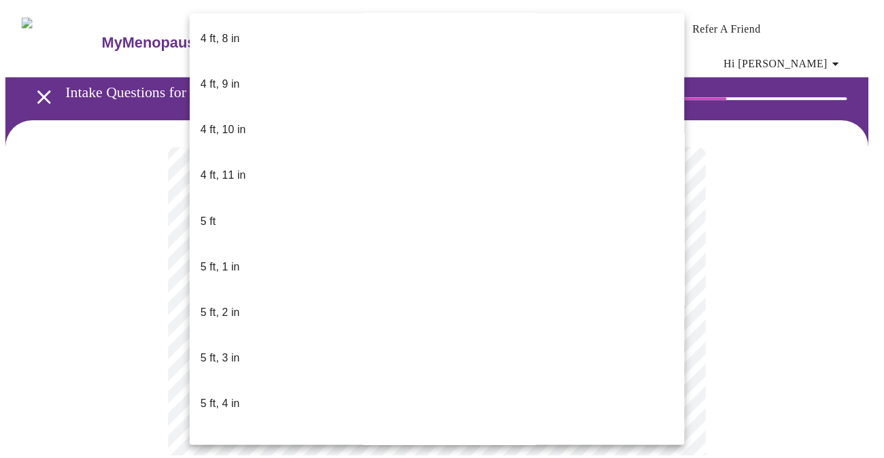
scroll to position [952, 0]
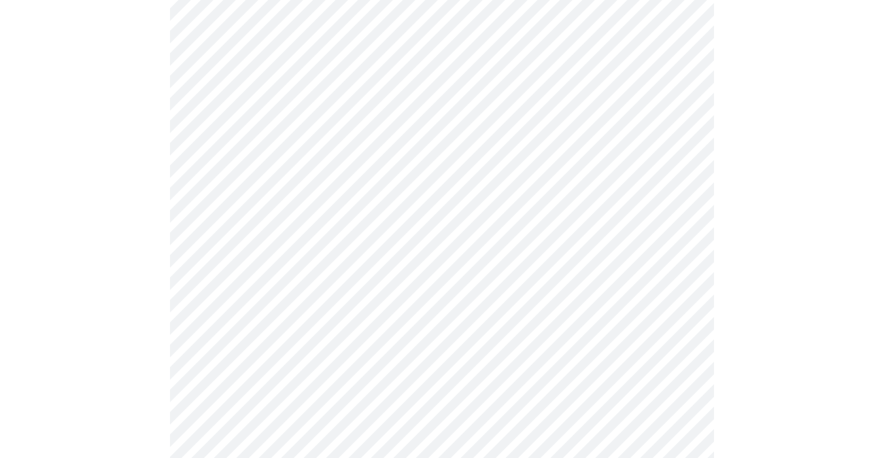
scroll to position [3537, 0]
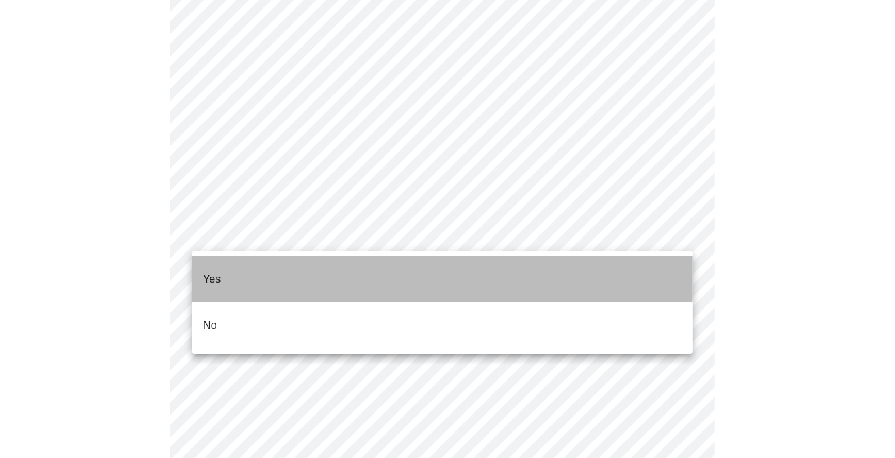
click at [235, 265] on li "Yes" at bounding box center [442, 279] width 501 height 46
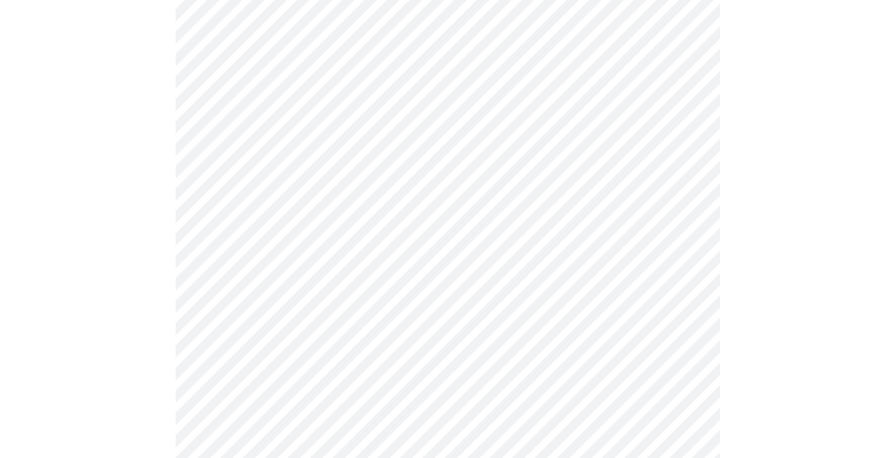
scroll to position [867, 0]
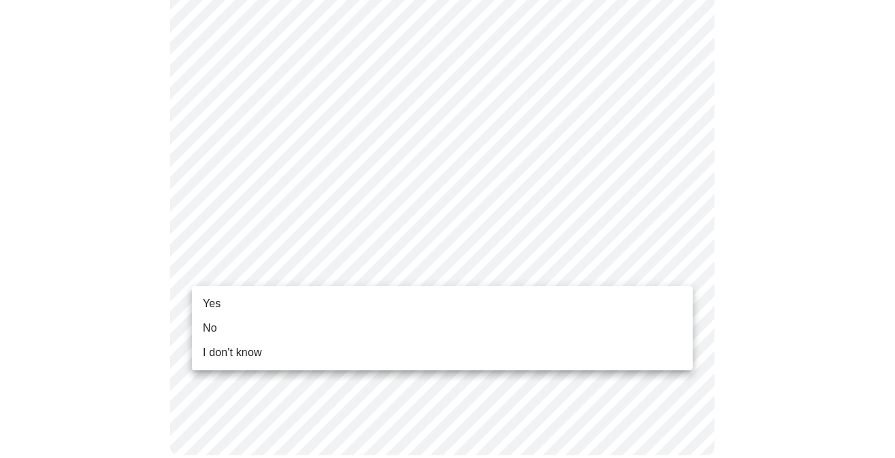
click at [214, 323] on span "No" at bounding box center [210, 328] width 14 height 16
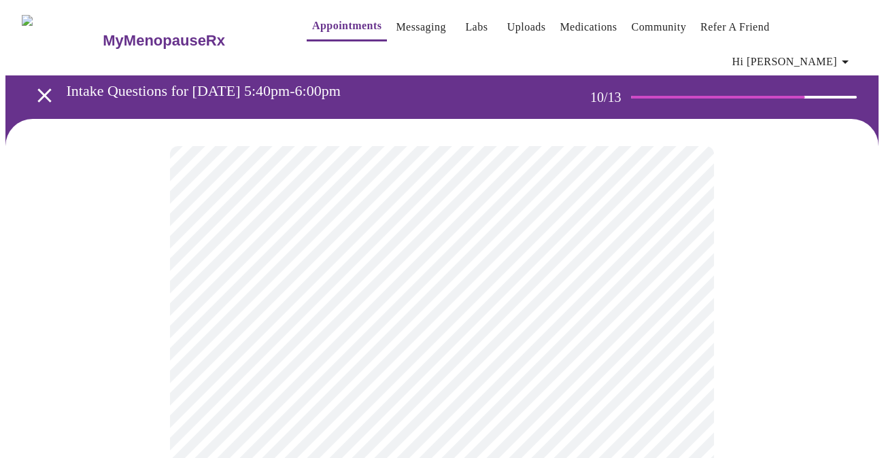
scroll to position [68, 0]
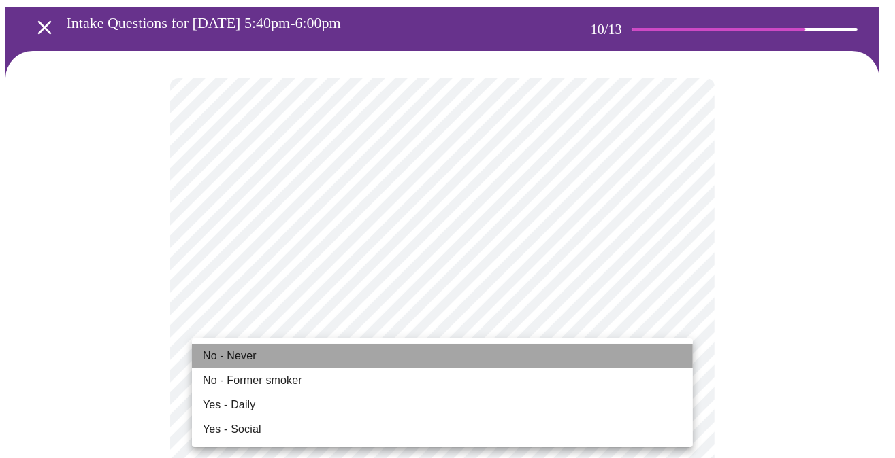
click at [256, 363] on li "No - Never" at bounding box center [442, 356] width 501 height 24
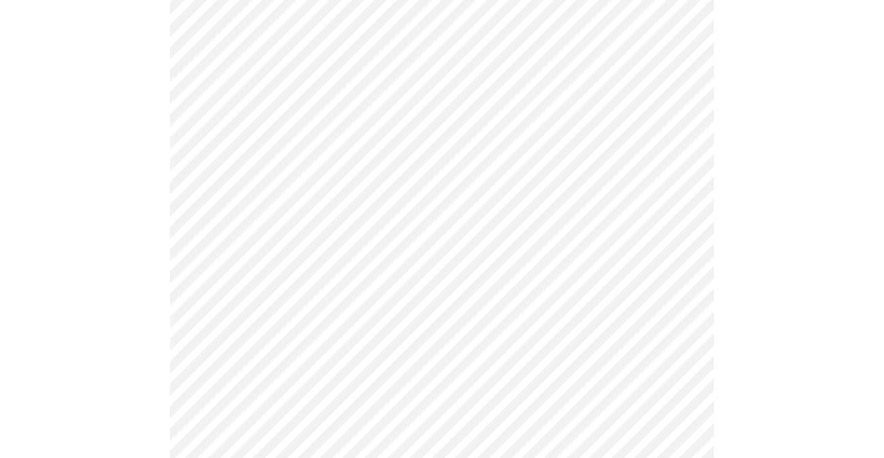
scroll to position [1020, 0]
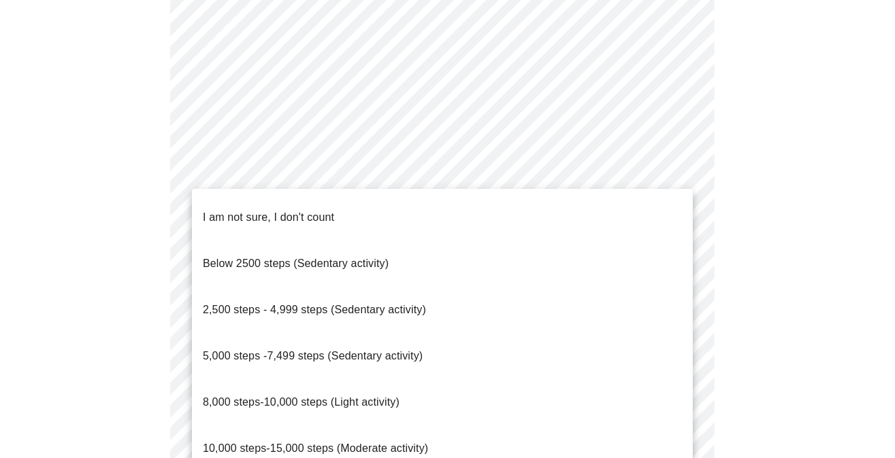
click at [298, 397] on span "8,000 steps-10,000 steps (Light activity)" at bounding box center [301, 403] width 197 height 12
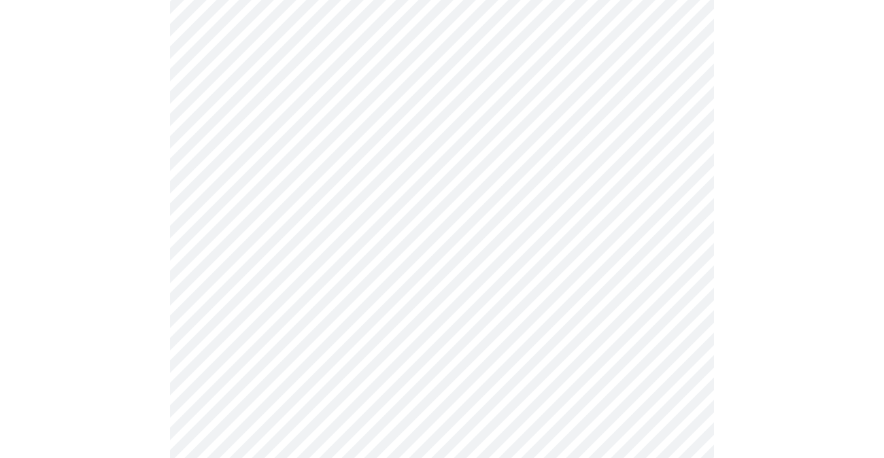
scroll to position [1088, 0]
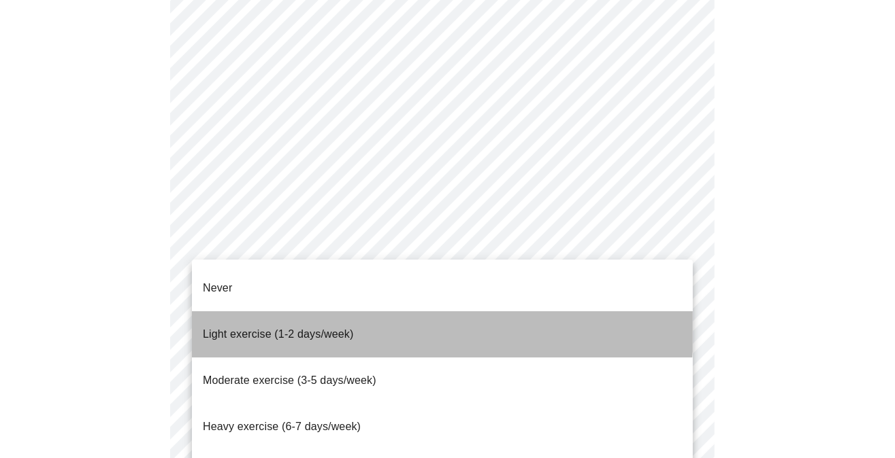
click at [231, 329] on span "Light exercise (1-2 days/week)" at bounding box center [278, 335] width 151 height 12
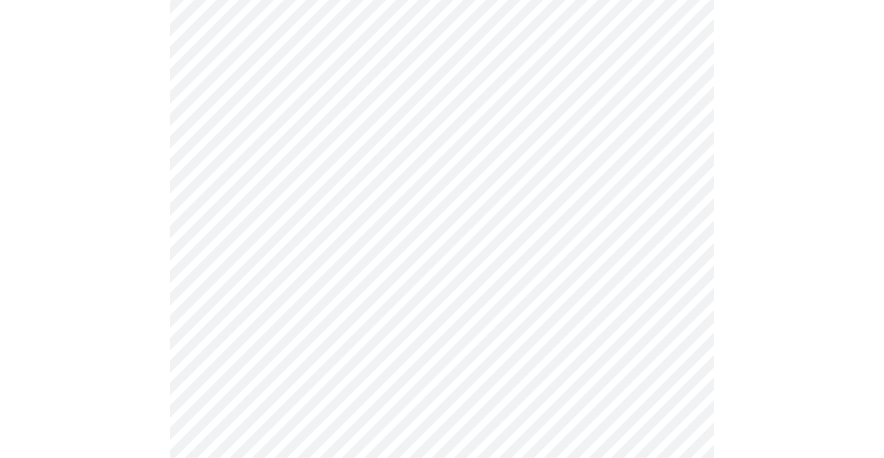
scroll to position [1224, 0]
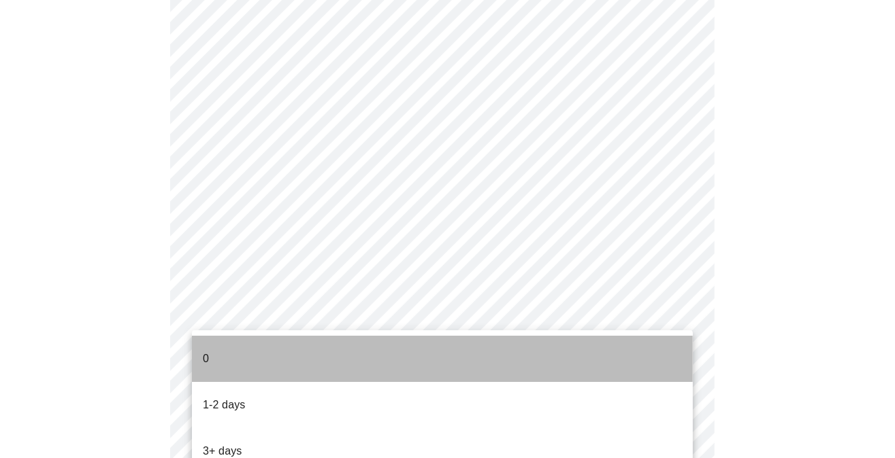
click at [214, 347] on li "0" at bounding box center [442, 359] width 501 height 46
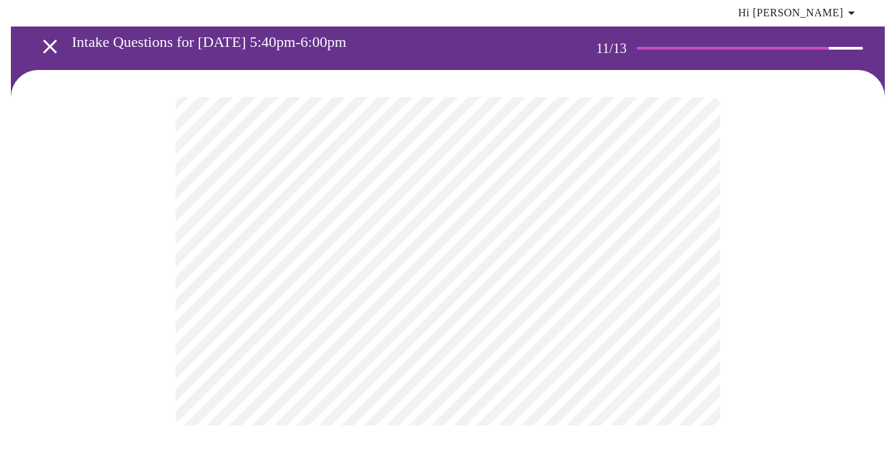
scroll to position [0, 0]
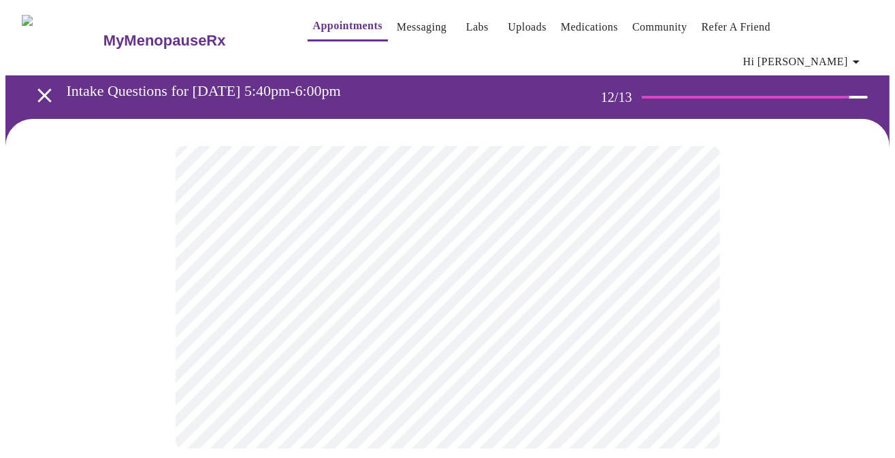
click at [319, 275] on body "MyMenopauseRx Appointments Messaging Labs Uploads Medications Community Refer a…" at bounding box center [447, 240] width 884 height 471
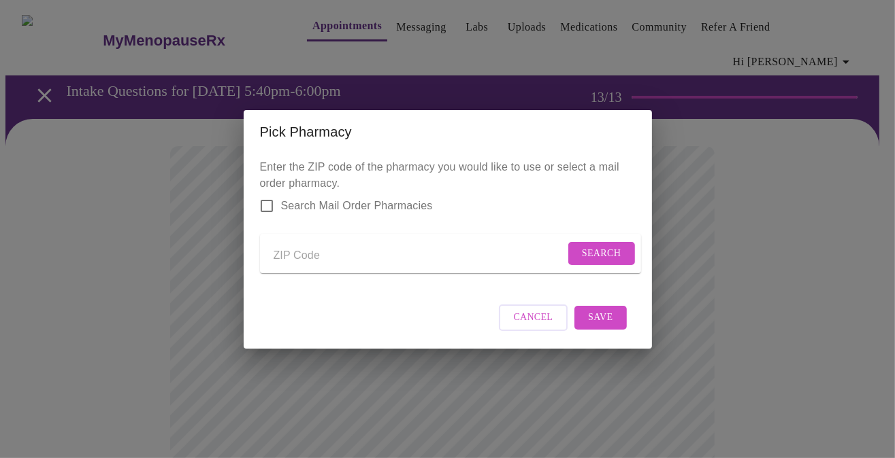
click at [301, 255] on input "Send a message to your care team" at bounding box center [418, 257] width 291 height 22
type input "60108"
click at [591, 246] on span "Search" at bounding box center [601, 254] width 39 height 17
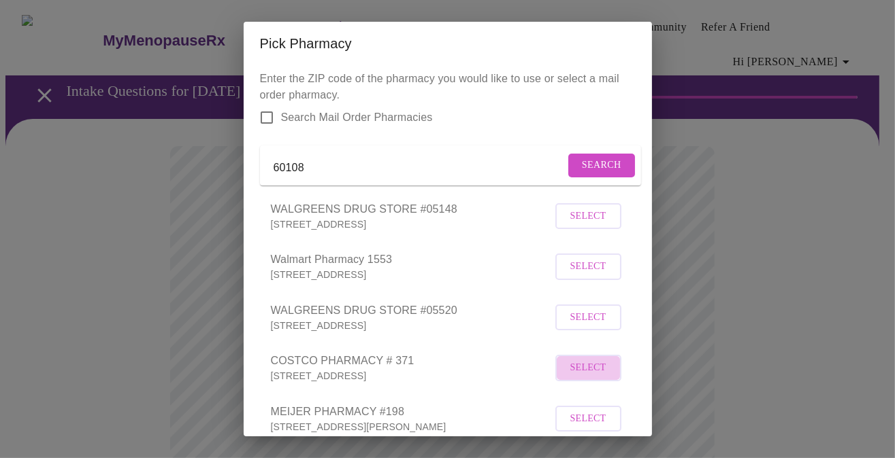
click at [580, 377] on span "Select" at bounding box center [588, 368] width 36 height 17
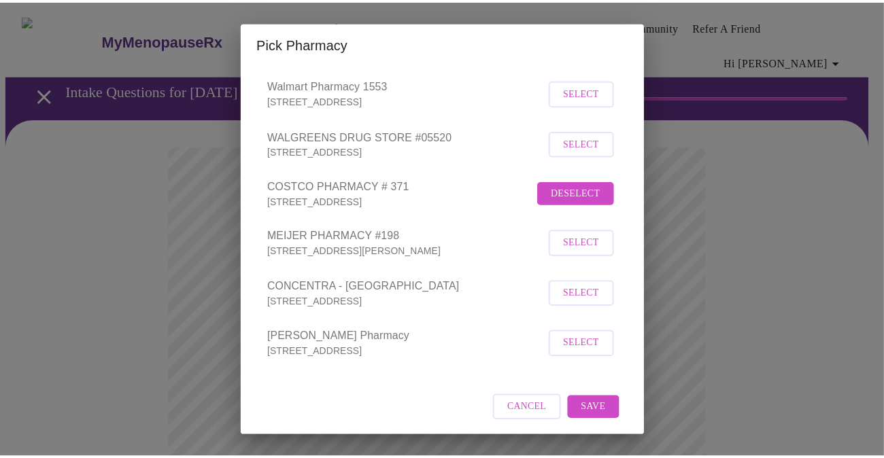
scroll to position [193, 0]
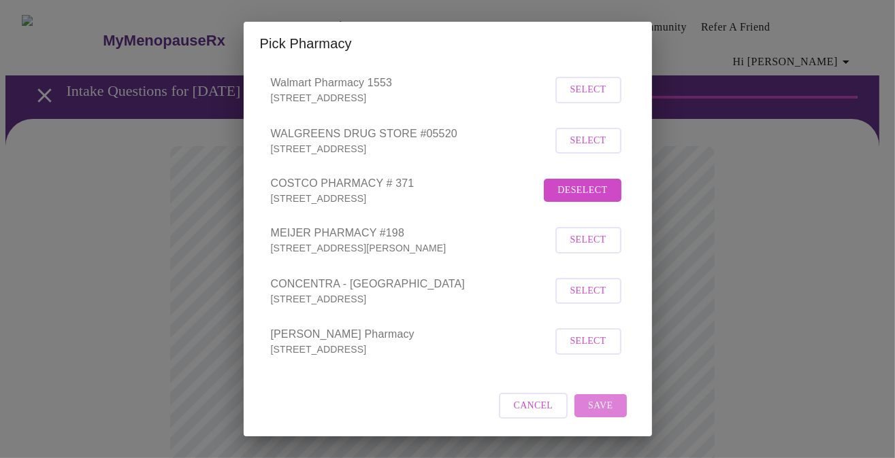
click at [588, 403] on span "Save" at bounding box center [600, 406] width 24 height 17
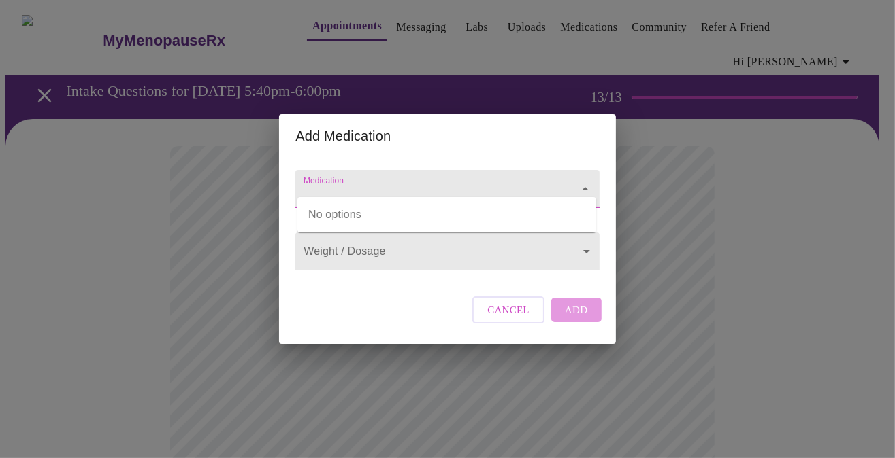
click at [360, 183] on input "Medication" at bounding box center [428, 195] width 254 height 25
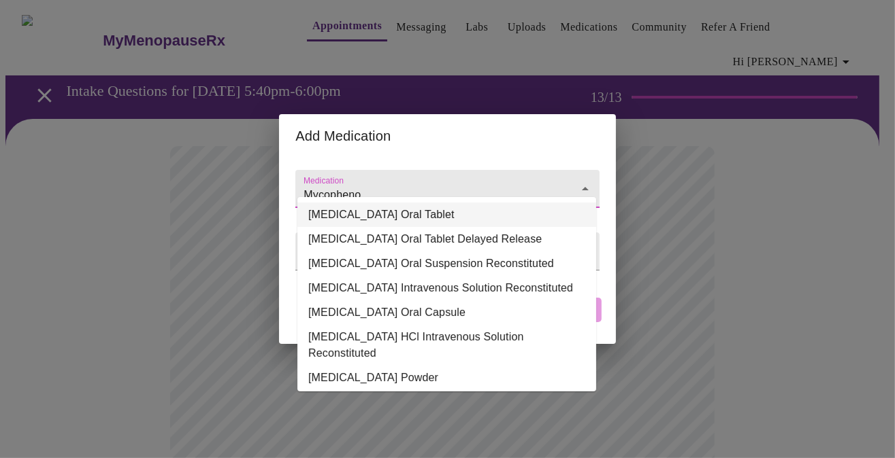
click at [441, 221] on li "[MEDICAL_DATA] Oral Tablet" at bounding box center [446, 215] width 299 height 24
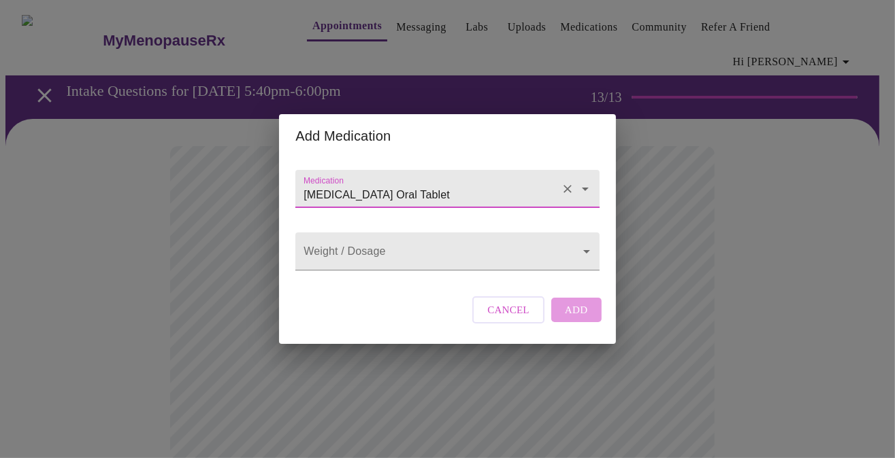
type input "[MEDICAL_DATA] Oral Tablet"
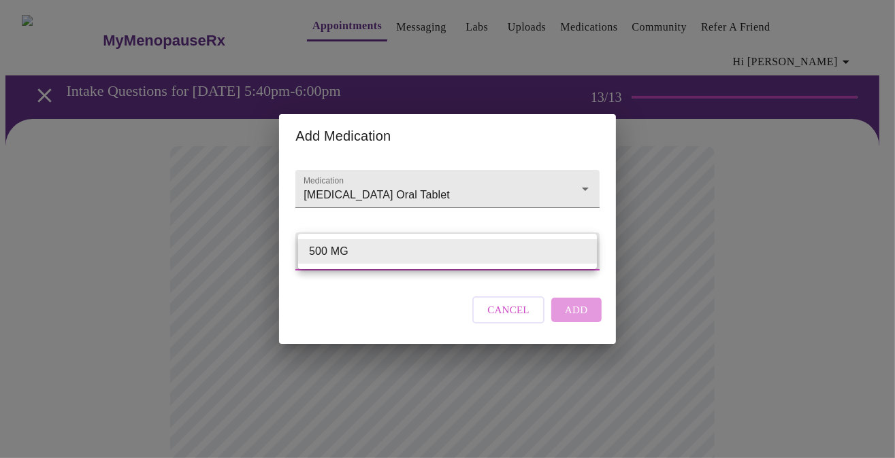
click at [356, 252] on li "500 MG" at bounding box center [447, 251] width 299 height 24
type input "500 MG"
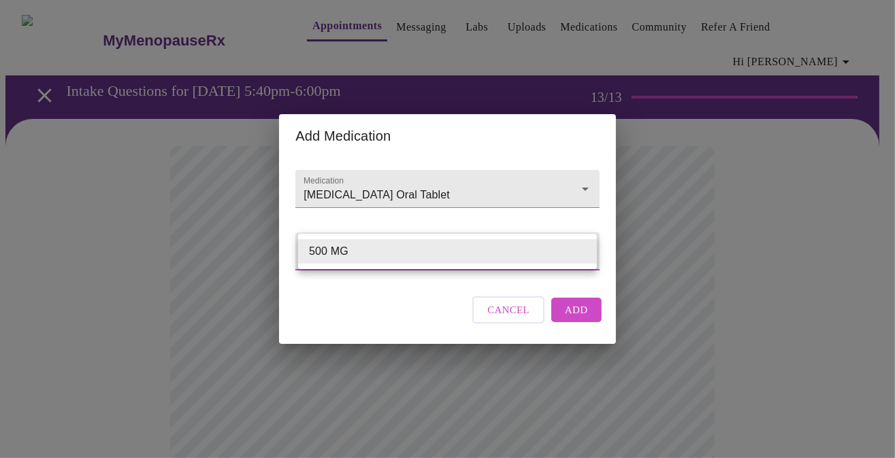
click at [475, 250] on li "500 MG" at bounding box center [447, 251] width 299 height 24
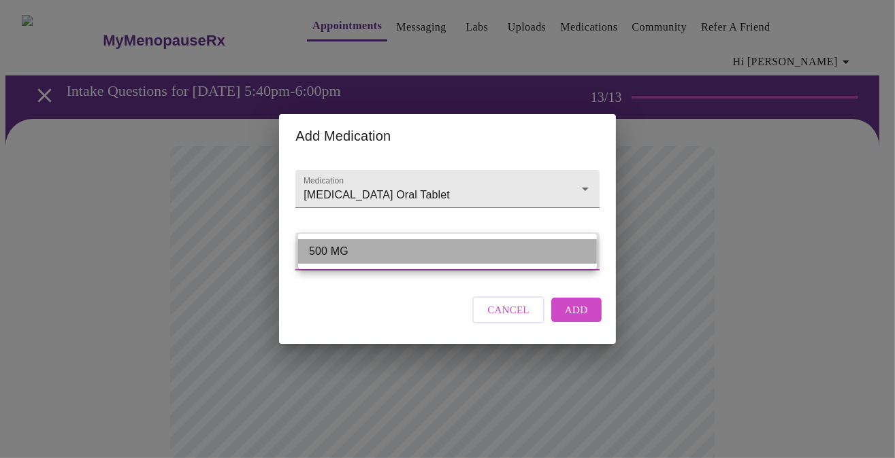
click at [505, 248] on li "500 MG" at bounding box center [447, 251] width 299 height 24
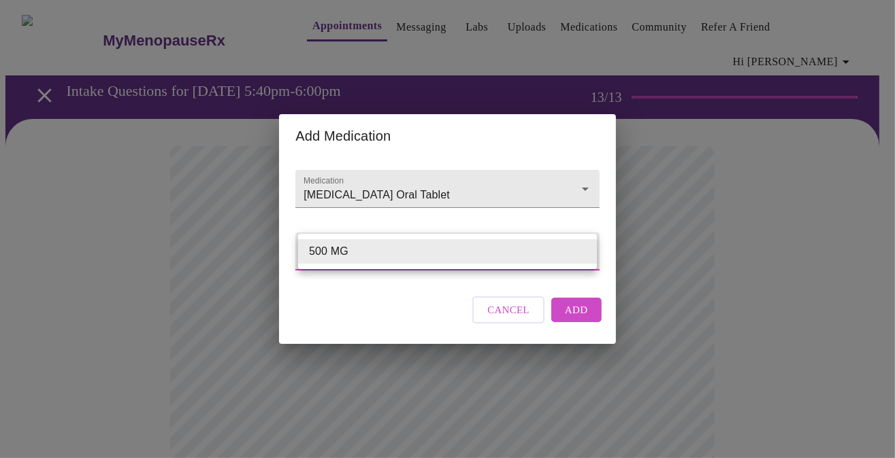
click at [570, 325] on div at bounding box center [447, 229] width 895 height 458
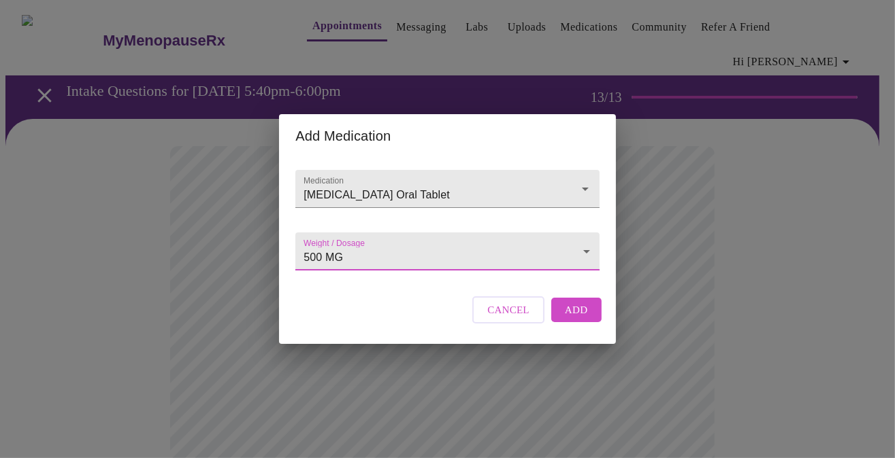
click at [575, 319] on span "Add" at bounding box center [576, 310] width 23 height 18
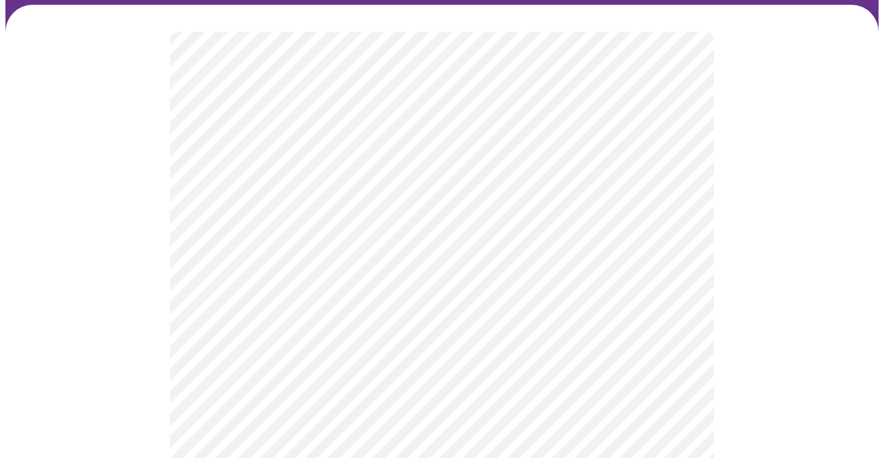
scroll to position [136, 0]
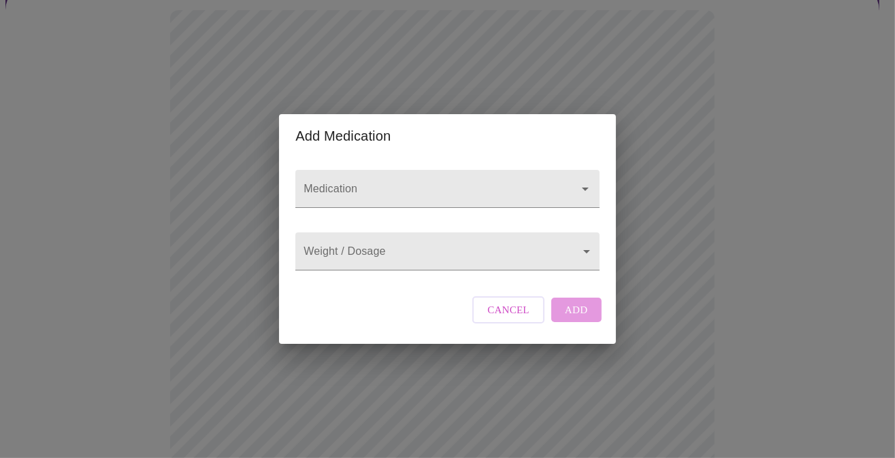
click at [327, 183] on input "Medication" at bounding box center [428, 195] width 254 height 25
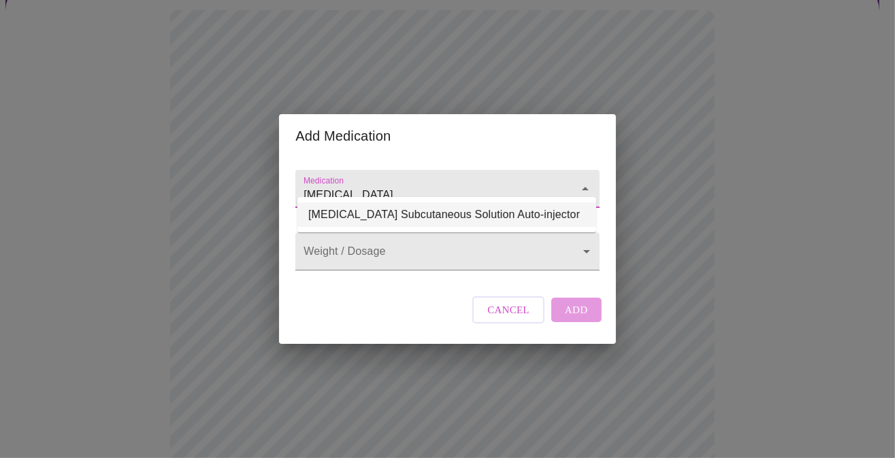
click at [403, 214] on li "[MEDICAL_DATA] Subcutaneous Solution Auto-injector" at bounding box center [446, 215] width 299 height 24
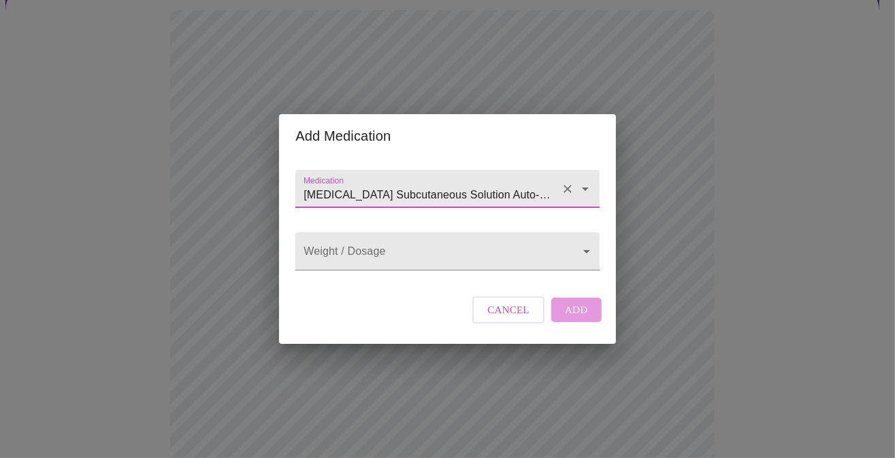
type input "[MEDICAL_DATA] Subcutaneous Solution Auto-injector"
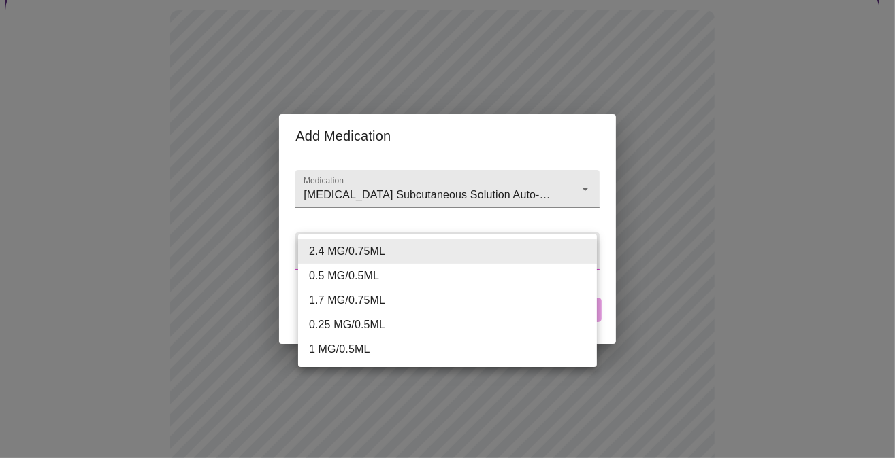
click at [399, 260] on body "MyMenopauseRx Appointments Messaging Labs Uploads Medications Community Refer a…" at bounding box center [447, 403] width 884 height 1069
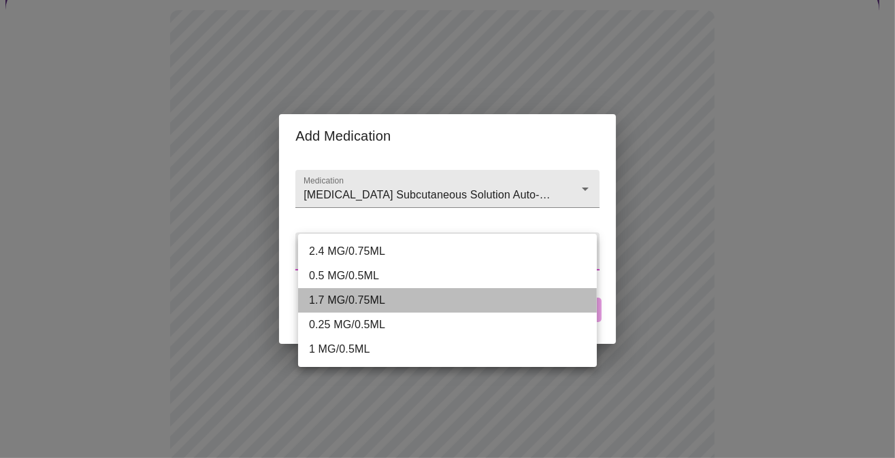
click at [378, 306] on li "1.7 MG/0.75ML" at bounding box center [447, 300] width 299 height 24
type input "1.7 MG/0.75ML"
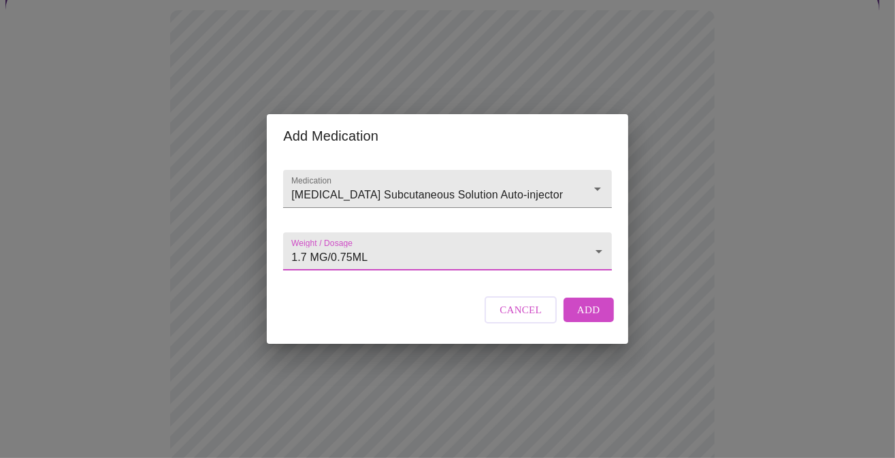
click at [598, 318] on button "Add" at bounding box center [588, 310] width 50 height 24
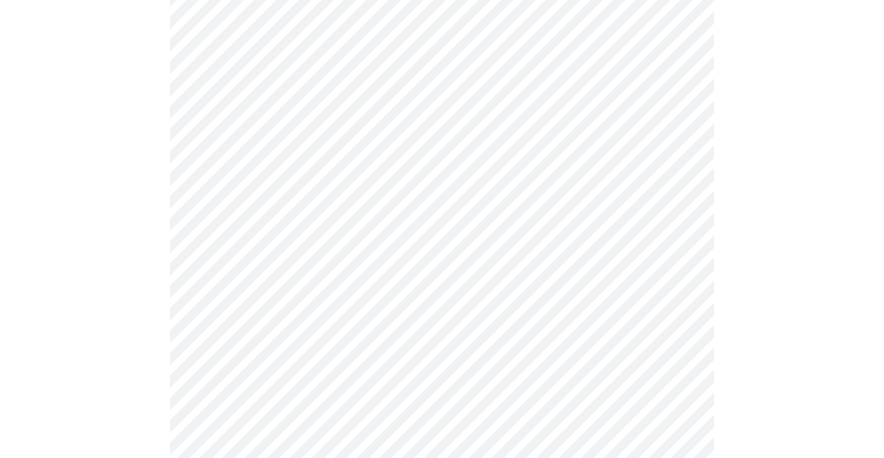
scroll to position [340, 0]
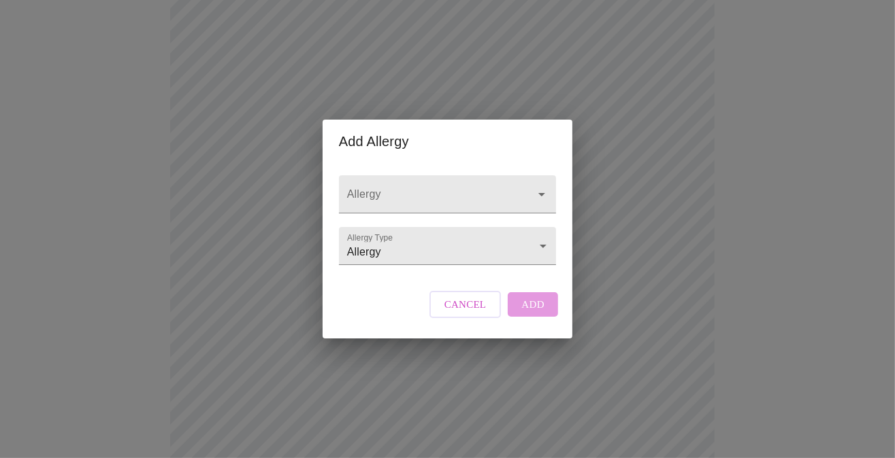
click at [382, 188] on input "Allergy" at bounding box center [427, 200] width 167 height 25
click at [393, 246] on body "MyMenopauseRx Appointments Messaging Labs Uploads Medications Community Refer a…" at bounding box center [447, 224] width 884 height 1119
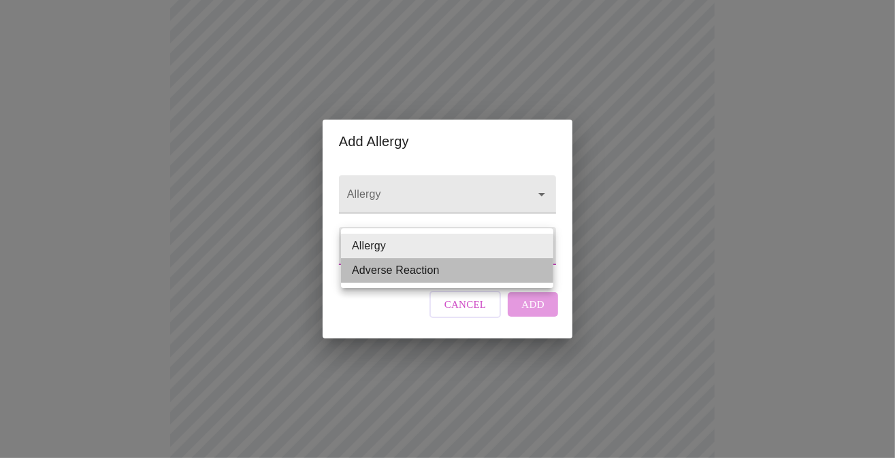
click at [403, 269] on li "Adverse Reaction" at bounding box center [447, 270] width 212 height 24
type input "Adverse Reaction"
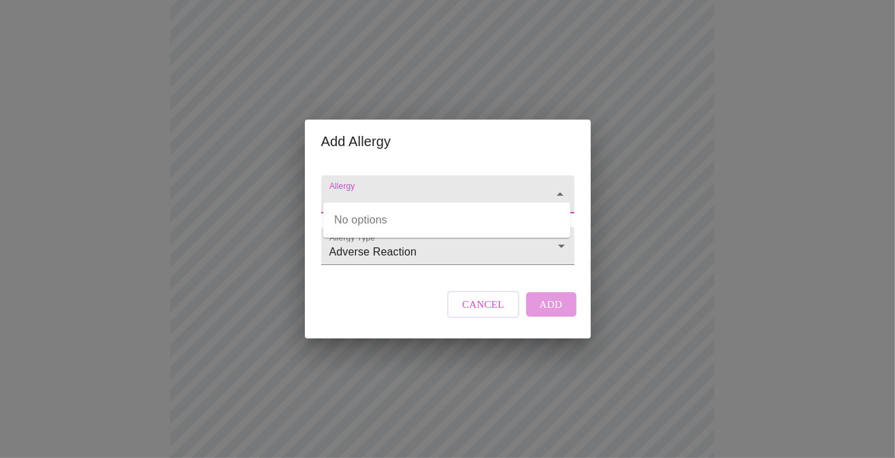
click at [374, 188] on input "Allergy" at bounding box center [428, 200] width 203 height 25
type input "[MEDICAL_DATA]"
click at [552, 320] on div "Cancel Add" at bounding box center [511, 304] width 135 height 41
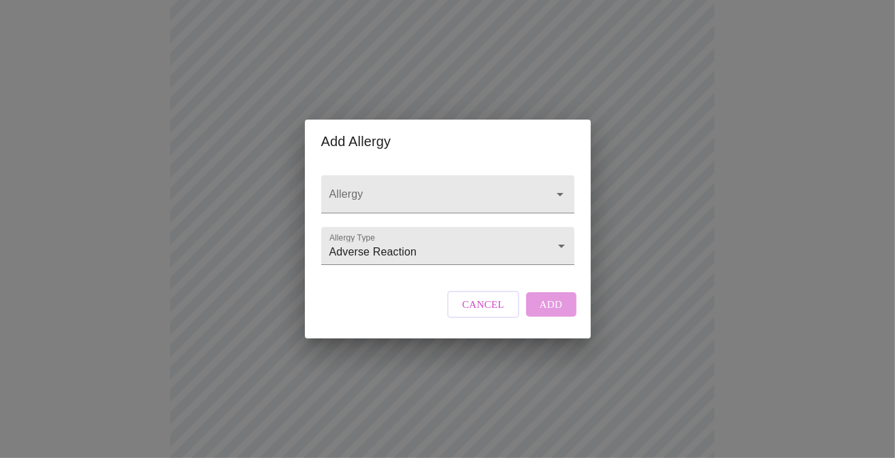
click at [555, 318] on div "Cancel Add" at bounding box center [511, 304] width 135 height 41
click at [436, 176] on div at bounding box center [447, 195] width 253 height 38
click at [658, 263] on div "Add Allergy Allergy Allergy Type Adverse Reaction Adverse Reaction Cancel Add" at bounding box center [447, 229] width 895 height 458
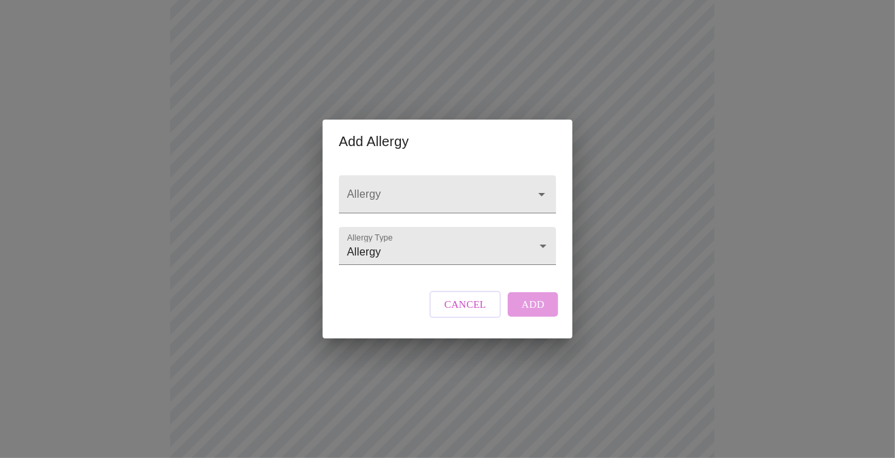
click at [407, 250] on body "MyMenopauseRx Appointments Messaging Labs Uploads Medications Community Refer a…" at bounding box center [447, 224] width 884 height 1119
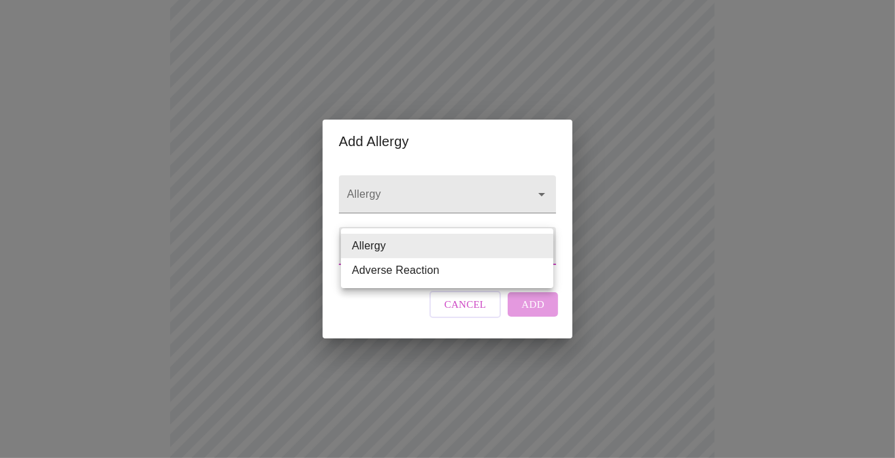
click at [408, 266] on li "Adverse Reaction" at bounding box center [447, 270] width 212 height 24
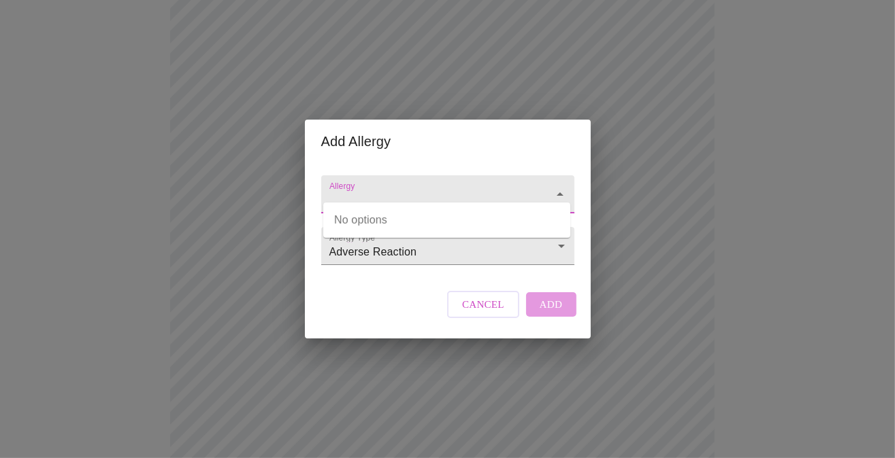
click at [385, 188] on input "Allergy" at bounding box center [428, 200] width 203 height 25
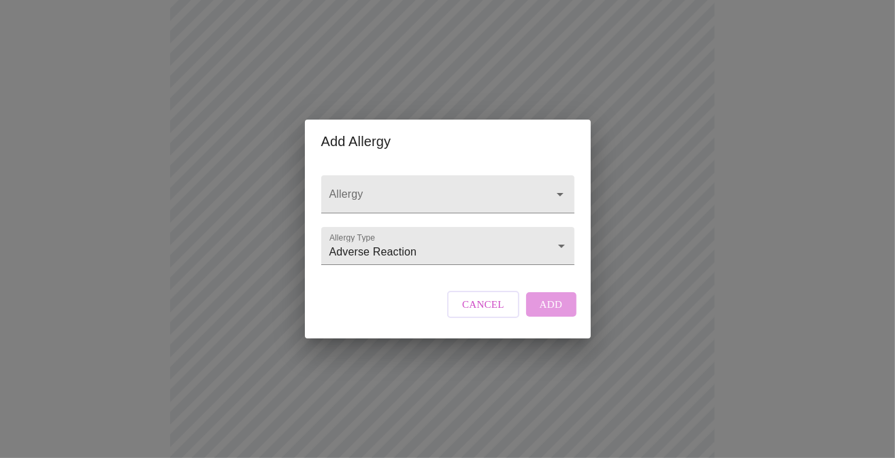
click at [361, 188] on input "Allergy" at bounding box center [428, 200] width 203 height 25
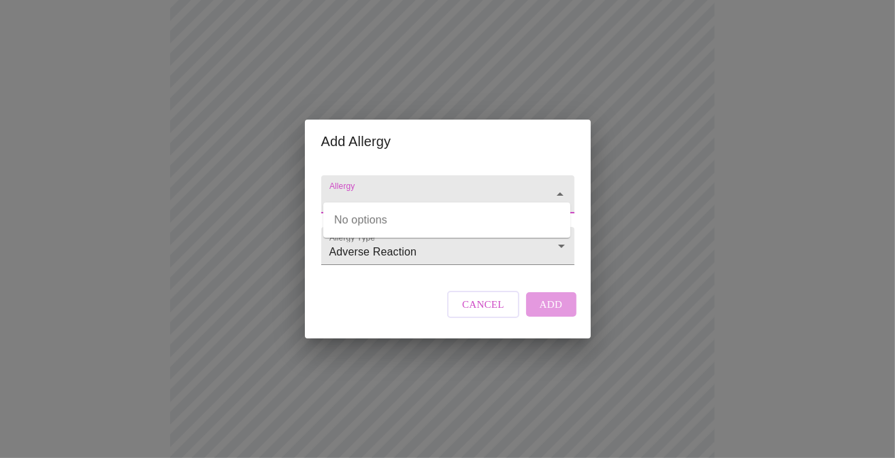
click at [557, 193] on icon "Close" at bounding box center [559, 194] width 7 height 3
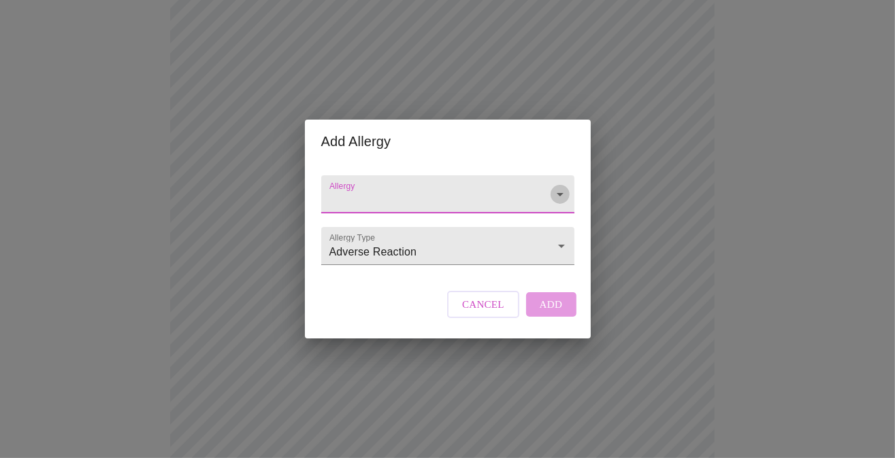
click at [557, 193] on icon "Open" at bounding box center [559, 194] width 7 height 3
click at [555, 247] on body "MyMenopauseRx Appointments Messaging Labs Uploads Medications Community Refer a…" at bounding box center [447, 224] width 884 height 1119
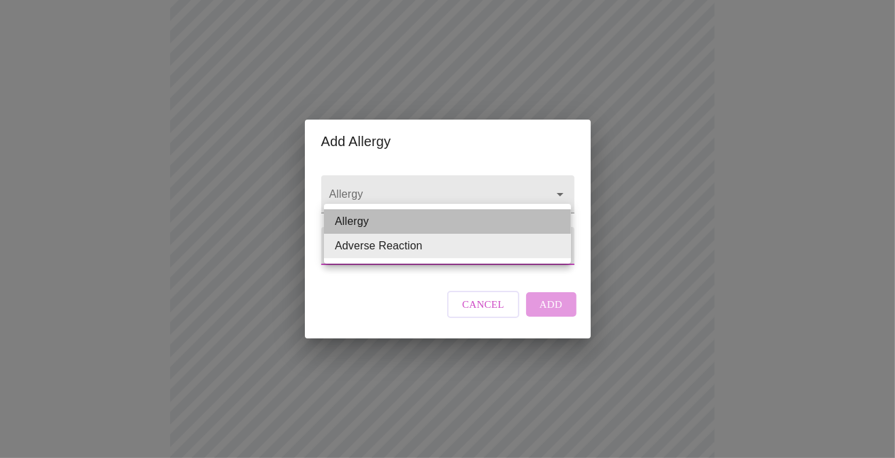
click at [405, 222] on li "Allergy" at bounding box center [447, 222] width 247 height 24
type input "Allergy"
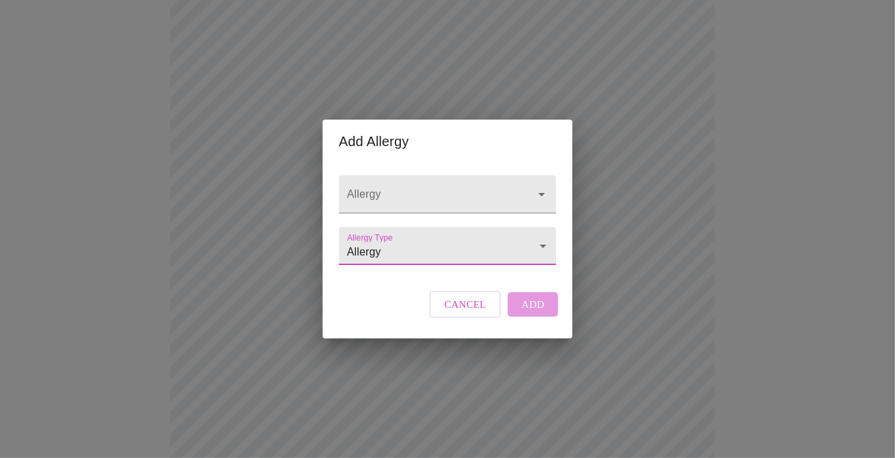
click at [396, 188] on input "Allergy" at bounding box center [427, 200] width 167 height 25
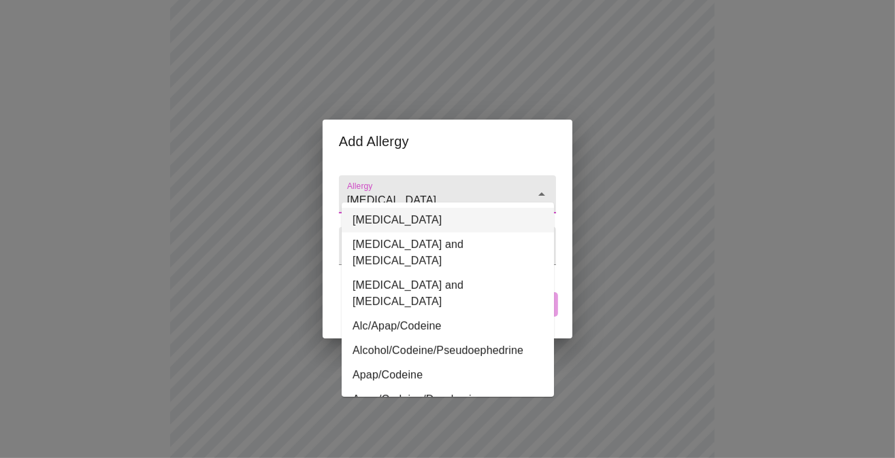
click at [395, 226] on li "[MEDICAL_DATA]" at bounding box center [447, 220] width 212 height 24
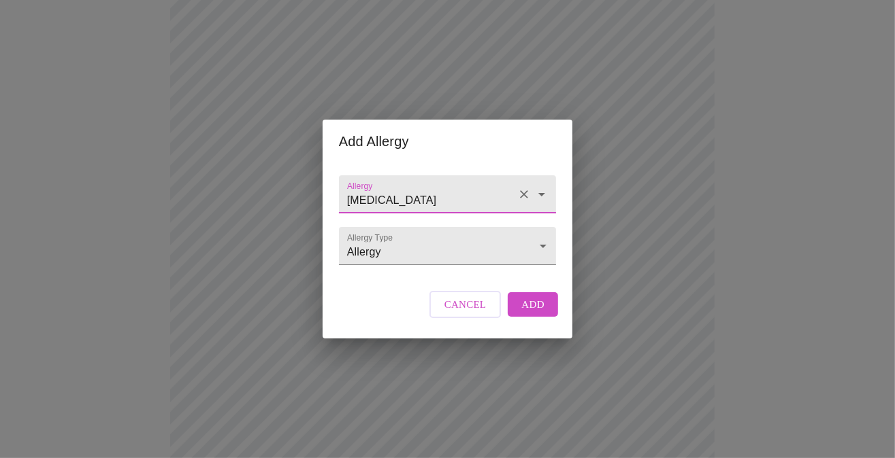
type input "[MEDICAL_DATA]"
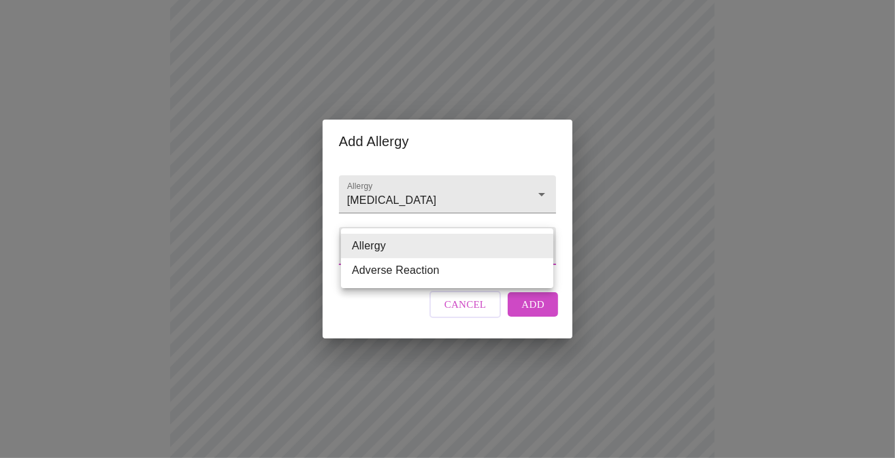
click at [422, 238] on body "MyMenopauseRx Appointments Messaging Labs Uploads Medications Community Refer a…" at bounding box center [447, 224] width 884 height 1119
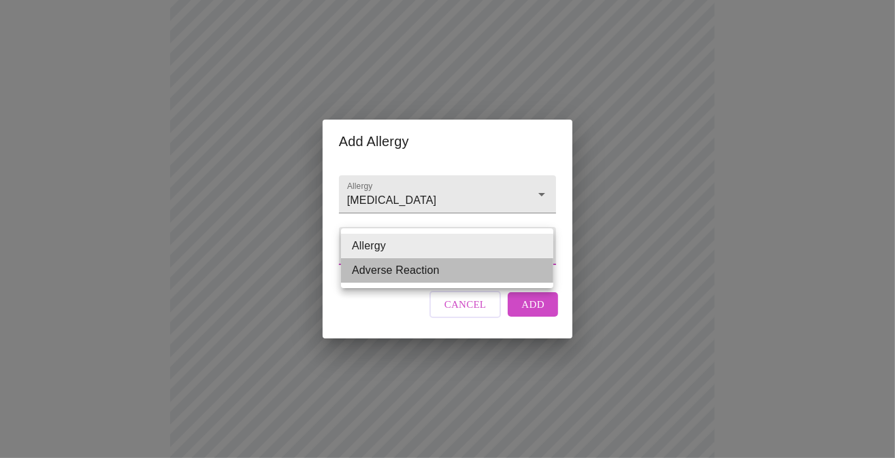
click at [395, 273] on li "Adverse Reaction" at bounding box center [447, 270] width 212 height 24
type input "Adverse Reaction"
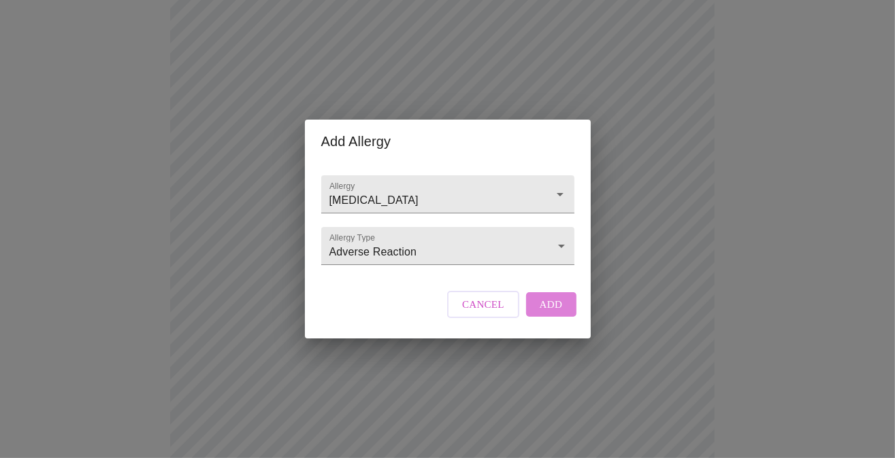
click at [561, 317] on button "Add" at bounding box center [551, 305] width 50 height 24
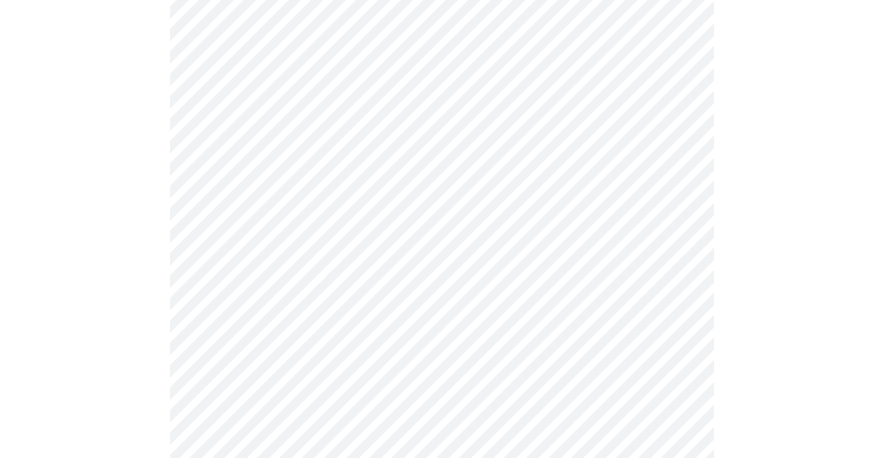
scroll to position [612, 0]
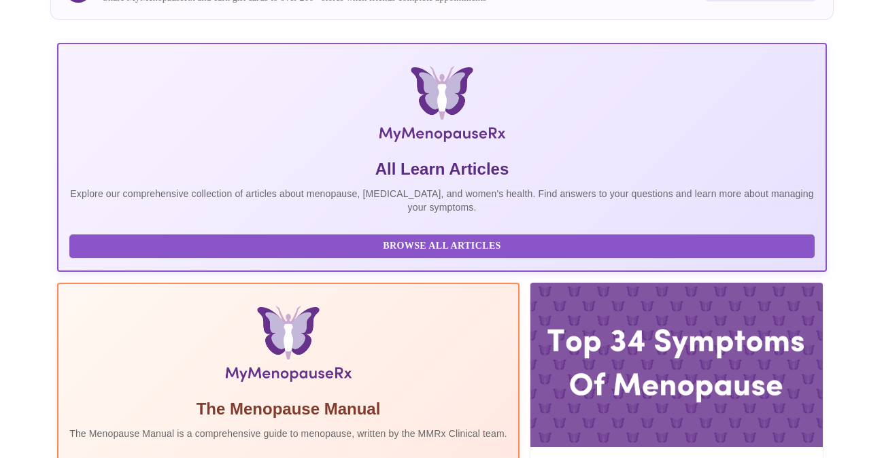
scroll to position [354, 0]
